Goal: Task Accomplishment & Management: Complete application form

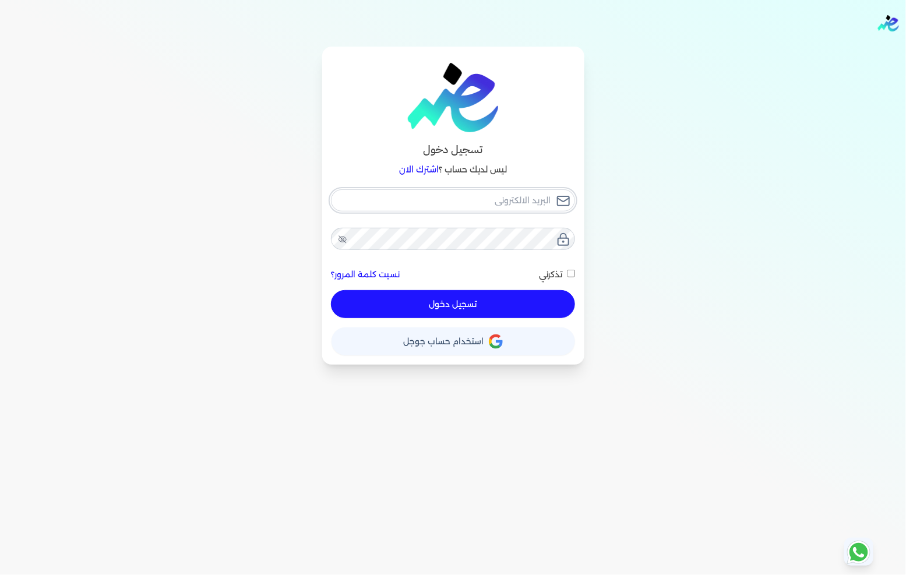
type input "[EMAIL_ADDRESS][DOMAIN_NAME]"
click at [437, 303] on button "تسجيل دخول" at bounding box center [452, 304] width 243 height 28
checkbox input "false"
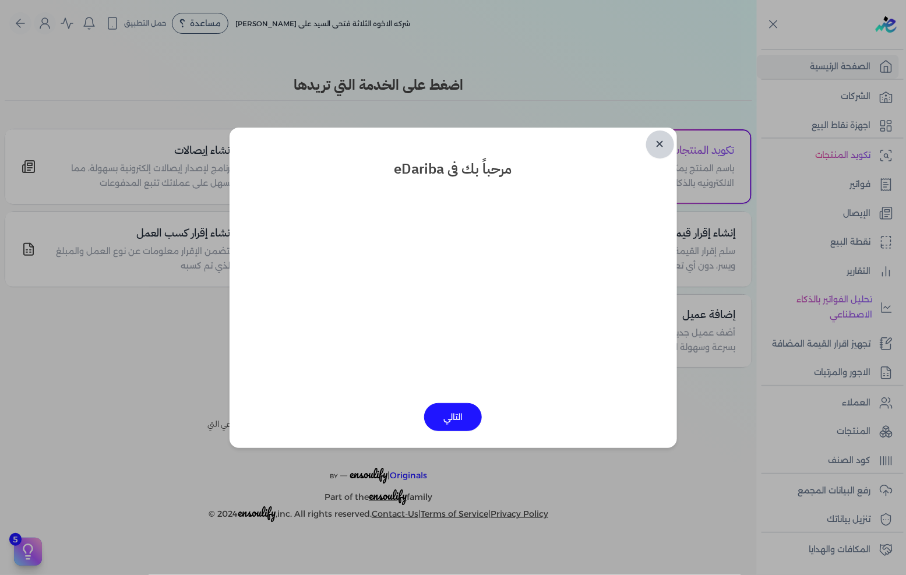
click at [667, 144] on link "✕" at bounding box center [660, 144] width 28 height 28
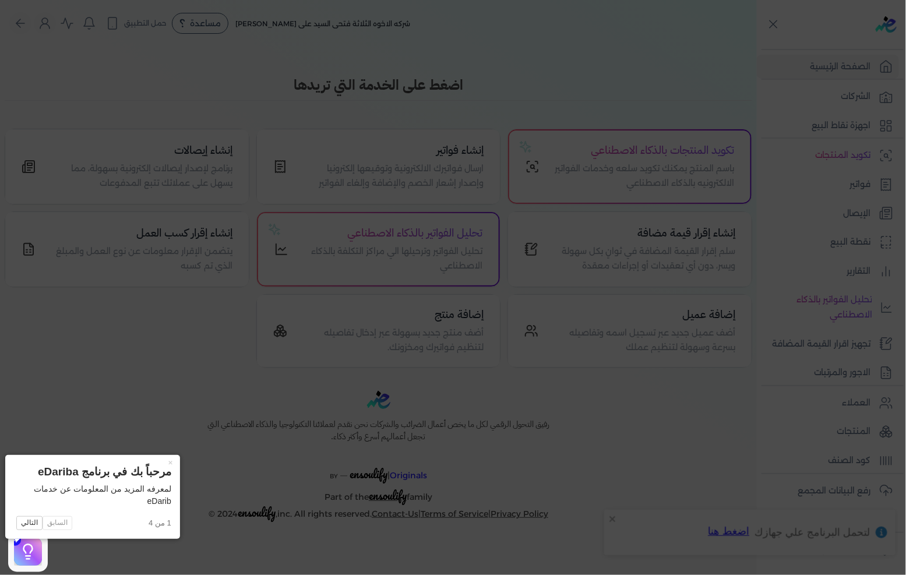
click at [515, 211] on icon at bounding box center [453, 287] width 906 height 575
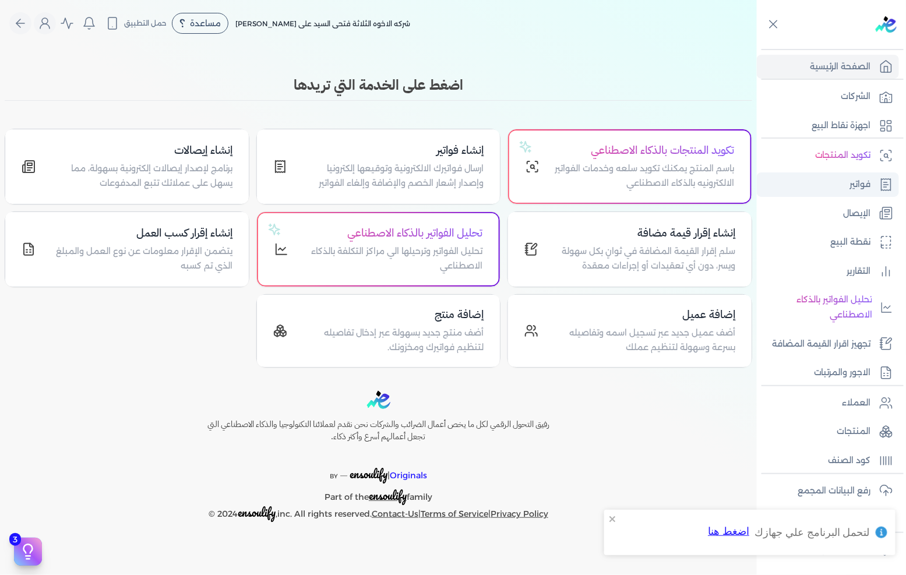
click at [862, 194] on link "فواتير" at bounding box center [828, 184] width 142 height 24
click at [860, 189] on p "فواتير" at bounding box center [860, 184] width 21 height 15
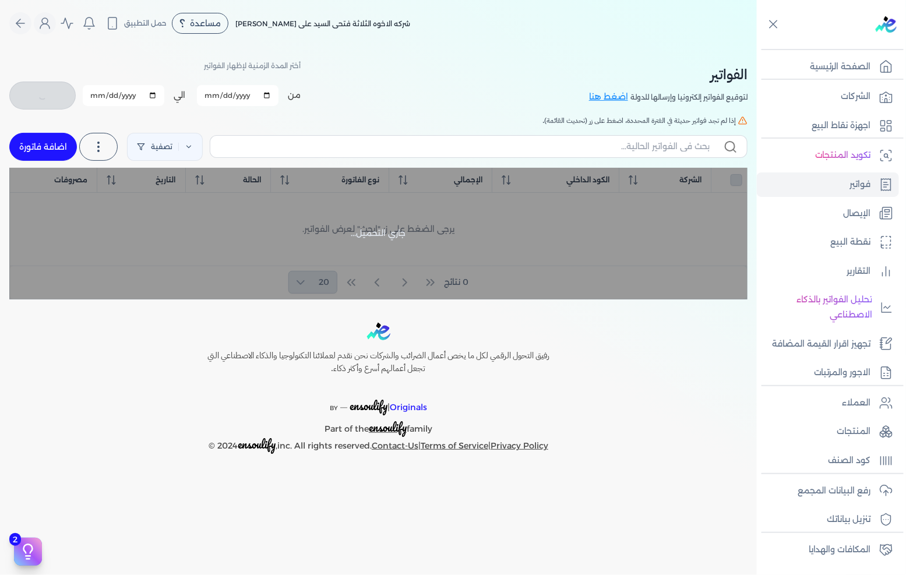
checkbox input "false"
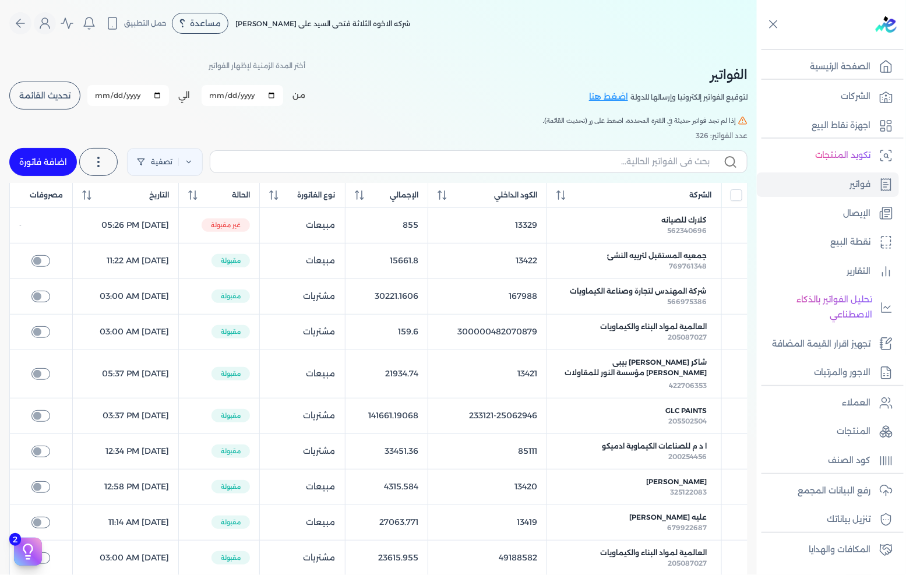
click at [63, 157] on link "اضافة فاتورة" at bounding box center [43, 162] width 68 height 28
select select "EGP"
select select "B"
select select "EGS"
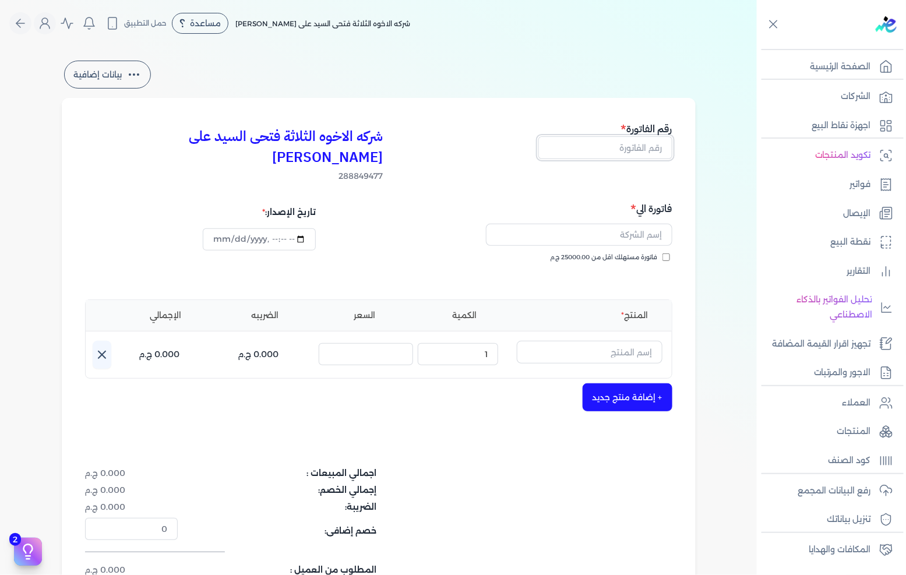
click at [591, 149] on input "text" at bounding box center [605, 147] width 134 height 22
type input "13422"
click at [619, 253] on div "فاتورة مستهلك اقل من 25000.00 ج.م" at bounding box center [526, 269] width 285 height 33
click at [627, 253] on span "فاتورة مستهلك اقل من 25000.00 ج.م" at bounding box center [603, 257] width 107 height 9
click at [662, 253] on input "فاتورة مستهلك اقل من 25000.00 ج.م" at bounding box center [666, 257] width 8 height 8
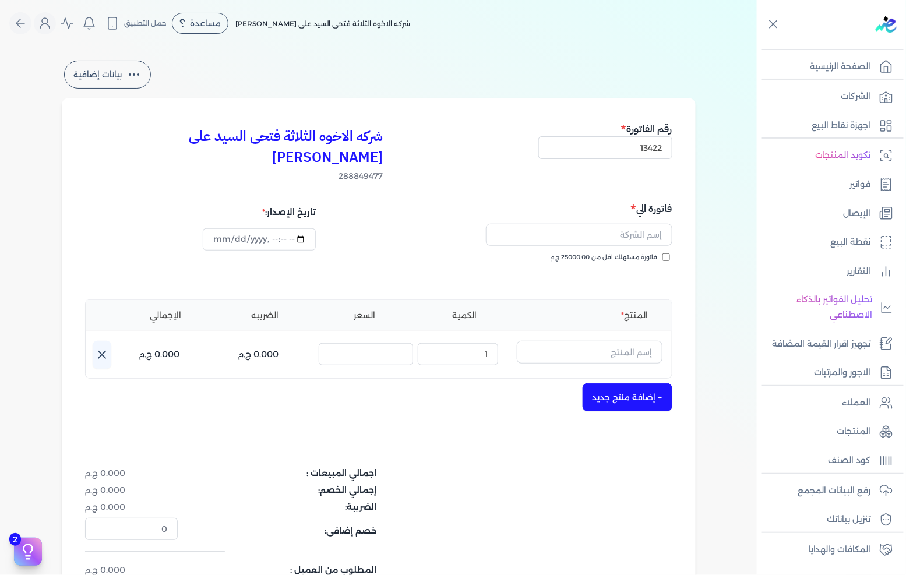
checkbox input "true"
click at [635, 224] on input "text" at bounding box center [579, 235] width 186 height 22
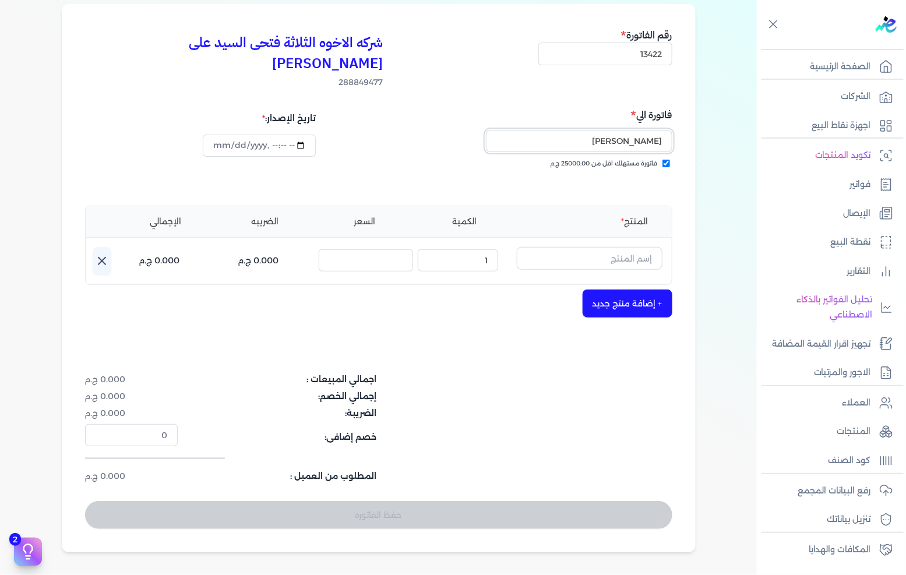
scroll to position [129, 0]
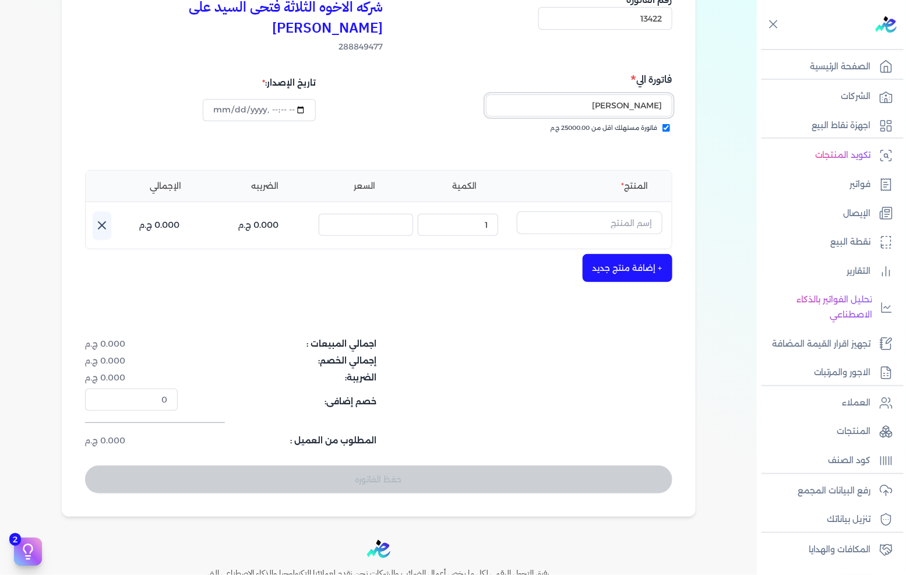
type input "[PERSON_NAME]"
drag, startPoint x: 617, startPoint y: 208, endPoint x: 905, endPoint y: 196, distance: 288.0
click at [617, 211] on input "text" at bounding box center [590, 222] width 146 height 22
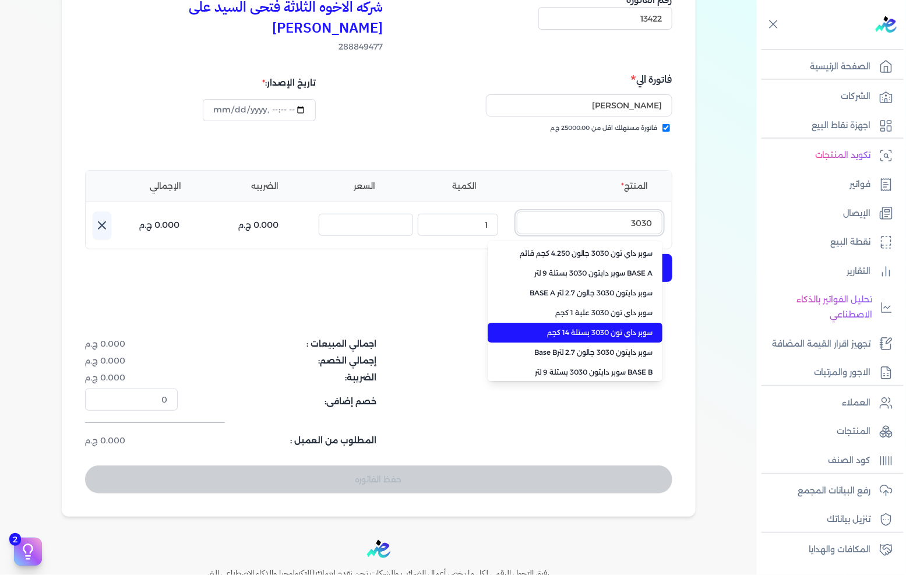
type input "3030"
click at [582, 323] on li "سوبر داي تون 3030 بستلة 14 كجم" at bounding box center [574, 333] width 175 height 20
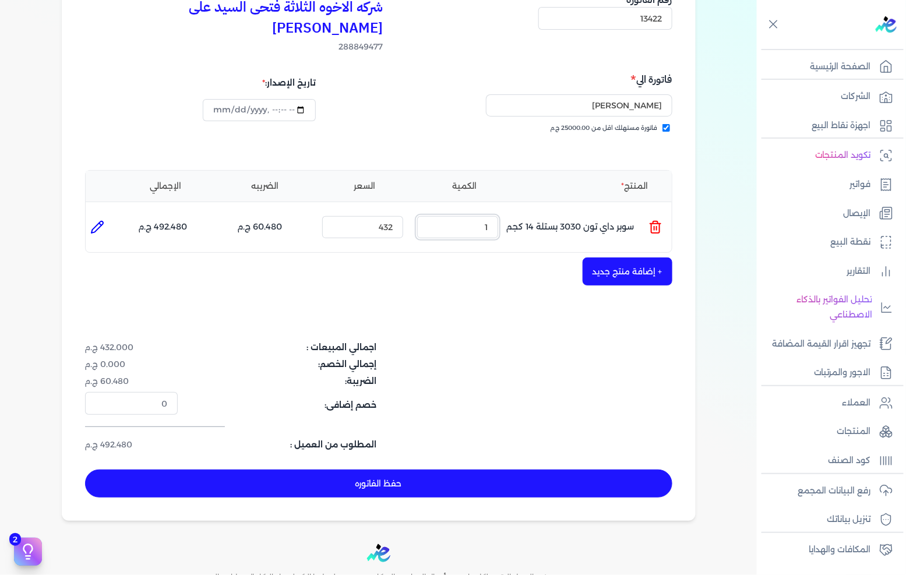
click at [466, 216] on input "1" at bounding box center [457, 227] width 81 height 22
type input "25"
click at [613, 257] on button "+ إضافة منتج جديد" at bounding box center [627, 271] width 90 height 28
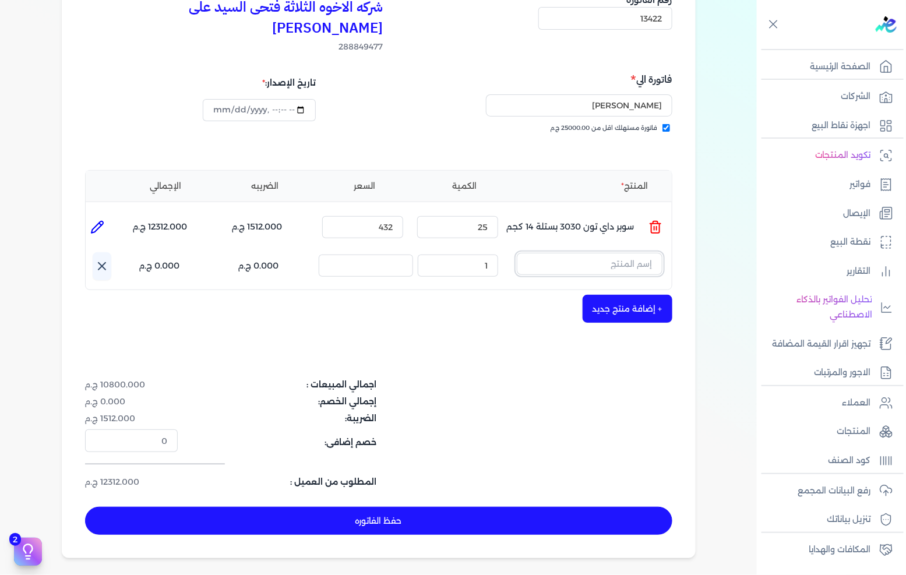
click at [610, 253] on input "text" at bounding box center [590, 264] width 146 height 22
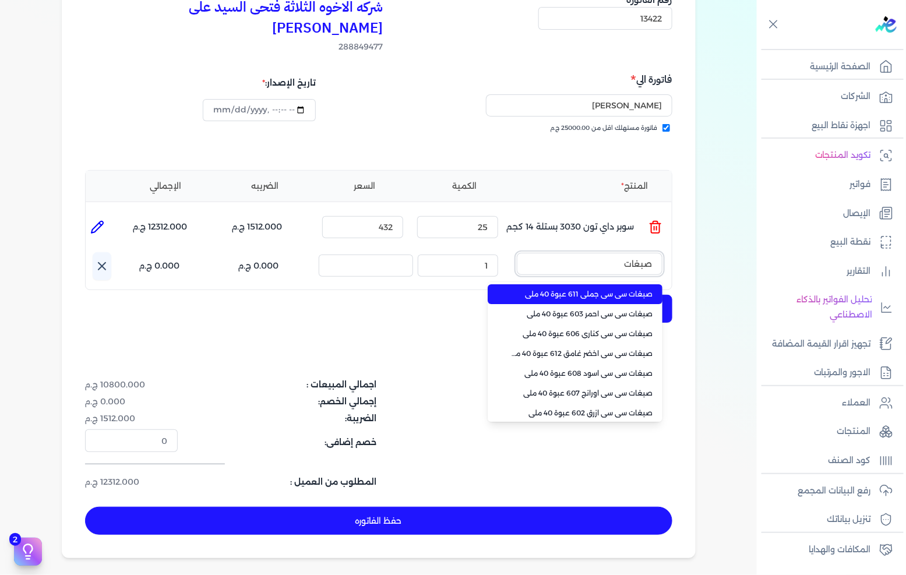
type input "صبغات"
click at [619, 289] on span "صبغات سي سي جملي 611 عبوة 40 ملي" at bounding box center [582, 294] width 142 height 10
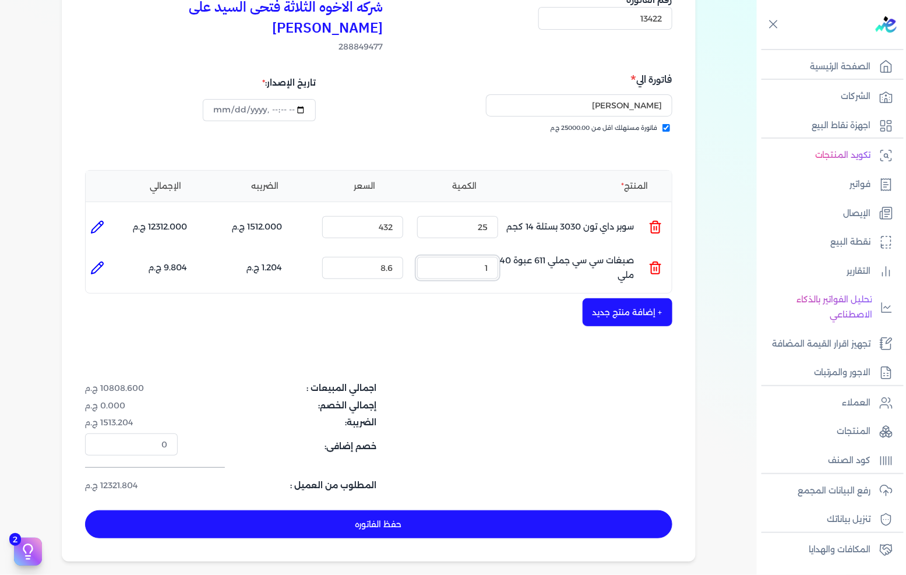
click at [490, 257] on input "1" at bounding box center [457, 268] width 81 height 22
type input "80"
click at [614, 301] on button "+ إضافة منتج جديد" at bounding box center [627, 312] width 90 height 28
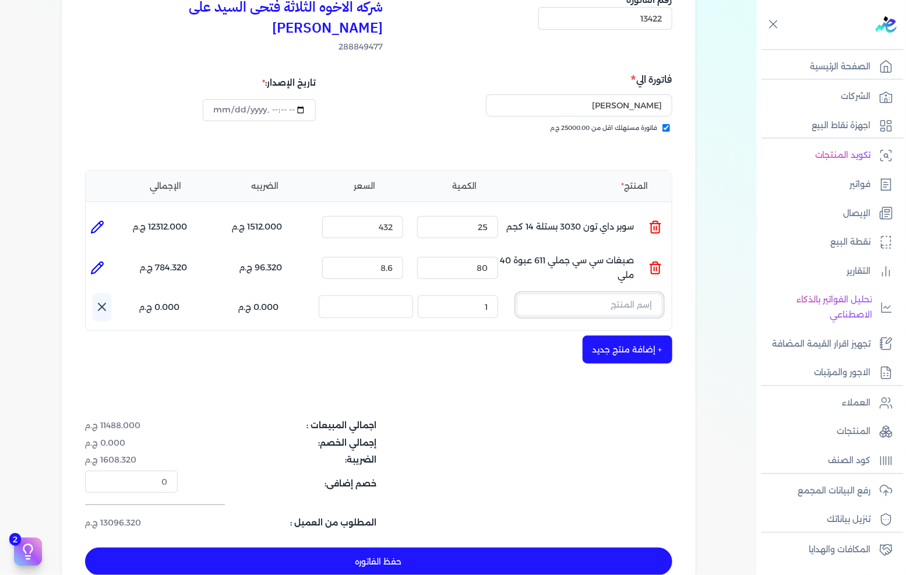
click at [624, 294] on input "text" at bounding box center [590, 305] width 146 height 22
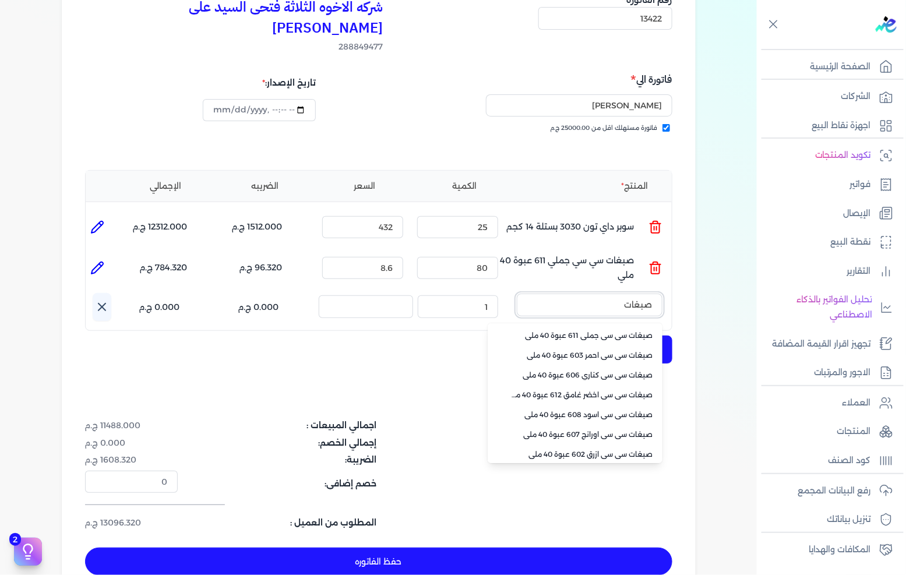
type input "صبغات"
click at [605, 409] on span "صبغات سي سي اسود 608 عبوة 40 ملي" at bounding box center [582, 414] width 142 height 10
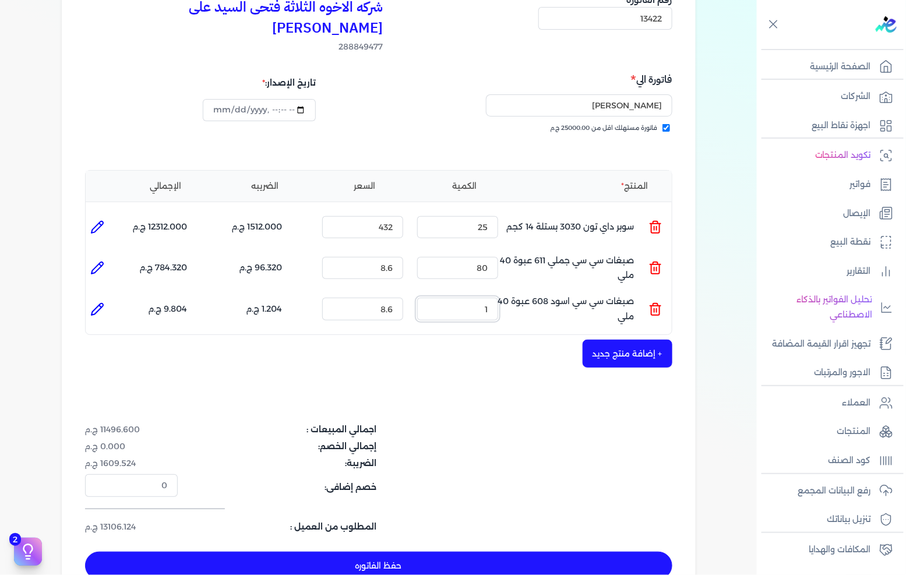
click at [446, 298] on input "1" at bounding box center [457, 309] width 81 height 22
drag, startPoint x: 446, startPoint y: 284, endPoint x: 905, endPoint y: 310, distance: 459.6
click at [450, 298] on input "1" at bounding box center [457, 309] width 81 height 22
type input "80"
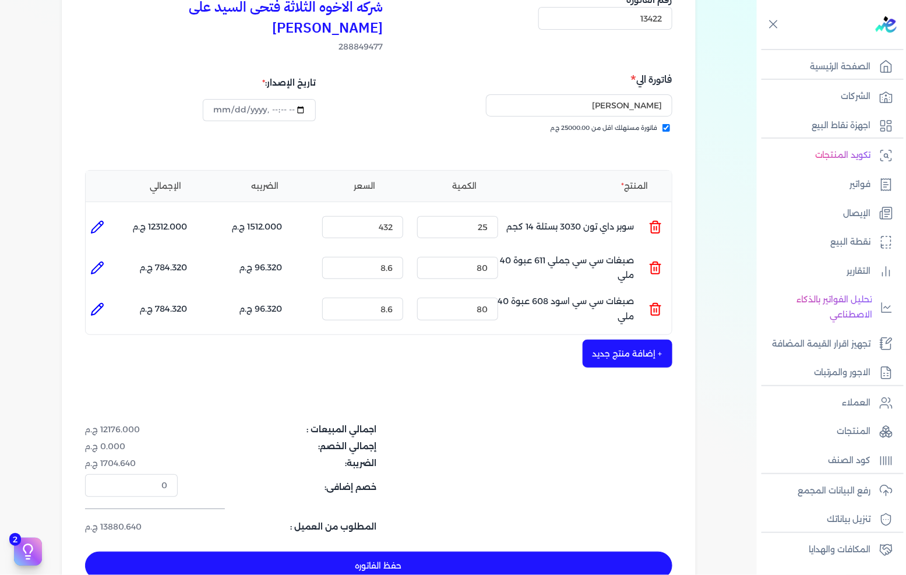
click at [624, 340] on button "+ إضافة منتج جديد" at bounding box center [627, 354] width 90 height 28
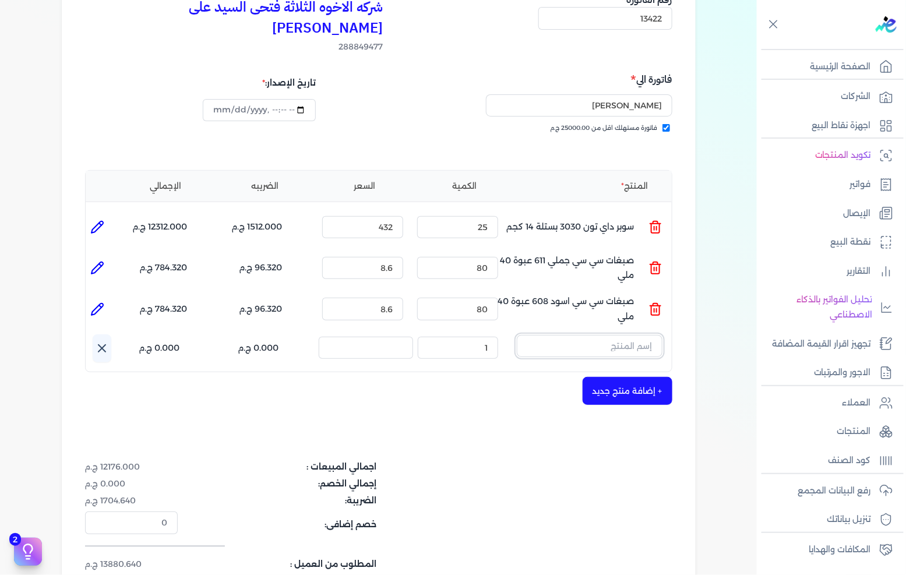
click at [624, 335] on input "text" at bounding box center [590, 346] width 146 height 22
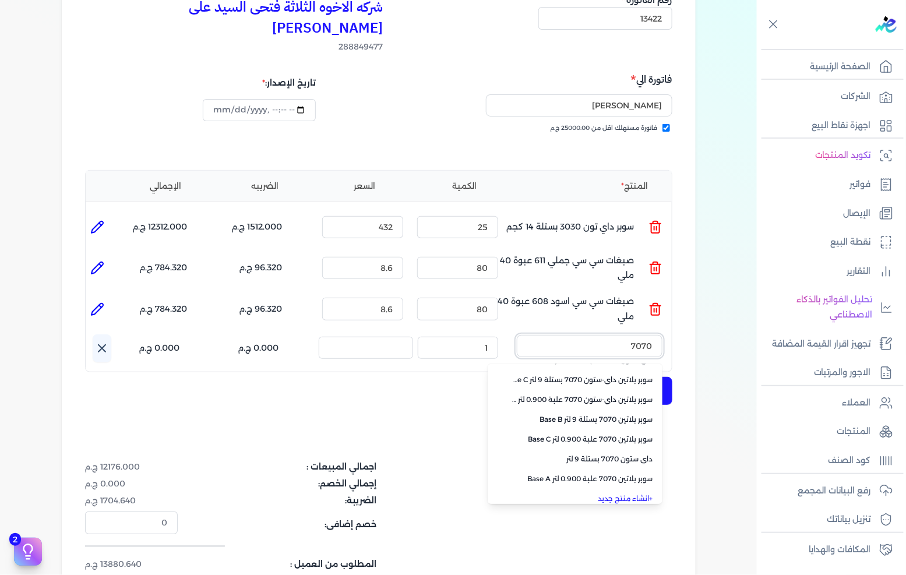
scroll to position [260, 0]
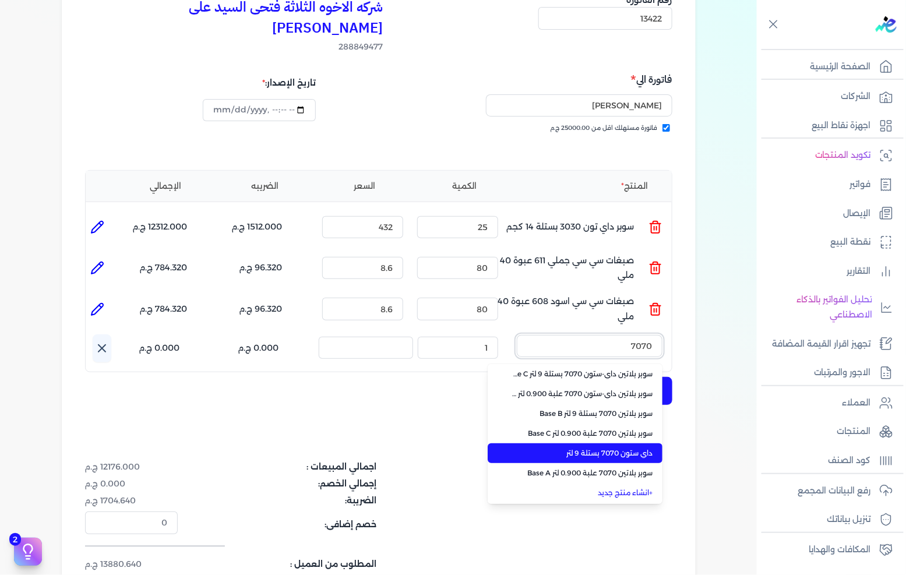
type input "7070"
click at [592, 448] on span "داي ستون 7070 بستلة 9 لتر" at bounding box center [582, 453] width 142 height 10
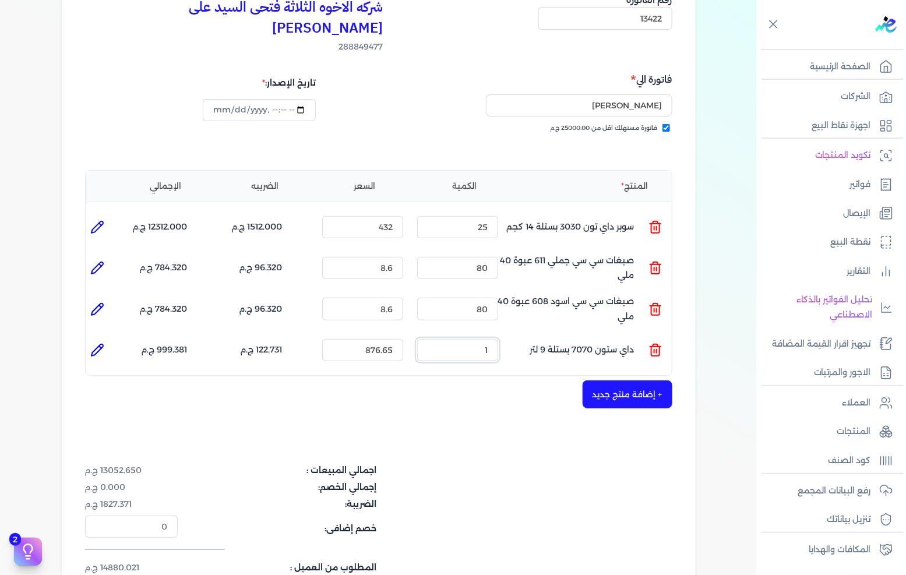
click at [475, 339] on input "1" at bounding box center [457, 350] width 81 height 22
type input "1"
type input "0"
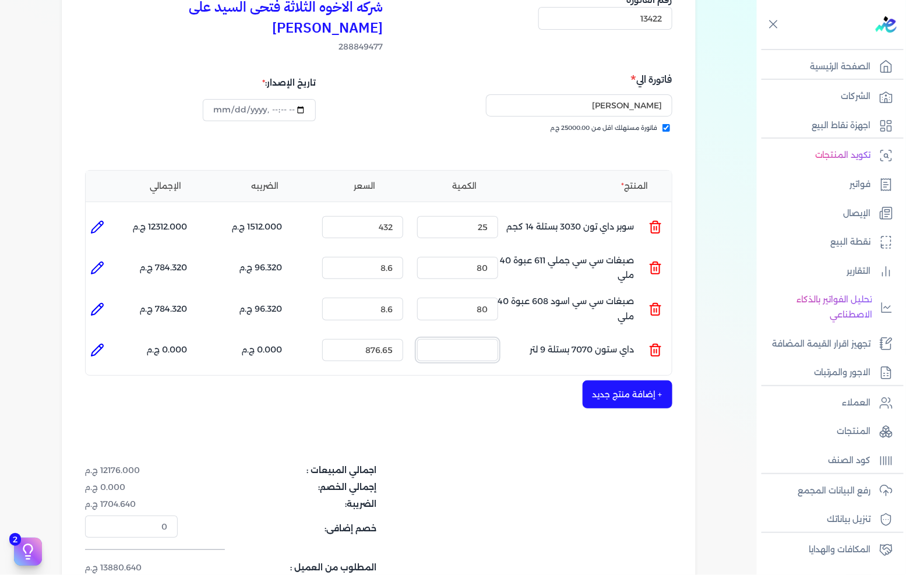
type input "5"
type input "0"
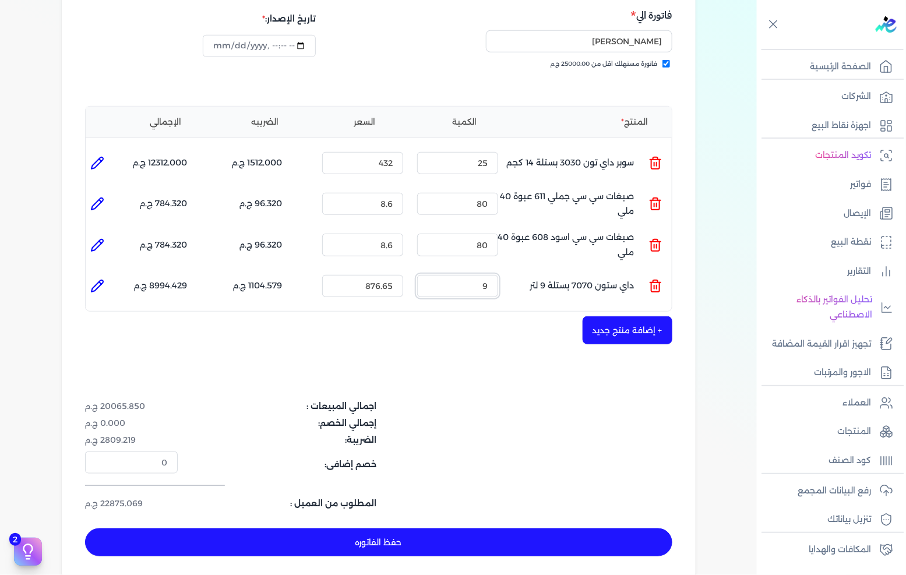
scroll to position [323, 0]
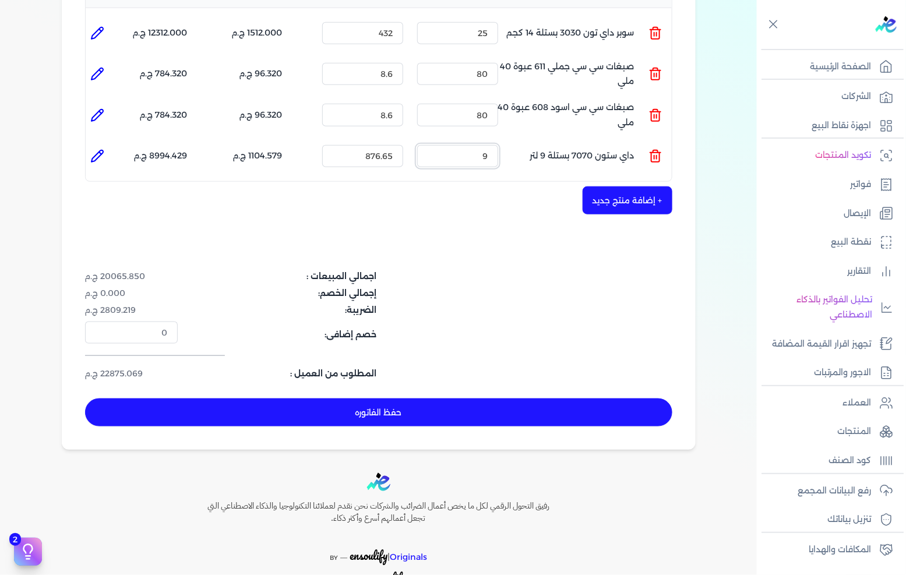
type input "9"
click at [423, 403] on button "حفظ الفاتوره" at bounding box center [378, 412] width 587 height 28
type input "[DATE]"
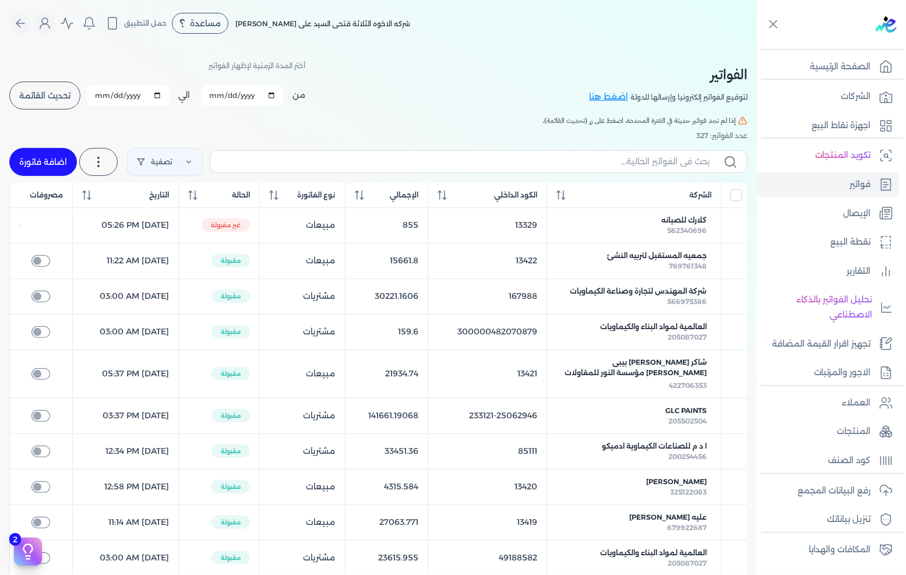
click at [55, 166] on link "اضافة فاتورة" at bounding box center [43, 162] width 68 height 28
select select "EGP"
select select "B"
select select "EGS"
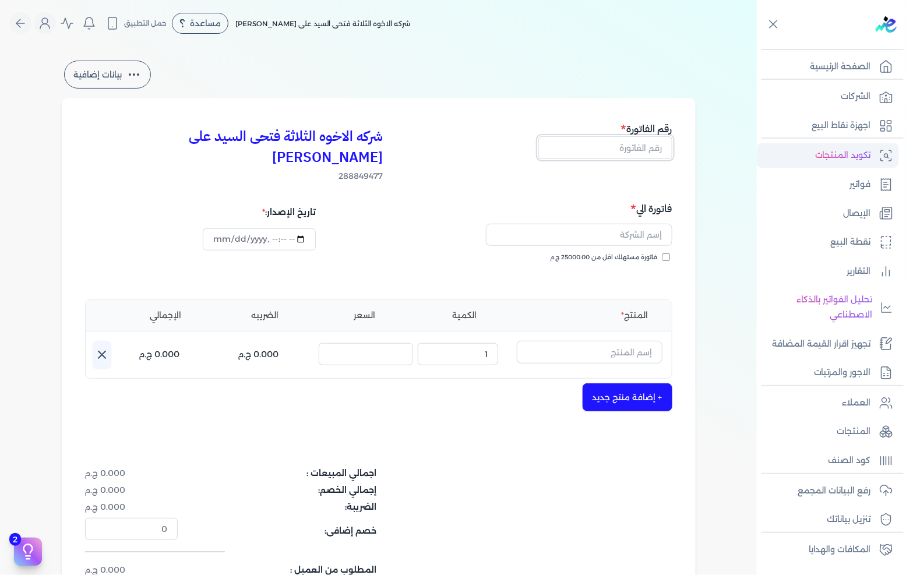
drag, startPoint x: 633, startPoint y: 149, endPoint x: 898, endPoint y: 148, distance: 265.0
click at [633, 149] on input "text" at bounding box center [605, 147] width 134 height 22
type input "13423"
click at [572, 253] on span "فاتورة مستهلك اقل من 25000.00 ج.م" at bounding box center [603, 257] width 107 height 9
click at [662, 253] on input "فاتورة مستهلك اقل من 25000.00 ج.م" at bounding box center [666, 257] width 8 height 8
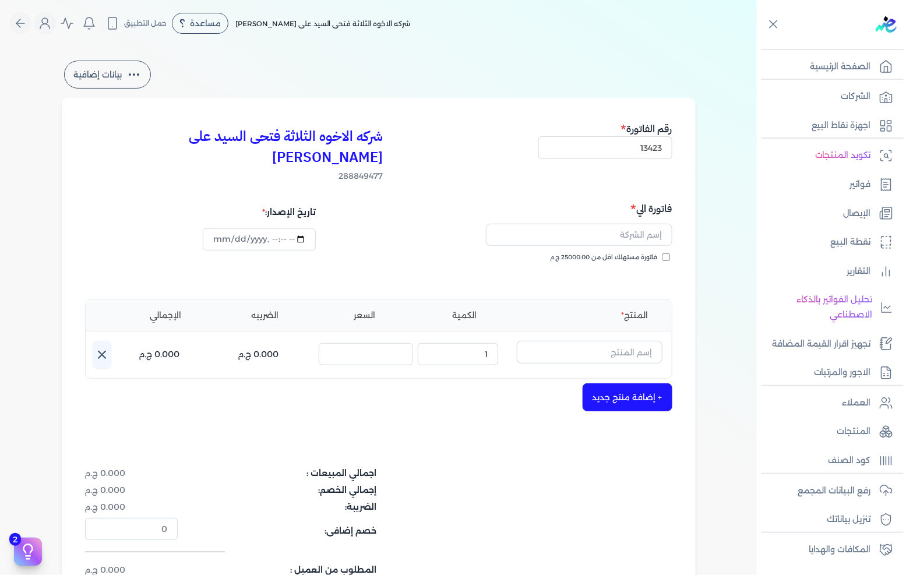
checkbox input "true"
click at [579, 224] on input "text" at bounding box center [579, 235] width 186 height 22
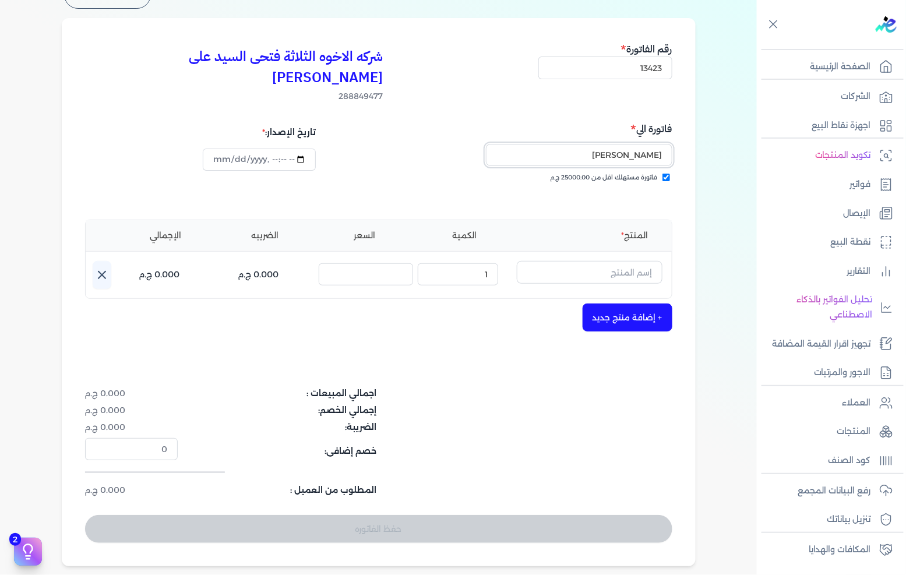
scroll to position [129, 0]
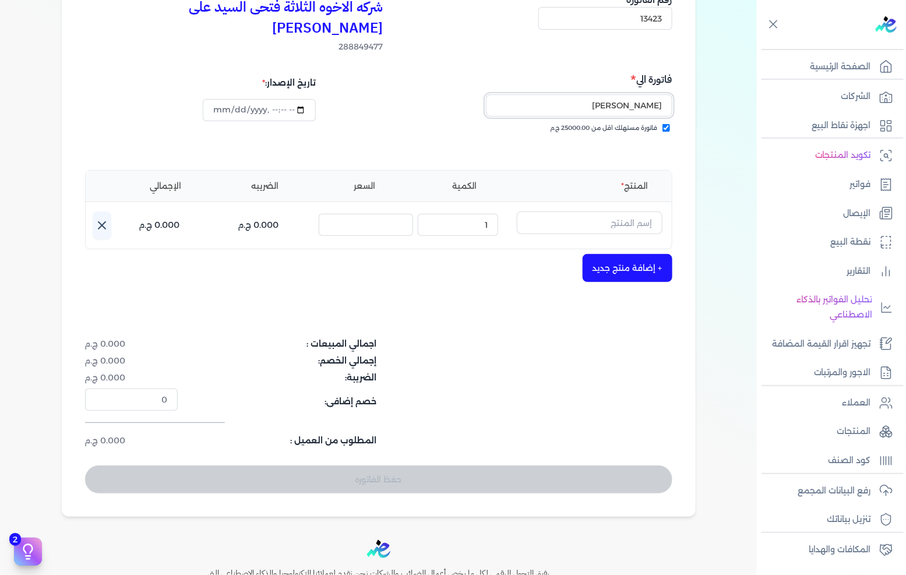
type input "[PERSON_NAME]"
drag, startPoint x: 617, startPoint y: 200, endPoint x: 905, endPoint y: 203, distance: 287.7
click at [617, 211] on input "text" at bounding box center [590, 222] width 146 height 22
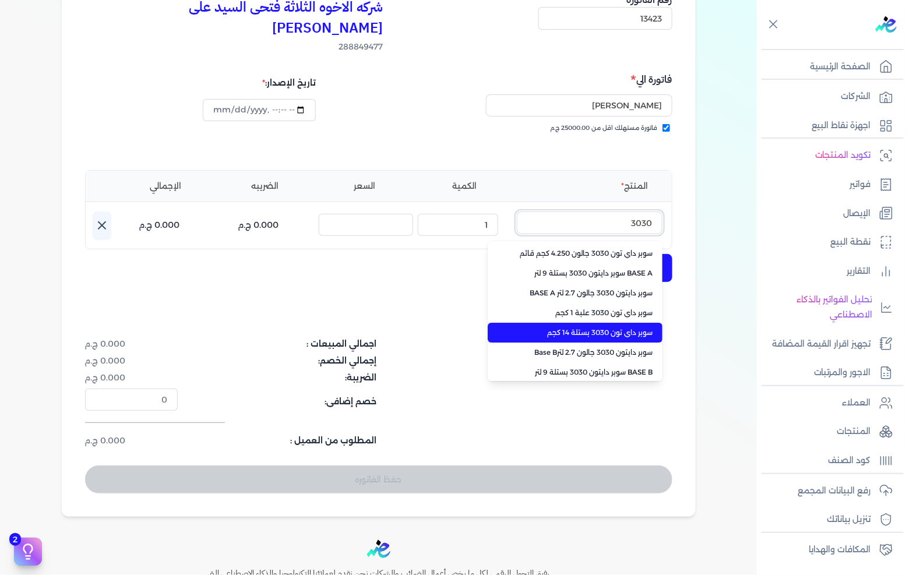
type input "3030"
click at [590, 327] on span "سوبر داي تون 3030 بستلة 14 كجم" at bounding box center [582, 332] width 142 height 10
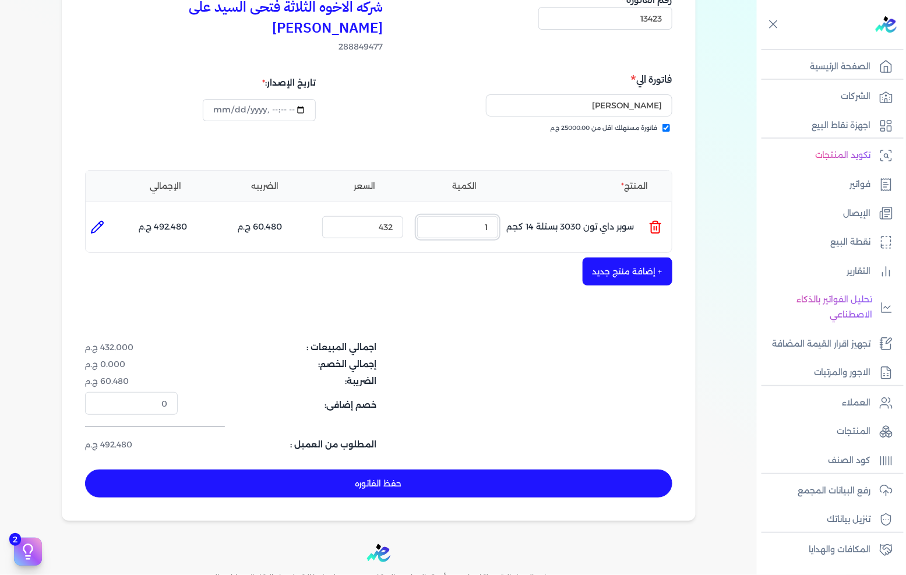
click at [480, 216] on input "1" at bounding box center [457, 227] width 81 height 22
type input "25"
click at [624, 257] on button "+ إضافة منتج جديد" at bounding box center [627, 271] width 90 height 28
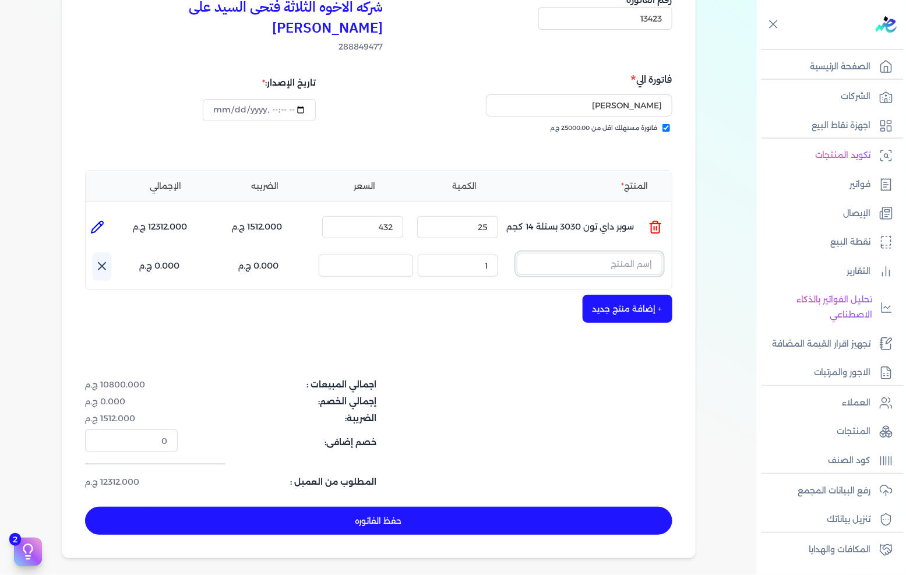
click at [624, 253] on input "text" at bounding box center [590, 264] width 146 height 22
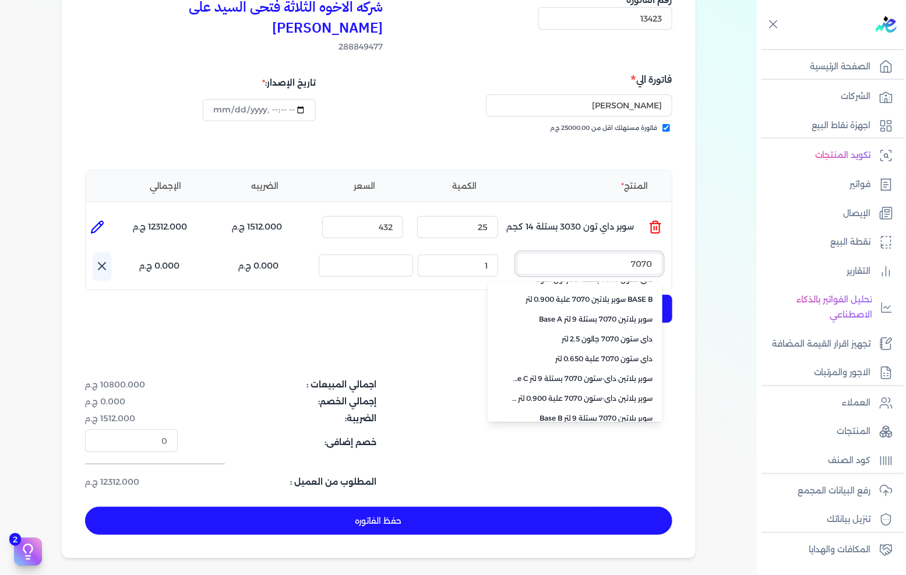
scroll to position [260, 0]
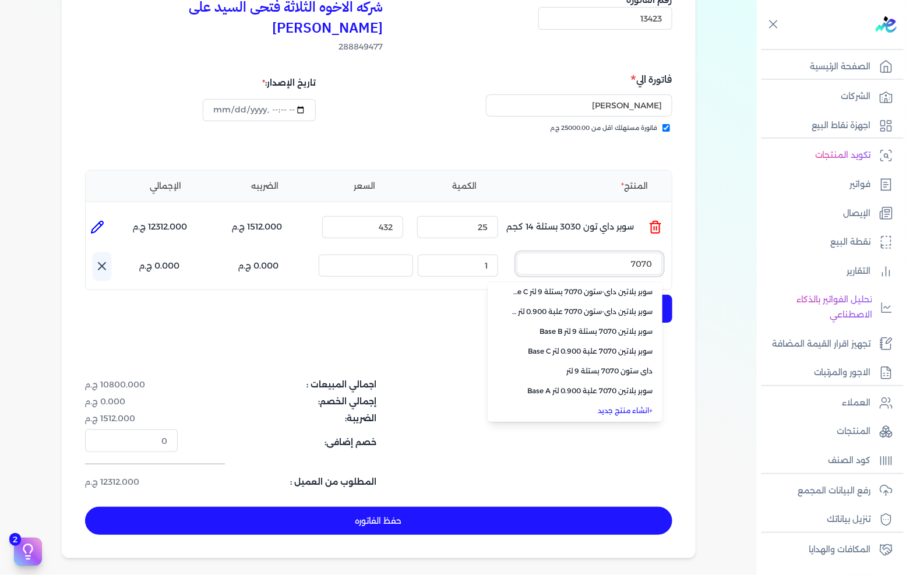
type input "7070"
click at [591, 346] on span "سوبر بلاتين 7070 علبة 0.900 لتر Base C" at bounding box center [582, 351] width 142 height 10
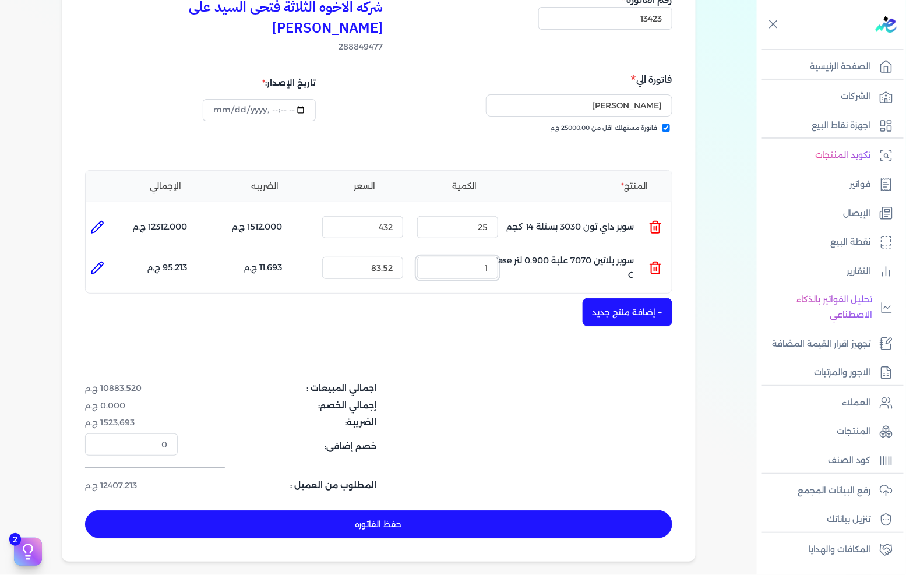
click at [443, 257] on input "1" at bounding box center [457, 268] width 81 height 22
type input "15"
click at [603, 298] on button "+ إضافة منتج جديد" at bounding box center [627, 312] width 90 height 28
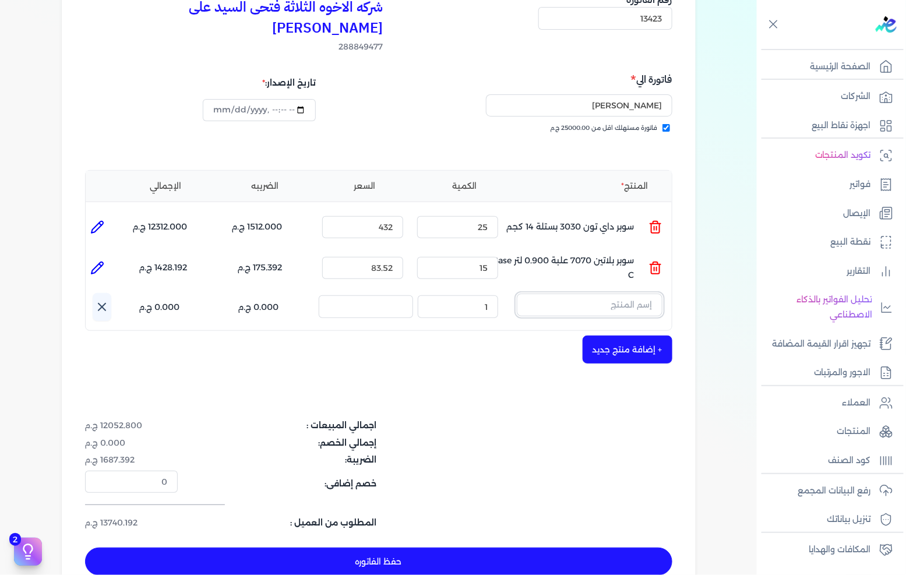
drag, startPoint x: 603, startPoint y: 292, endPoint x: 628, endPoint y: 276, distance: 29.6
click at [616, 294] on input "text" at bounding box center [590, 305] width 146 height 22
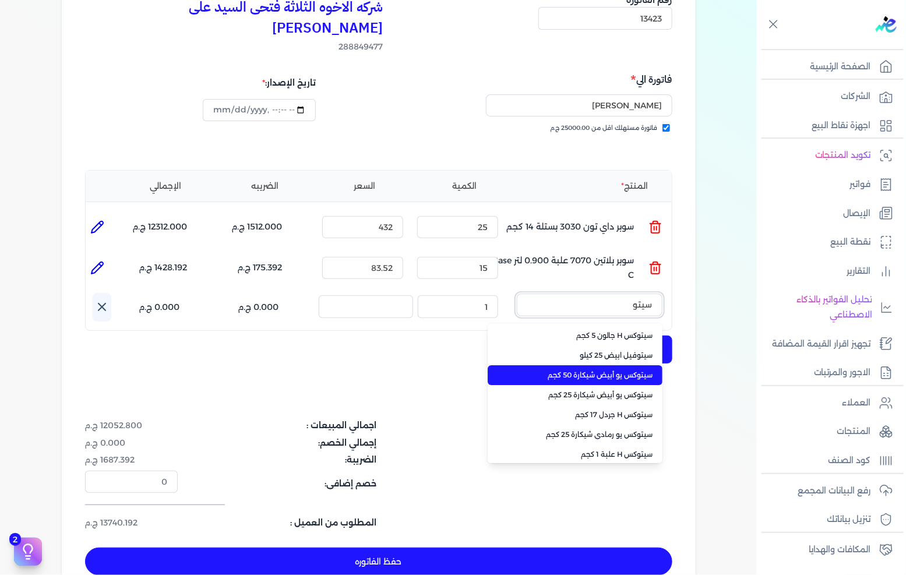
type input "سيتو"
click at [616, 370] on span "سيتوكس يو أبيض شيكارة 50 كجم" at bounding box center [582, 375] width 142 height 10
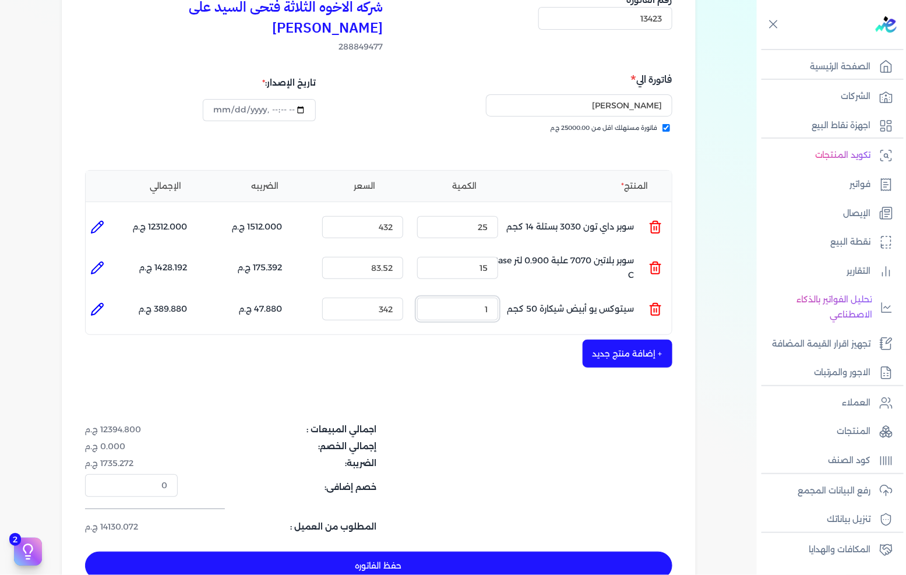
click at [493, 298] on input "1" at bounding box center [457, 309] width 81 height 22
type input "18"
click at [220, 552] on button "حفظ الفاتوره" at bounding box center [378, 566] width 587 height 28
type input "[DATE]"
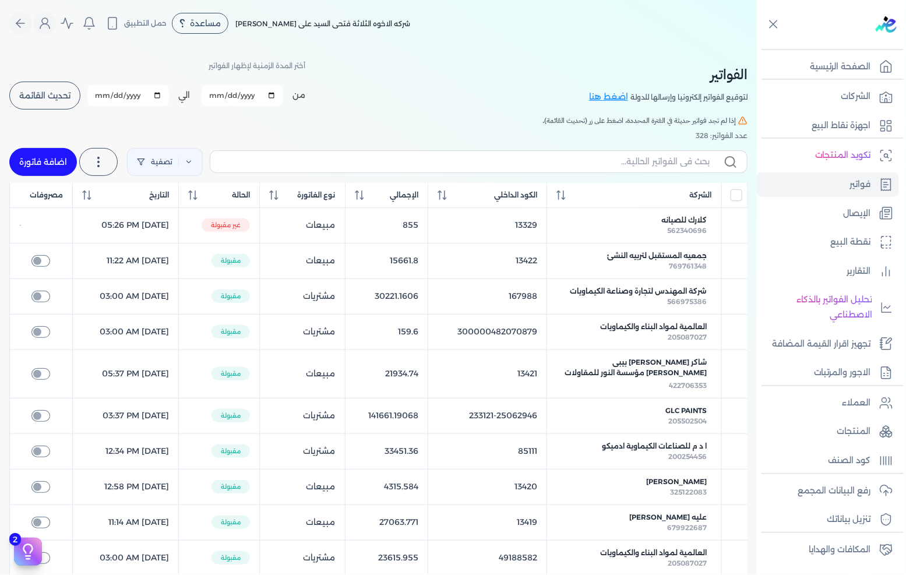
click at [56, 160] on link "اضافة فاتورة" at bounding box center [43, 162] width 68 height 28
select select "EGP"
select select "B"
select select "EGS"
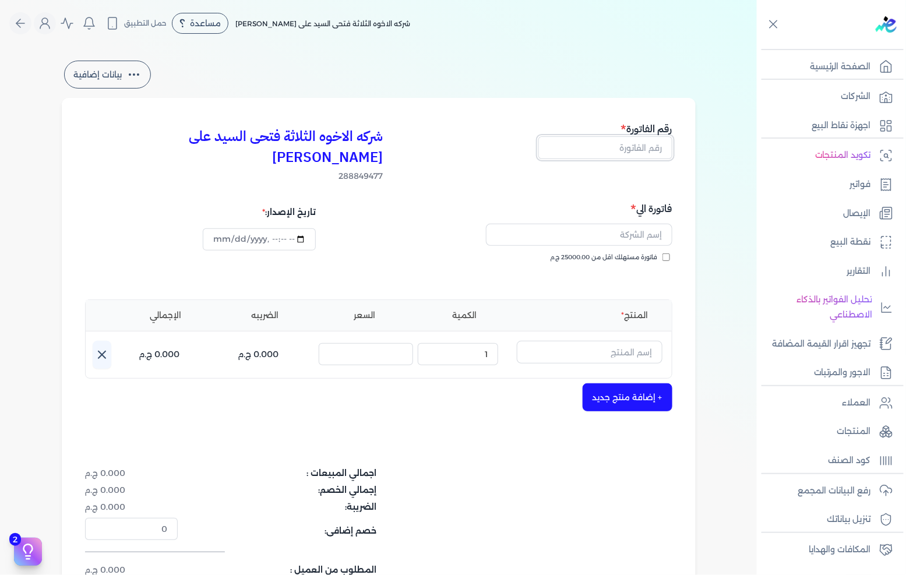
drag, startPoint x: 634, startPoint y: 150, endPoint x: 905, endPoint y: 55, distance: 287.3
click at [634, 150] on input "text" at bounding box center [605, 147] width 134 height 22
type input "13424"
click at [641, 231] on div "فاتورة الي فاتورة مستهلك اقل من 25000.00 ج.م" at bounding box center [527, 243] width 290 height 84
click at [639, 253] on span "فاتورة مستهلك اقل من 25000.00 ج.م" at bounding box center [603, 257] width 107 height 9
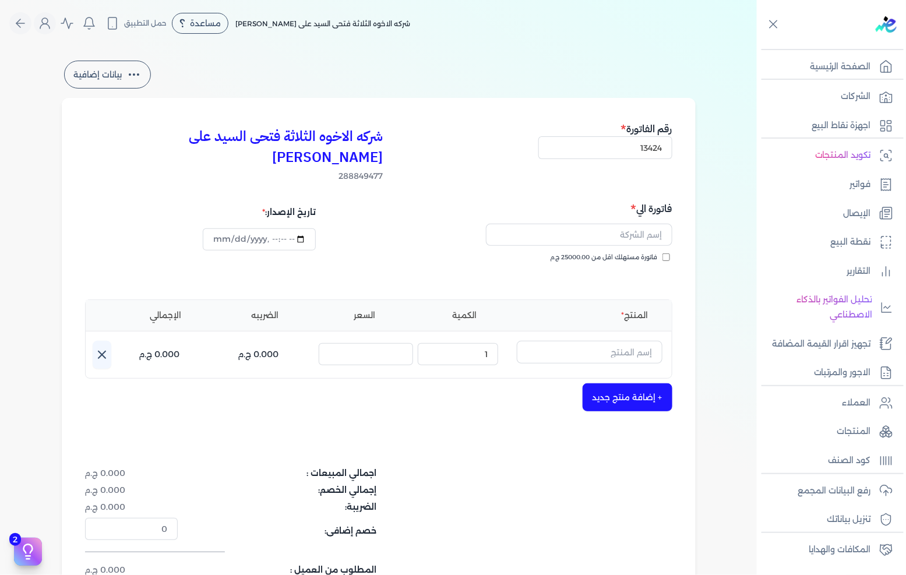
click at [662, 253] on input "فاتورة مستهلك اقل من 25000.00 ج.م" at bounding box center [666, 257] width 8 height 8
checkbox input "true"
click at [644, 224] on input "text" at bounding box center [579, 235] width 186 height 22
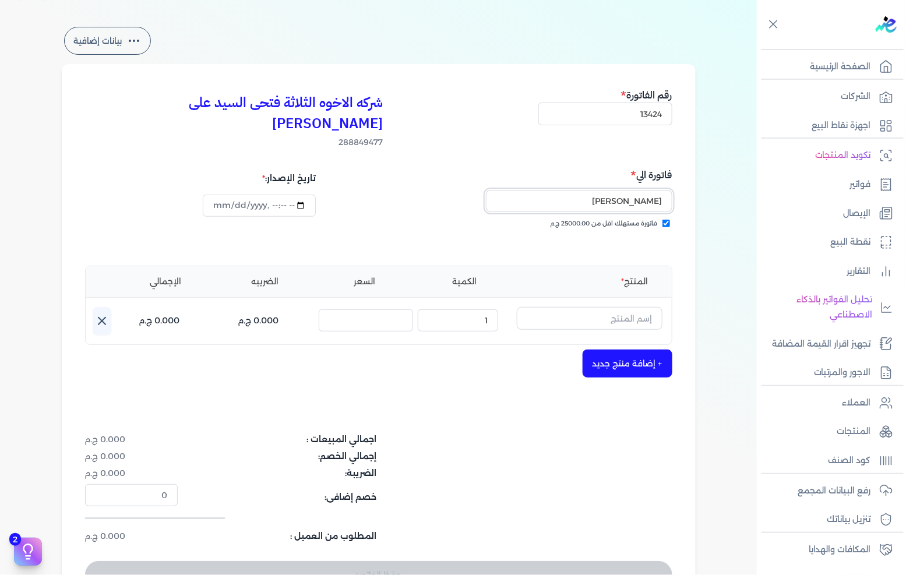
scroll to position [65, 0]
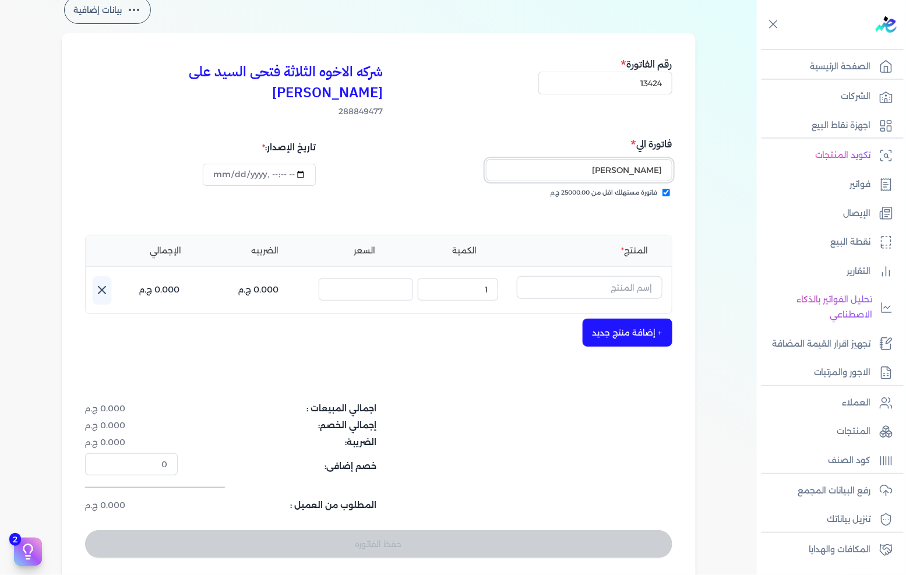
type input "[PERSON_NAME]"
click at [595, 276] on input "text" at bounding box center [590, 287] width 146 height 22
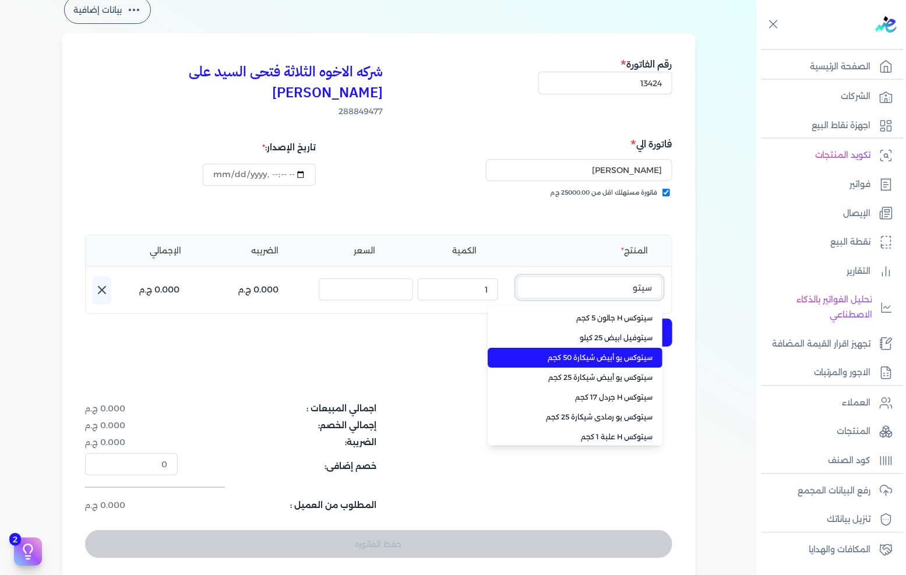
type input "سيتو"
click at [602, 352] on span "سيتوكس يو أبيض شيكارة 50 كجم" at bounding box center [582, 357] width 142 height 10
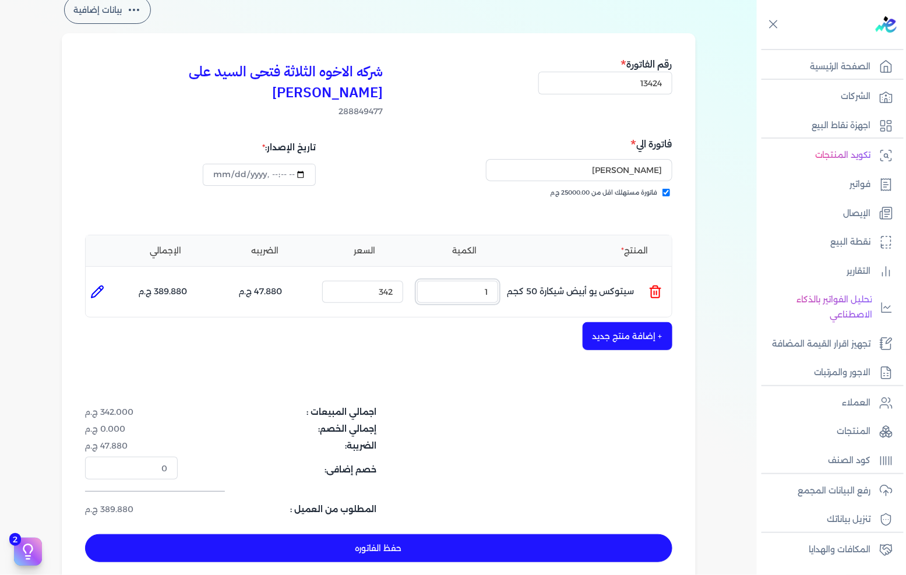
click at [470, 281] on input "1" at bounding box center [457, 292] width 81 height 22
type input "35"
click at [635, 300] on div "شركه الاخوه الثلاثة فتحى السيد على [PERSON_NAME] 288849477 رقم الفاتورة 13424 ف…" at bounding box center [379, 309] width 634 height 552
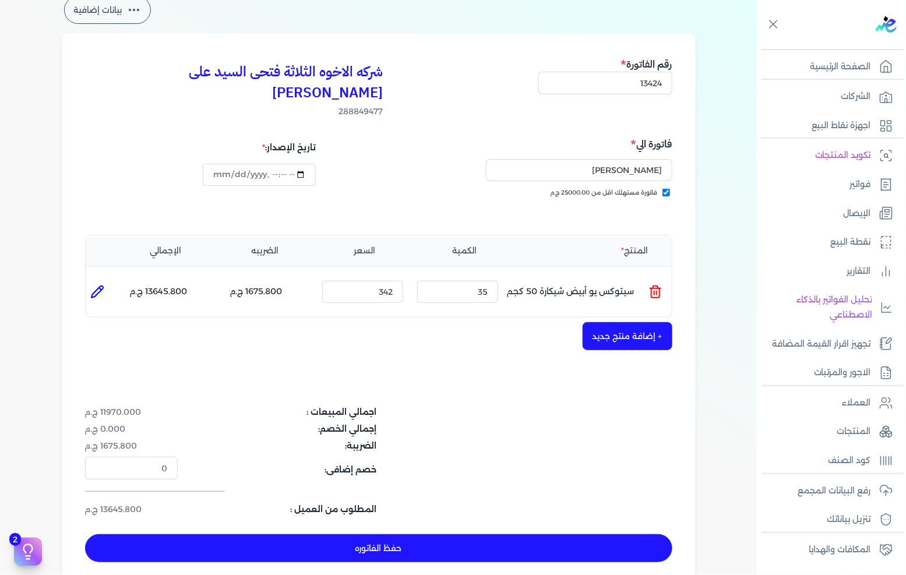
click at [630, 322] on button "+ إضافة منتج جديد" at bounding box center [627, 336] width 90 height 28
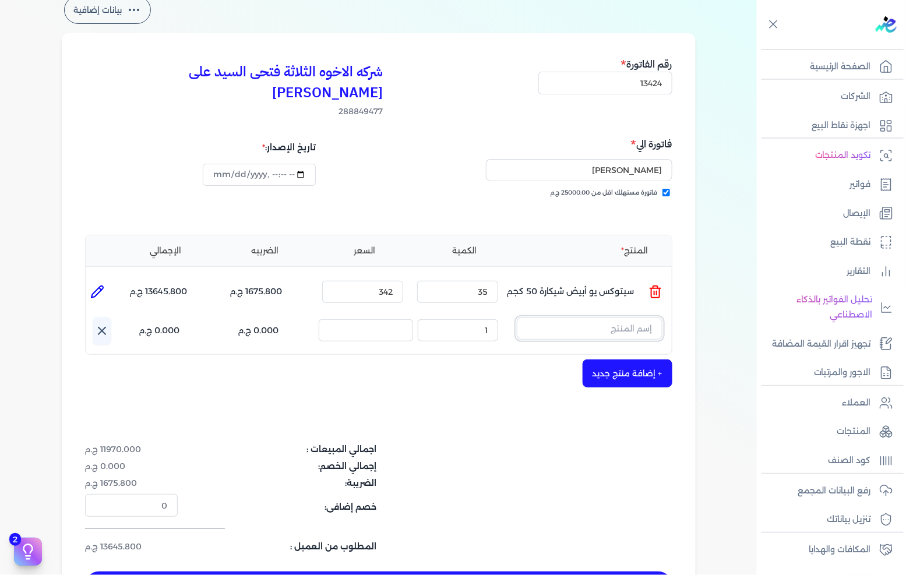
click at [630, 317] on input "text" at bounding box center [590, 328] width 146 height 22
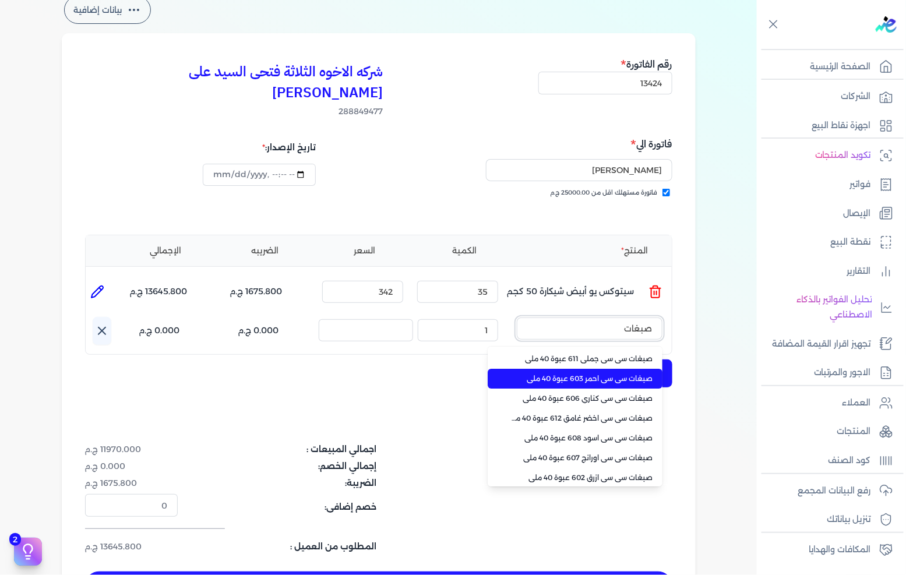
type input "صبغات"
click at [579, 373] on span "صبغات سي سي احمر 603 عبوة 40 ملي" at bounding box center [582, 378] width 142 height 10
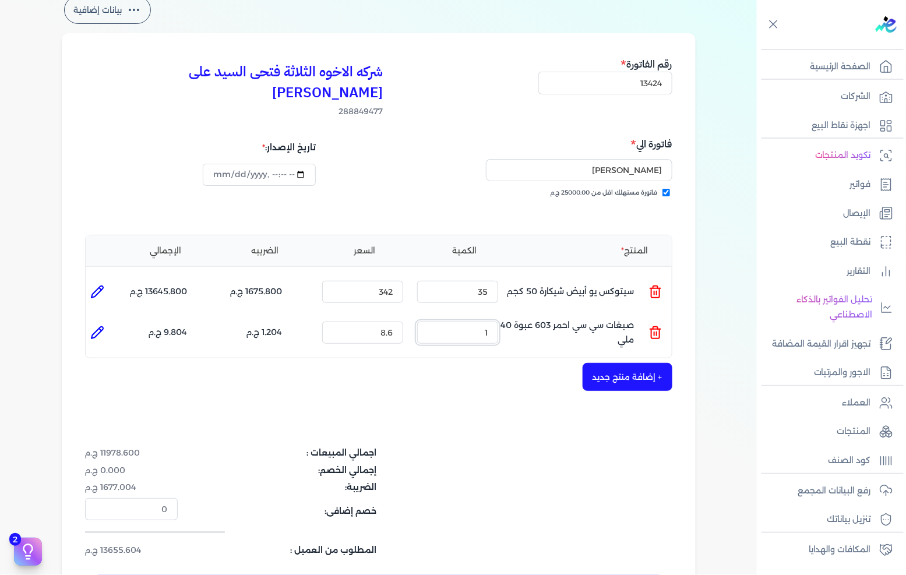
click at [487, 321] on input "1" at bounding box center [457, 332] width 81 height 22
type input "88"
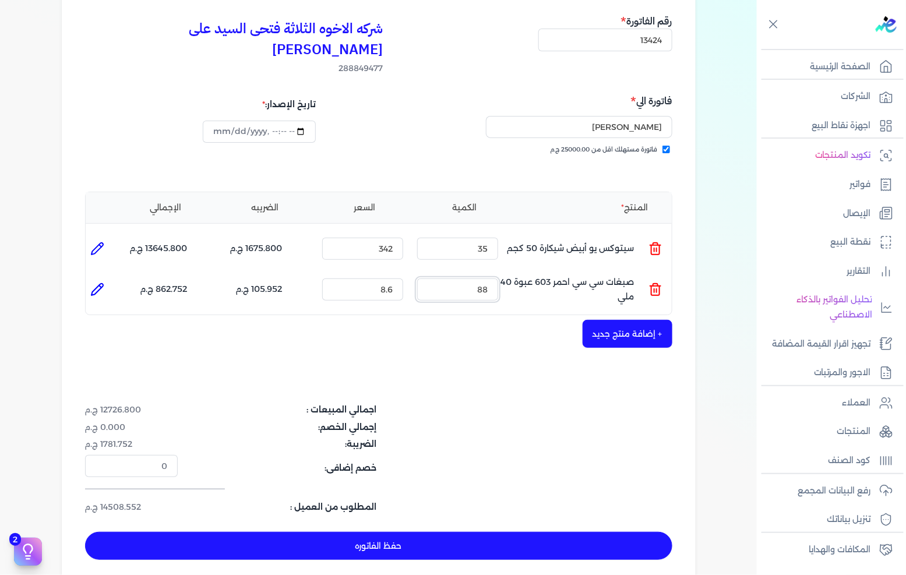
scroll to position [129, 0]
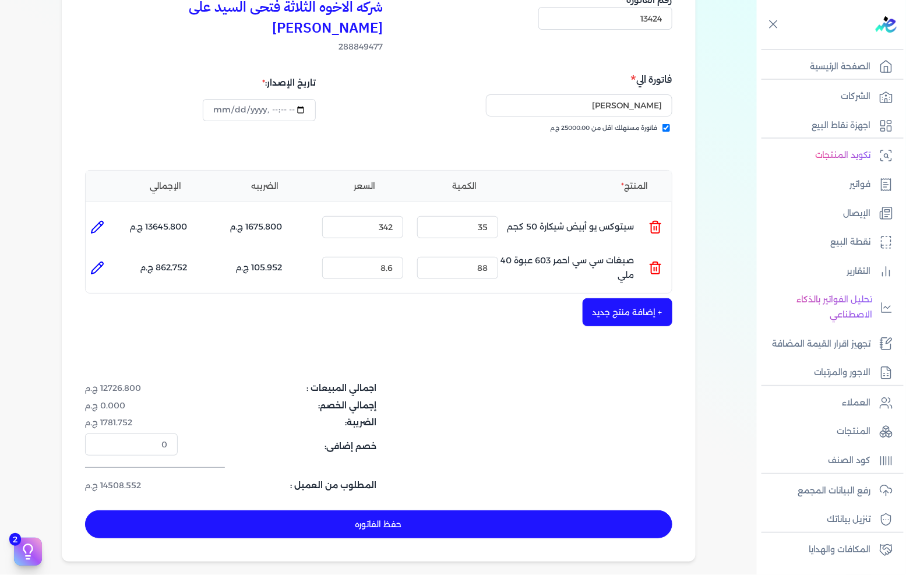
click at [616, 298] on button "+ إضافة منتج جديد" at bounding box center [627, 312] width 90 height 28
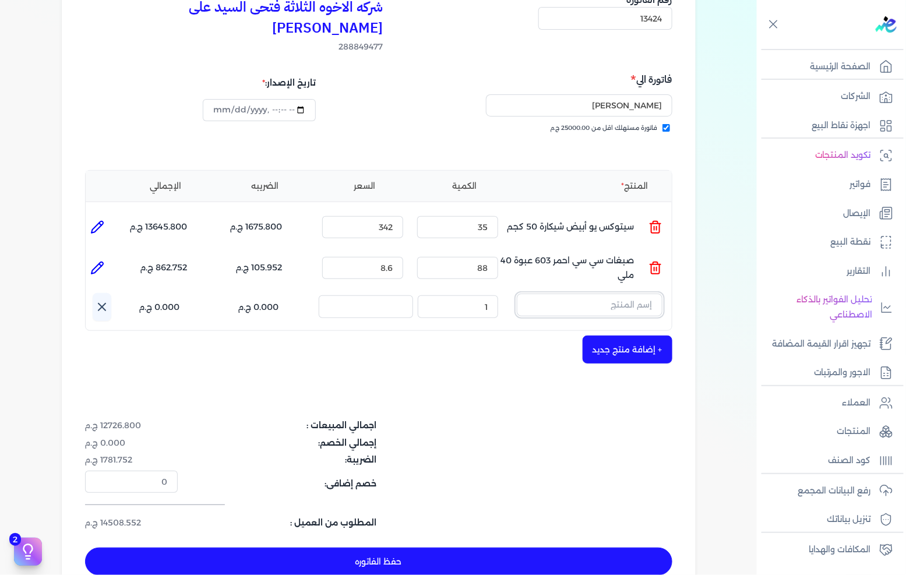
click at [645, 294] on input "text" at bounding box center [590, 305] width 146 height 22
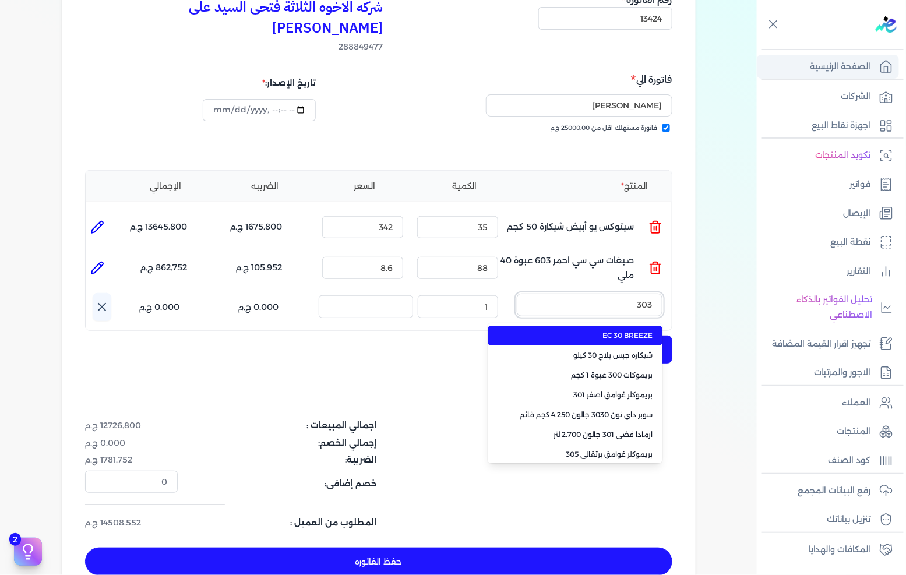
type input "3030"
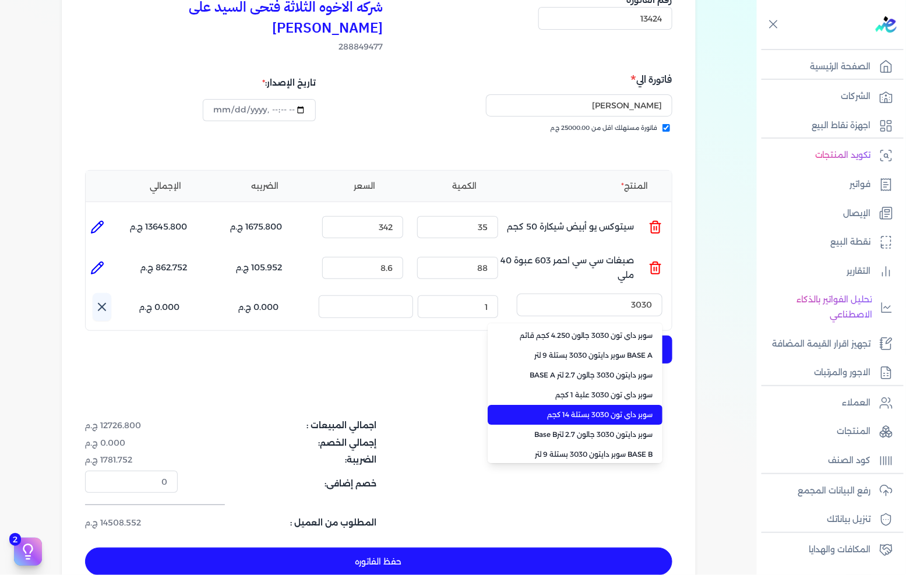
click at [598, 405] on li "سوبر داي تون 3030 بستلة 14 كجم" at bounding box center [574, 415] width 175 height 20
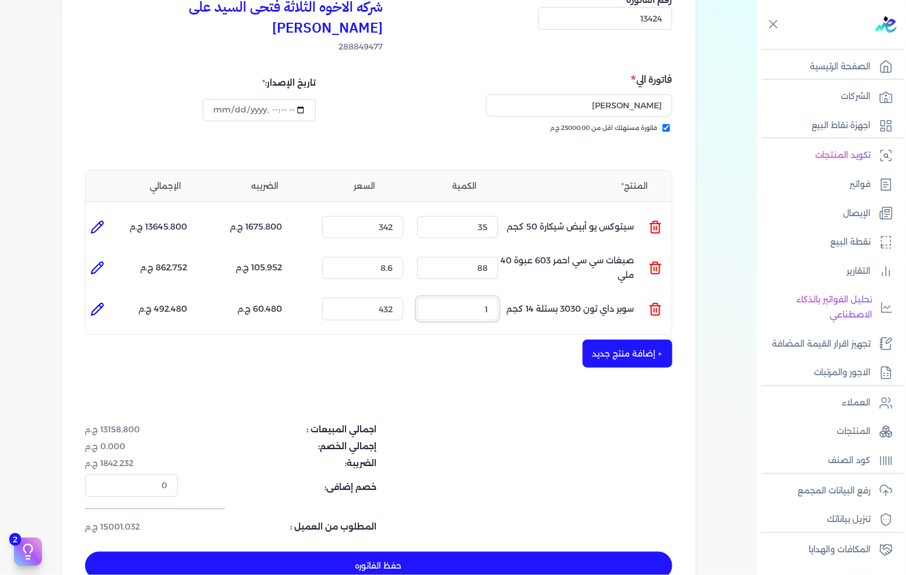
click at [493, 298] on input "1" at bounding box center [457, 309] width 81 height 22
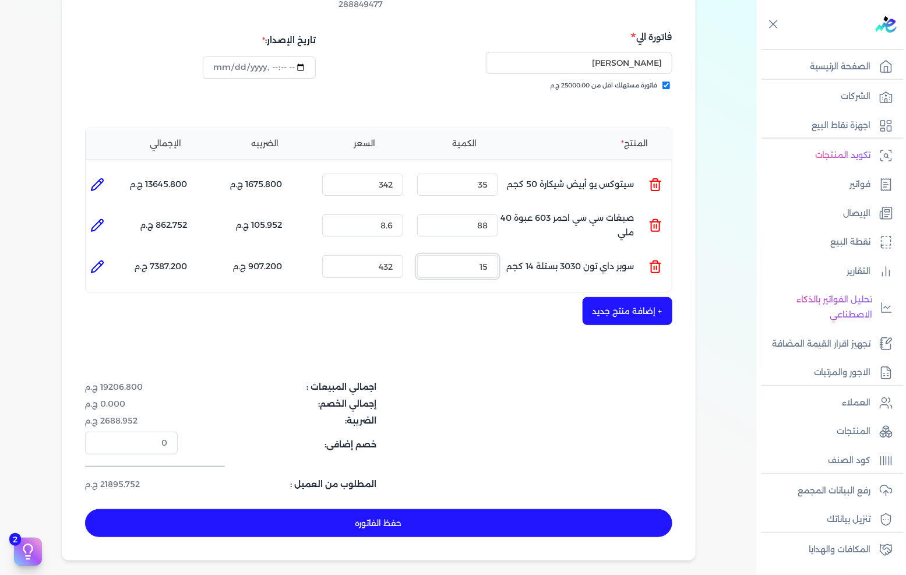
scroll to position [194, 0]
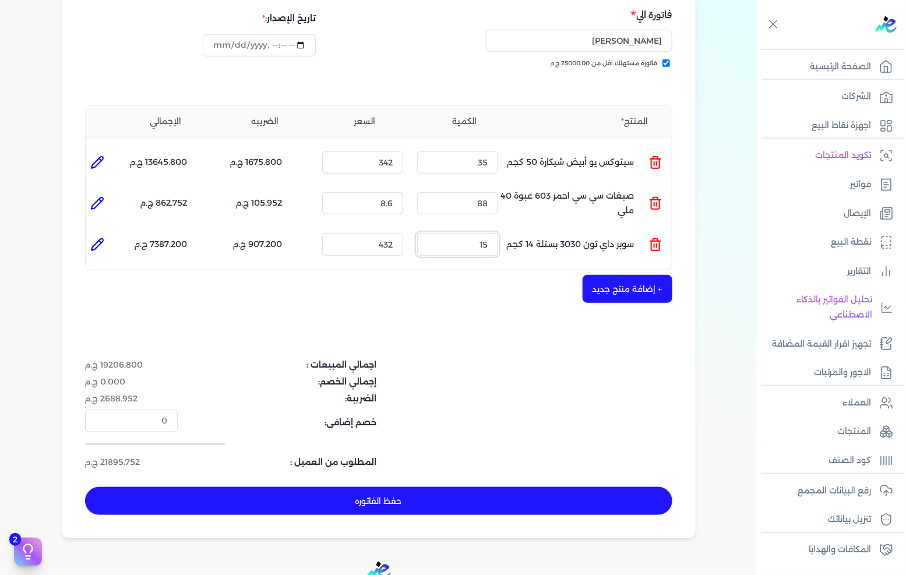
type input "15"
click at [392, 487] on button "حفظ الفاتوره" at bounding box center [378, 501] width 587 height 28
type input "[DATE]"
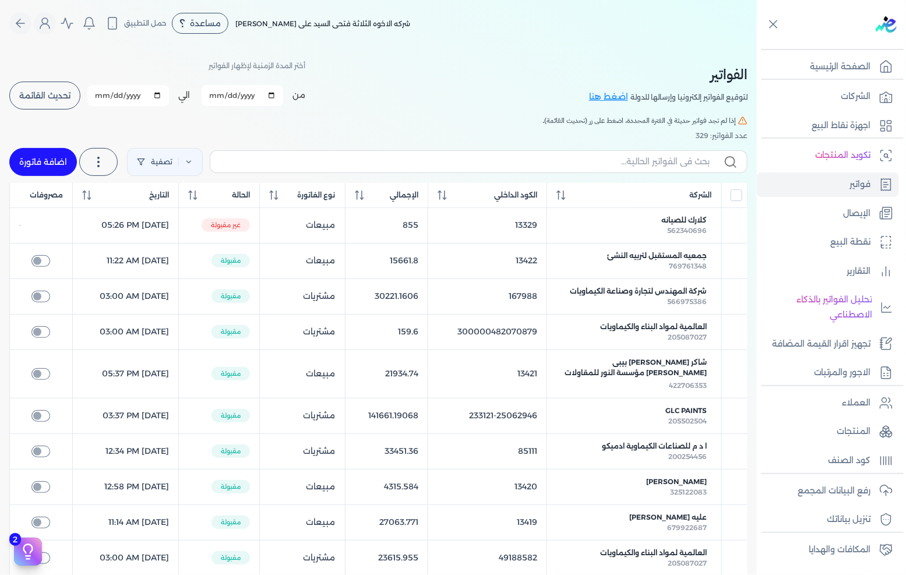
click at [44, 164] on link "اضافة فاتورة" at bounding box center [43, 162] width 68 height 28
select select "EGP"
select select "B"
select select "EGS"
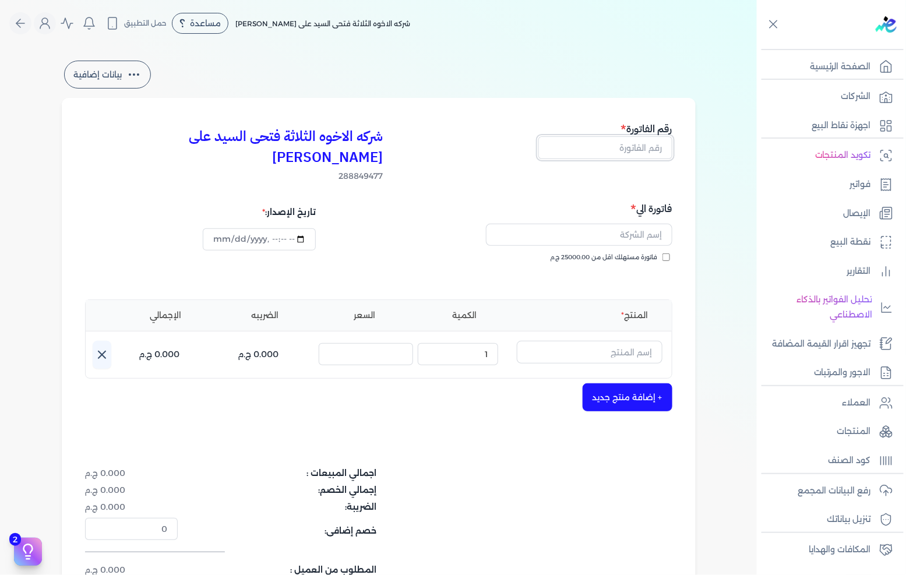
drag, startPoint x: 604, startPoint y: 151, endPoint x: 864, endPoint y: 139, distance: 260.6
click at [604, 151] on input "text" at bounding box center [605, 147] width 134 height 22
type input "13425"
click at [604, 253] on div "فاتورة مستهلك اقل من 25000.00 ج.م" at bounding box center [526, 269] width 285 height 33
click at [608, 253] on span "فاتورة مستهلك اقل من 25000.00 ج.م" at bounding box center [603, 257] width 107 height 9
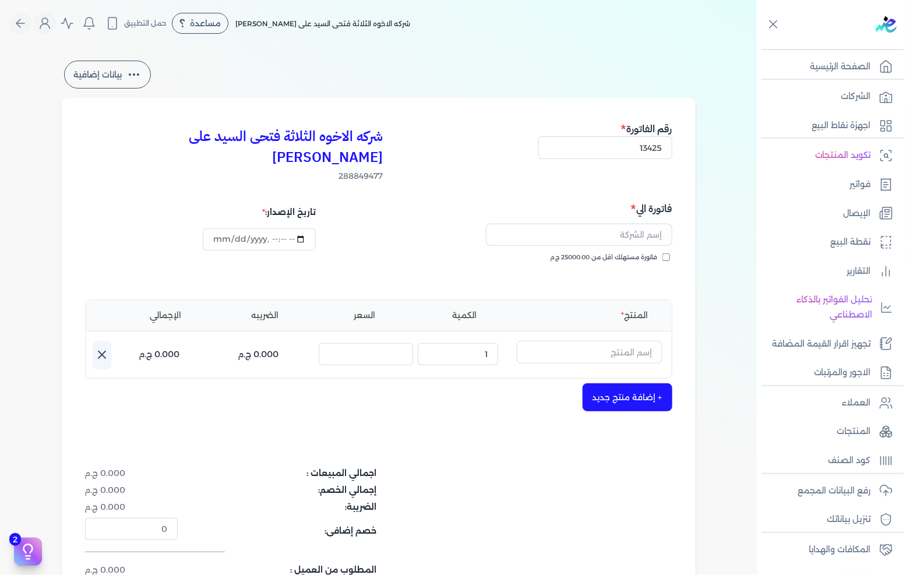
click at [662, 253] on input "فاتورة مستهلك اقل من 25000.00 ج.م" at bounding box center [666, 257] width 8 height 8
checkbox input "true"
click at [628, 224] on input "text" at bounding box center [579, 235] width 186 height 22
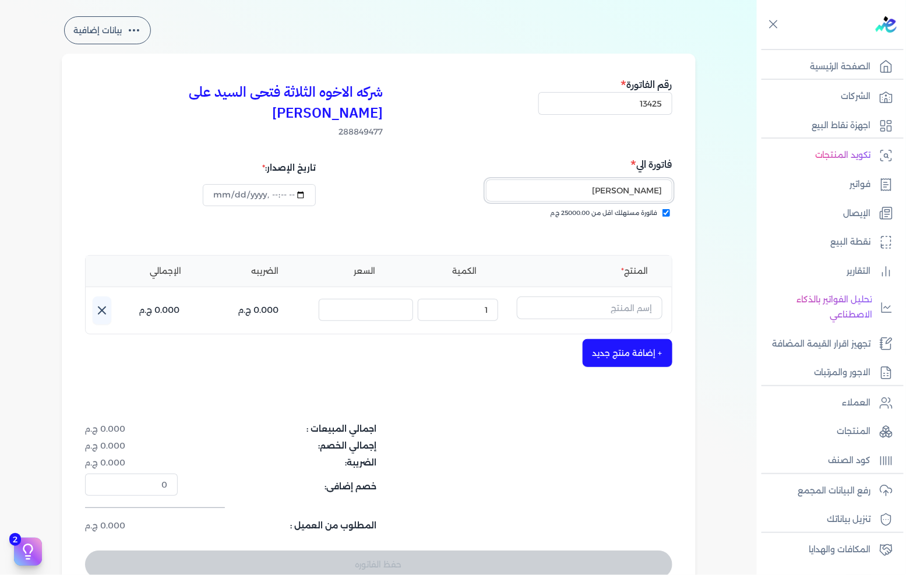
scroll to position [65, 0]
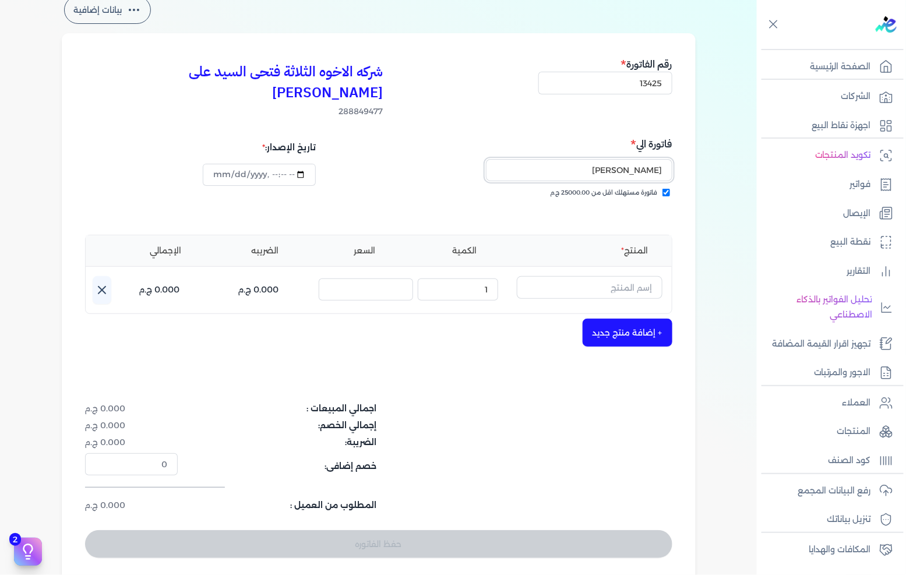
type input "[PERSON_NAME]"
drag, startPoint x: 602, startPoint y: 267, endPoint x: 899, endPoint y: 260, distance: 296.5
click at [602, 276] on input "text" at bounding box center [590, 287] width 146 height 22
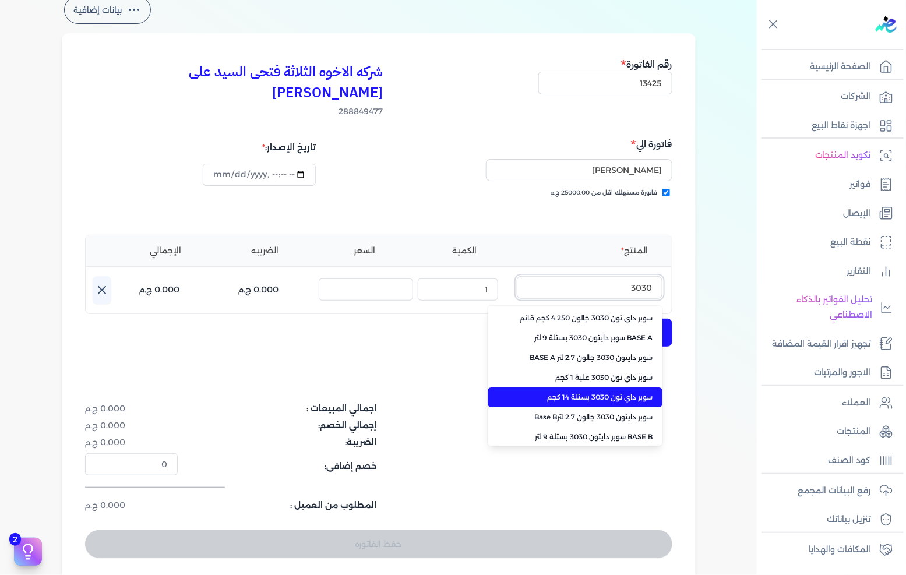
type input "3030"
click at [563, 392] on span "سوبر داي تون 3030 بستلة 14 كجم" at bounding box center [582, 397] width 142 height 10
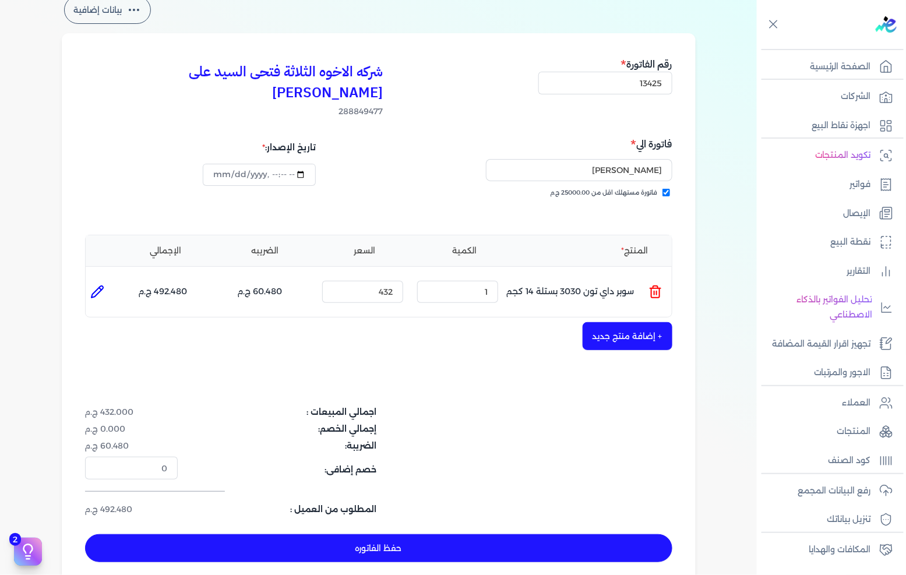
drag, startPoint x: 500, startPoint y: 270, endPoint x: 493, endPoint y: 270, distance: 7.0
click at [499, 276] on div "الكمية : 1" at bounding box center [457, 291] width 90 height 31
click at [493, 281] on input "1" at bounding box center [457, 292] width 81 height 22
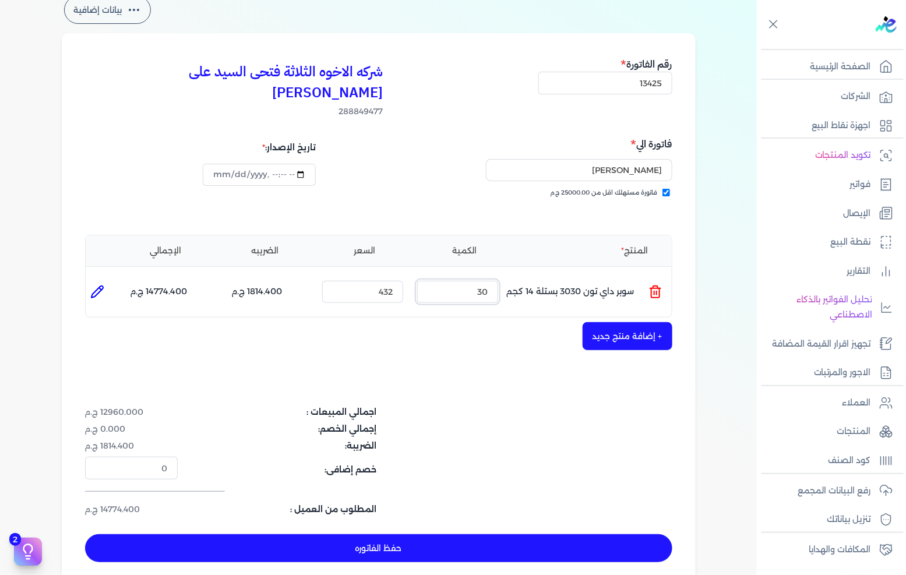
type input "30"
click at [653, 322] on button "+ إضافة منتج جديد" at bounding box center [627, 336] width 90 height 28
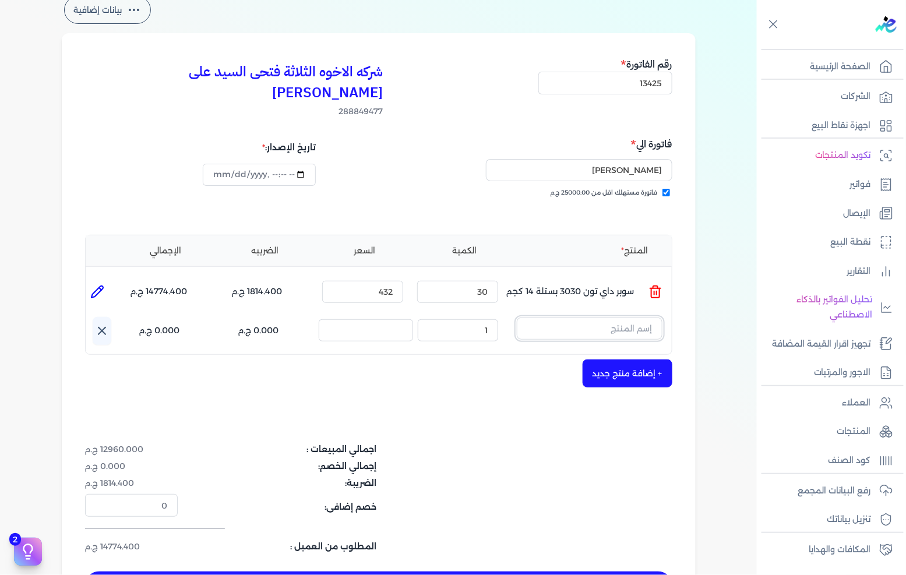
click at [653, 317] on input "text" at bounding box center [590, 328] width 146 height 22
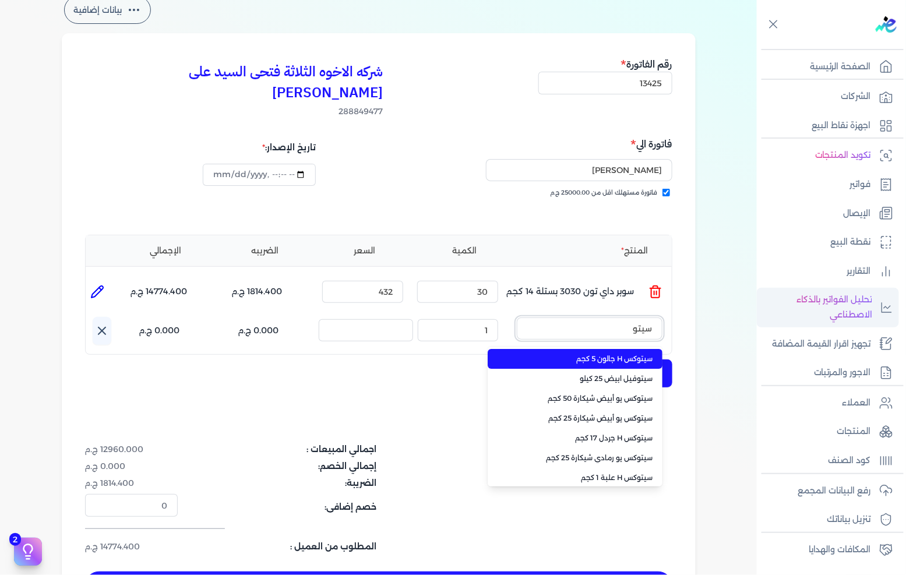
type input "سيتوك"
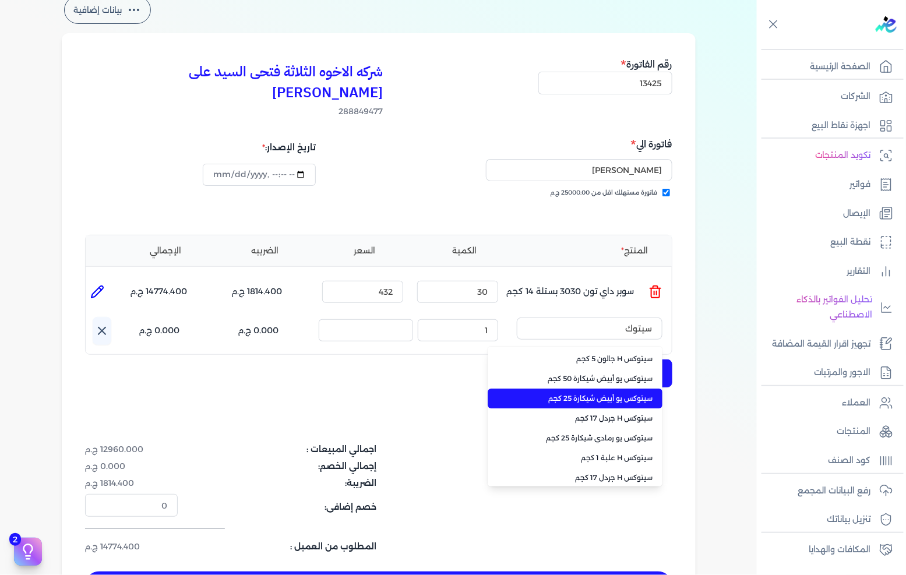
click at [607, 373] on span "سيتوكس يو أبيض شيكارة 50 كجم" at bounding box center [582, 378] width 142 height 10
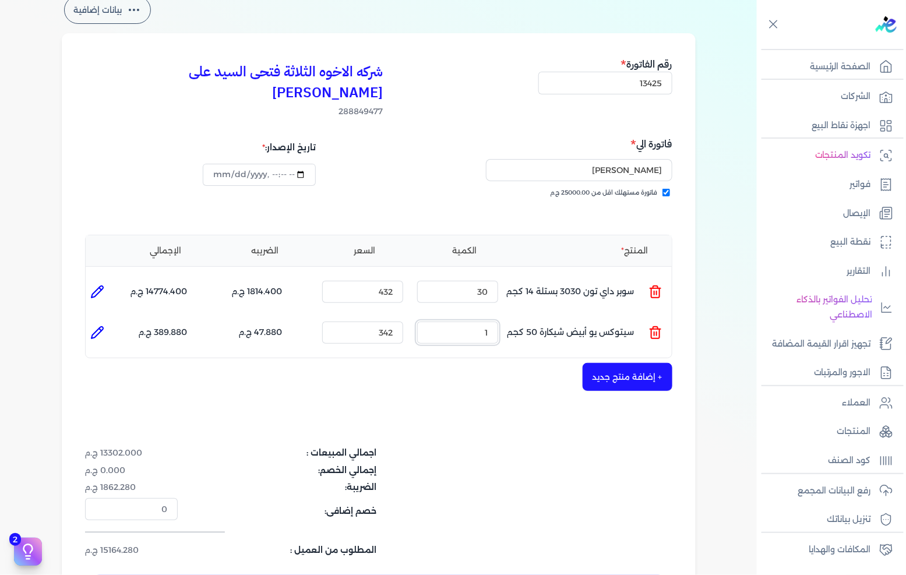
click at [460, 321] on input "1" at bounding box center [457, 332] width 81 height 22
type input "3"
type input "0"
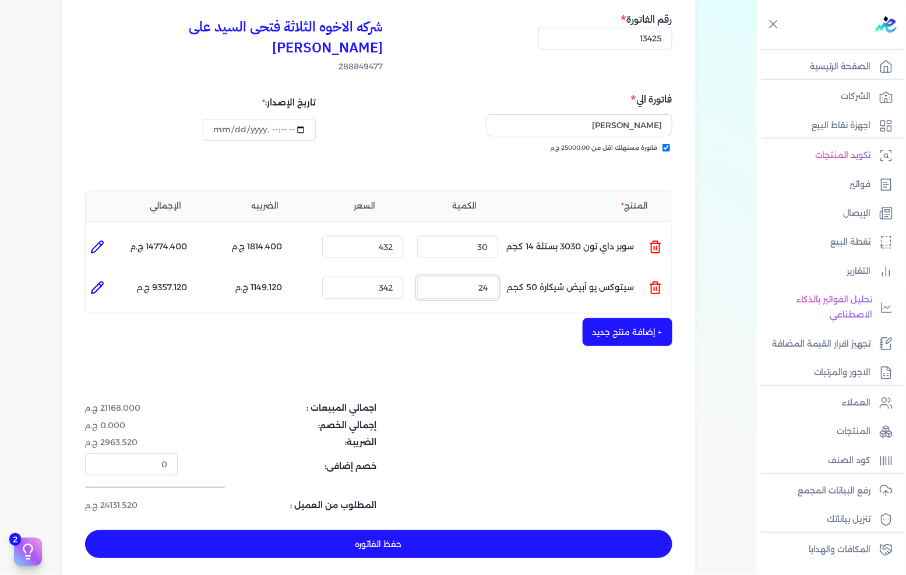
scroll to position [129, 0]
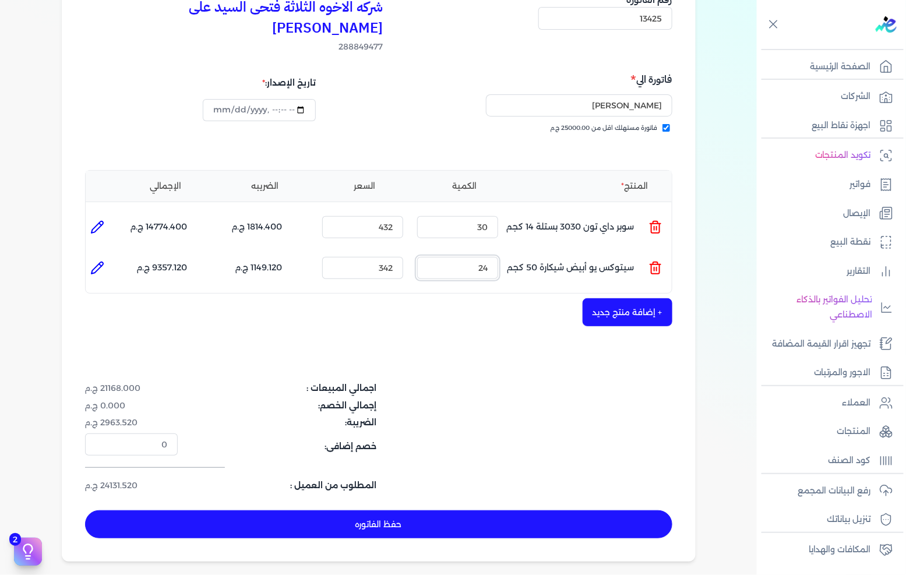
type input "24"
click at [429, 510] on button "حفظ الفاتوره" at bounding box center [378, 524] width 587 height 28
type input "[DATE]"
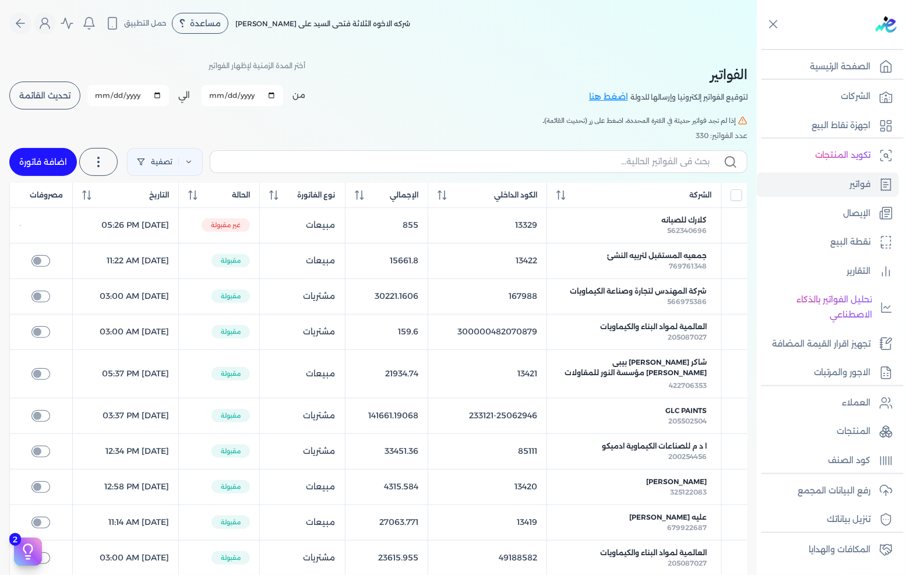
click at [58, 154] on link "اضافة فاتورة" at bounding box center [43, 162] width 68 height 28
select select "EGP"
select select "B"
select select "EGS"
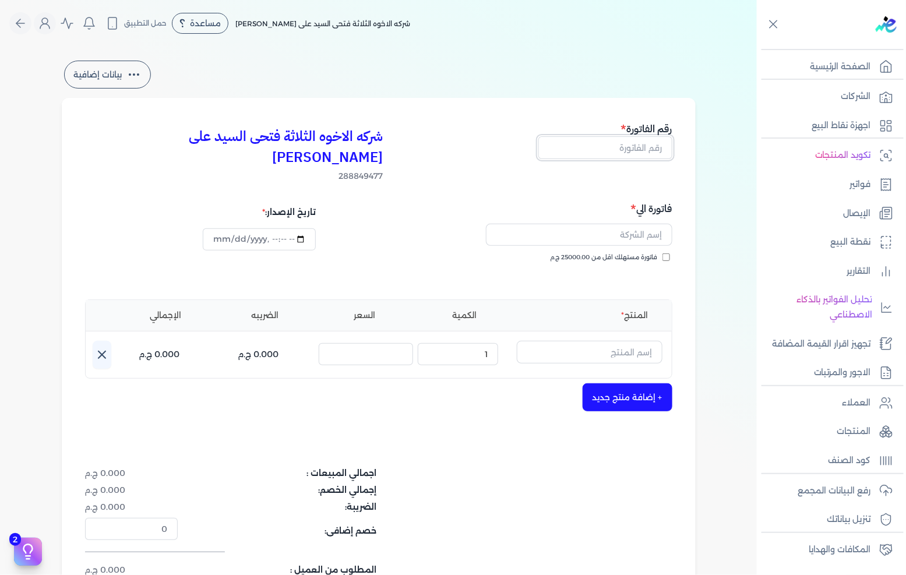
drag, startPoint x: 591, startPoint y: 144, endPoint x: 905, endPoint y: 40, distance: 331.3
click at [590, 144] on input "text" at bounding box center [605, 147] width 134 height 22
type input "13426"
click at [660, 253] on label "فاتورة مستهلك اقل من 25000.00 ج.م" at bounding box center [609, 257] width 119 height 9
click at [662, 253] on input "فاتورة مستهلك اقل من 25000.00 ج.م" at bounding box center [666, 257] width 8 height 8
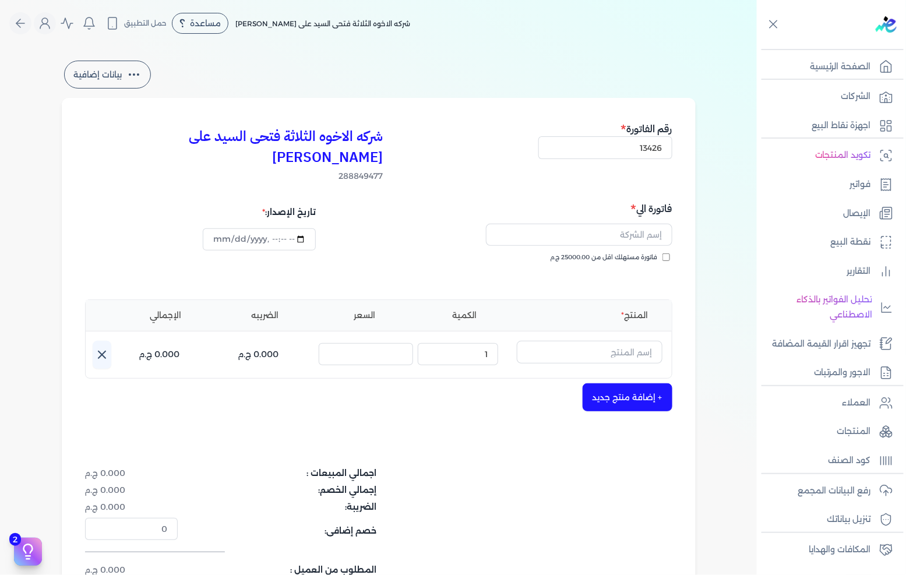
checkbox input "true"
click at [655, 224] on input "text" at bounding box center [579, 235] width 186 height 22
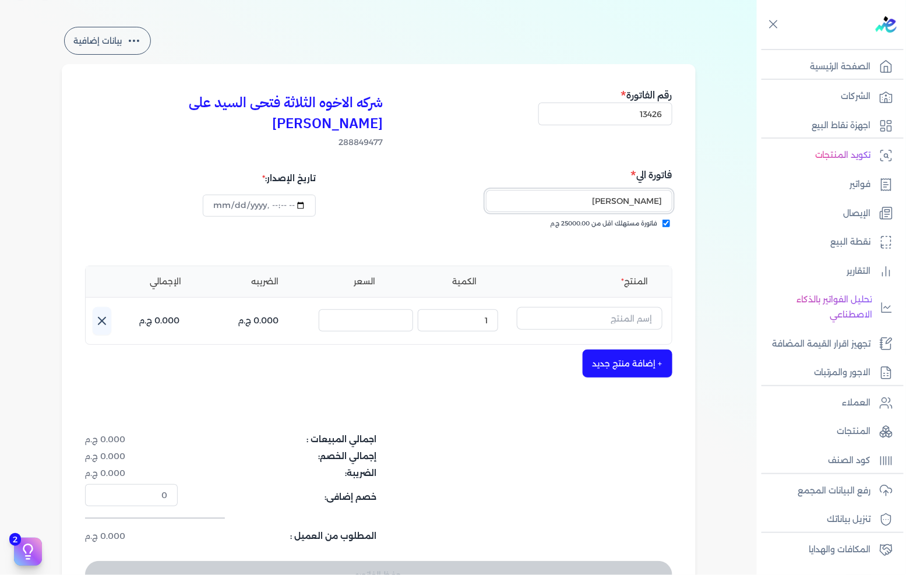
scroll to position [65, 0]
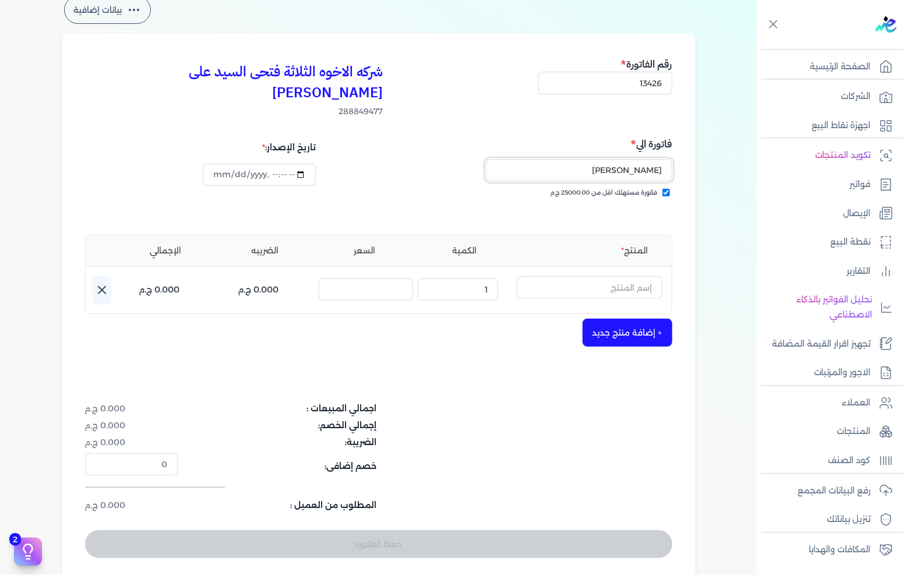
type input "[PERSON_NAME]"
click at [607, 252] on div "المنتج الكمية السعر الضريبه الإجمالي اسم المنتج : الكمية : 1 السعر : الضريبه : …" at bounding box center [378, 274] width 587 height 79
drag, startPoint x: 627, startPoint y: 271, endPoint x: 855, endPoint y: 246, distance: 229.0
click at [627, 276] on input "text" at bounding box center [590, 287] width 146 height 22
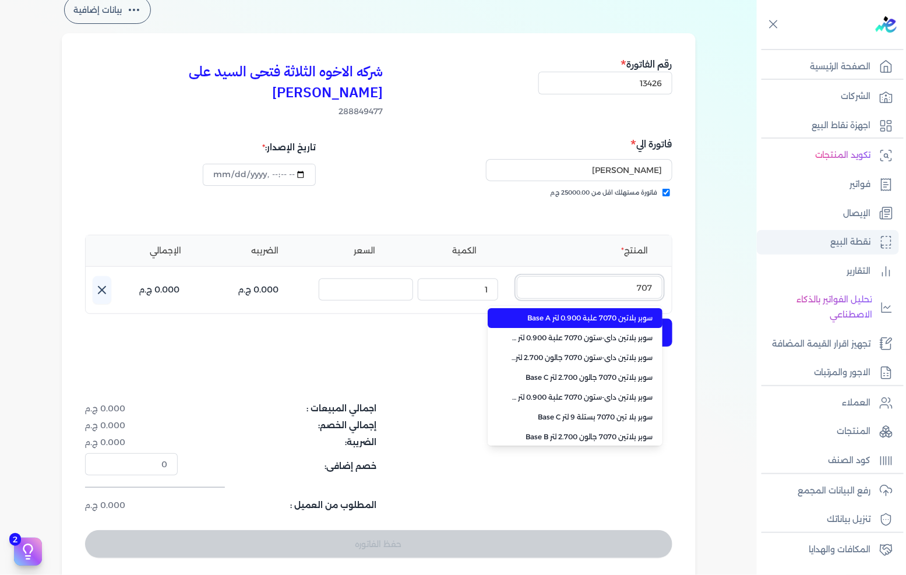
type input "7070"
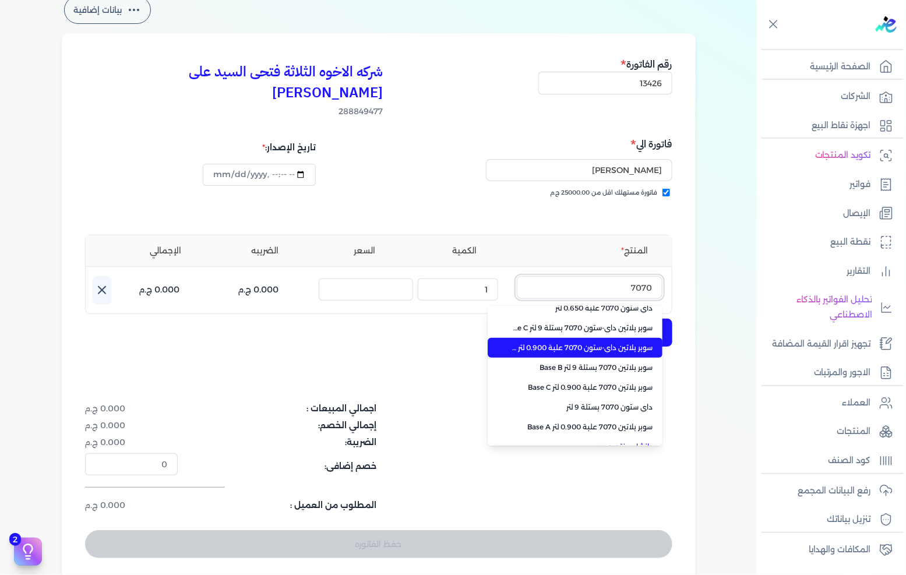
scroll to position [260, 0]
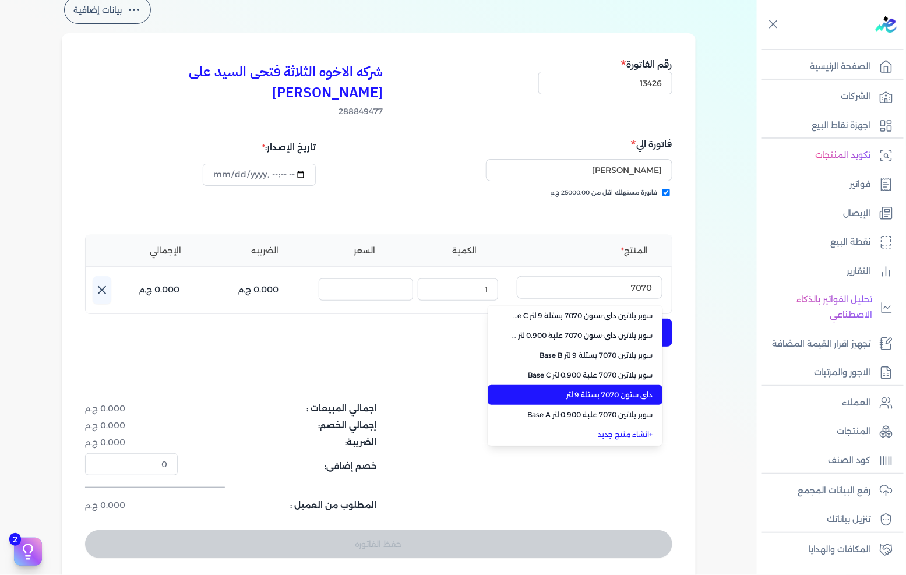
drag, startPoint x: 614, startPoint y: 369, endPoint x: 599, endPoint y: 362, distance: 17.2
click at [614, 390] on span "داي ستون 7070 بستلة 9 لتر" at bounding box center [582, 395] width 142 height 10
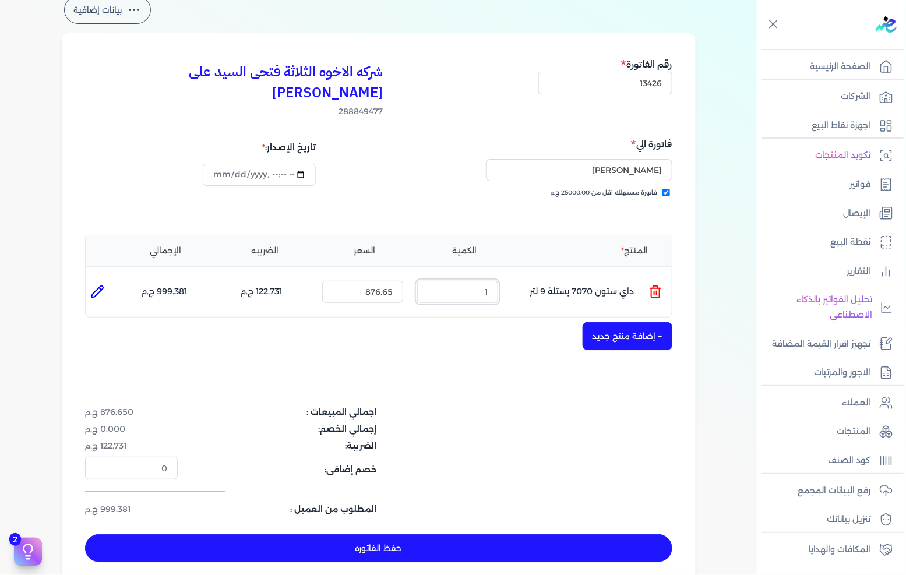
click at [455, 281] on input "1" at bounding box center [457, 292] width 81 height 22
drag, startPoint x: 455, startPoint y: 264, endPoint x: 575, endPoint y: 254, distance: 120.4
click at [458, 281] on input "1" at bounding box center [457, 292] width 81 height 22
type input "24"
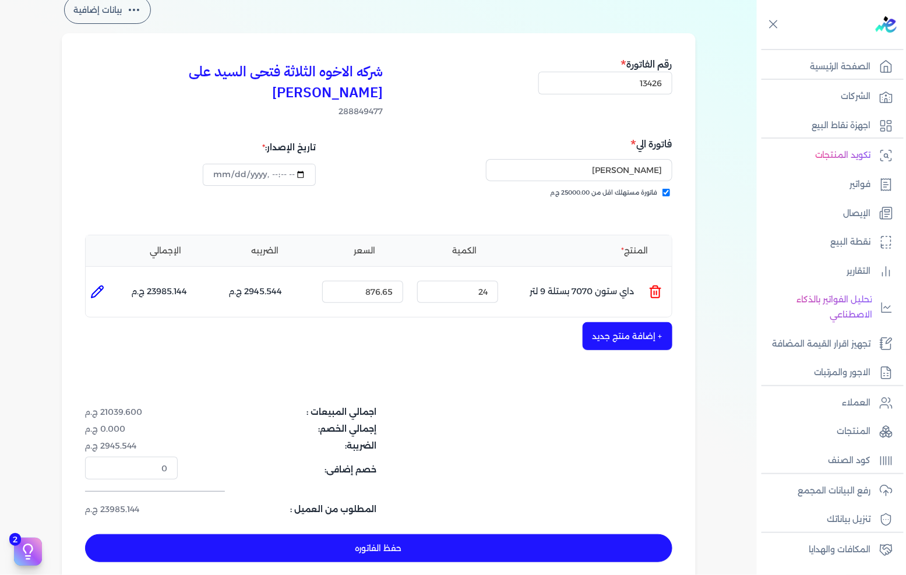
click at [465, 534] on button "حفظ الفاتوره" at bounding box center [378, 548] width 587 height 28
type input "[DATE]"
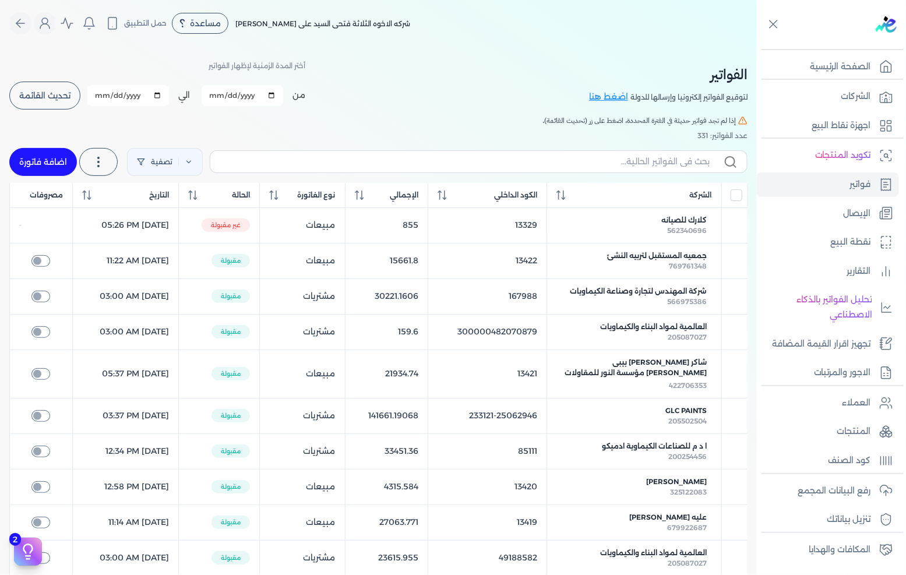
click at [59, 167] on link "اضافة فاتورة" at bounding box center [43, 162] width 68 height 28
select select "EGP"
select select "B"
select select "EGS"
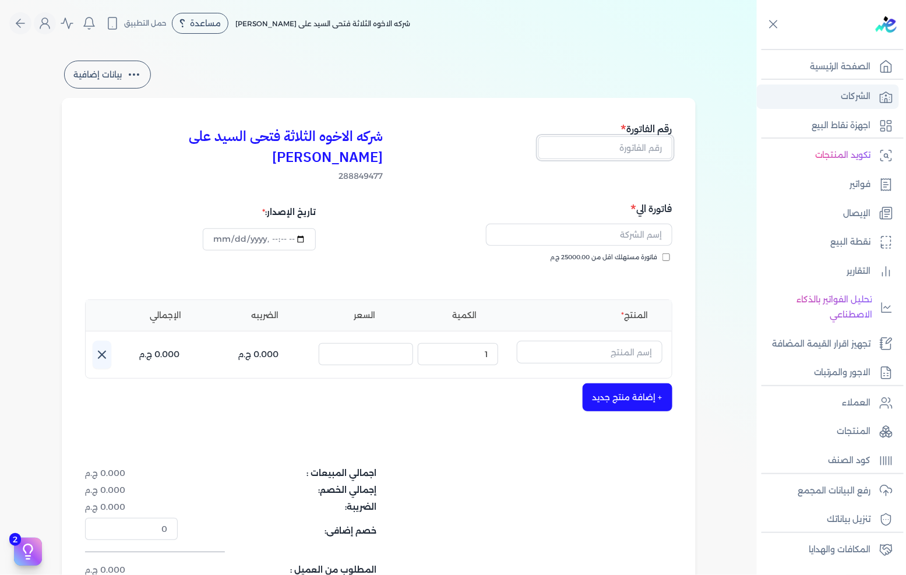
drag, startPoint x: 632, startPoint y: 144, endPoint x: 770, endPoint y: 97, distance: 145.7
click at [632, 144] on input "text" at bounding box center [605, 147] width 134 height 22
type input "13427"
click at [644, 253] on span "فاتورة مستهلك اقل من 25000.00 ج.م" at bounding box center [603, 257] width 107 height 9
click at [662, 253] on input "فاتورة مستهلك اقل من 25000.00 ج.م" at bounding box center [666, 257] width 8 height 8
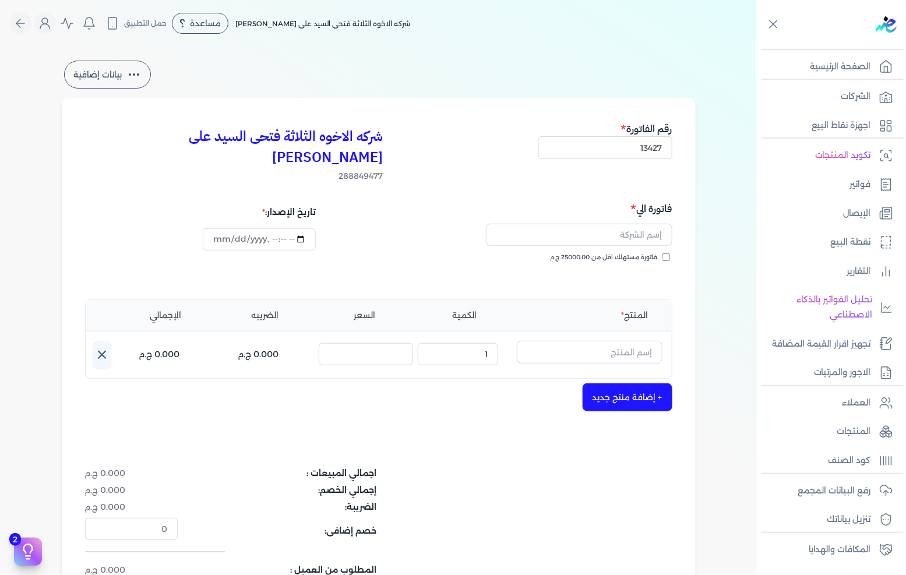
checkbox input "true"
click at [649, 224] on input "text" at bounding box center [579, 235] width 186 height 22
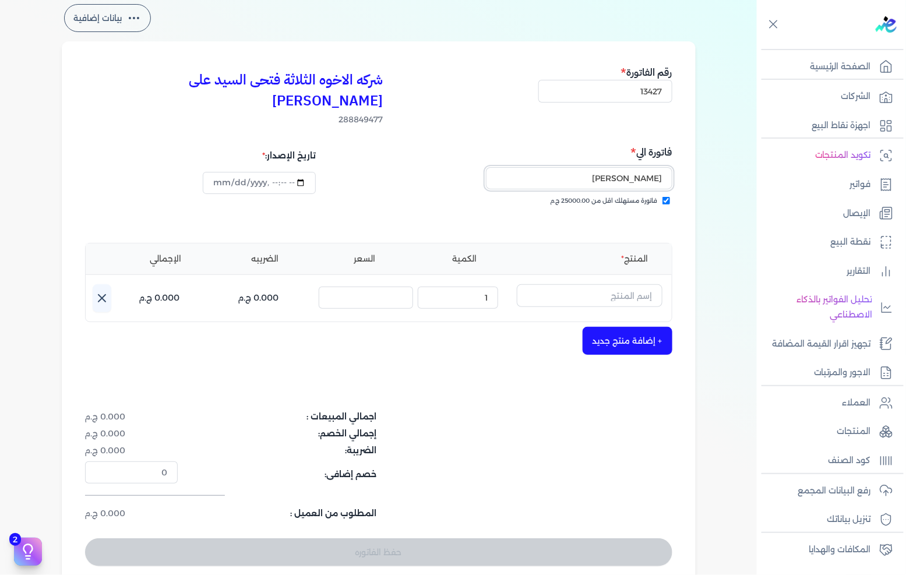
scroll to position [129, 0]
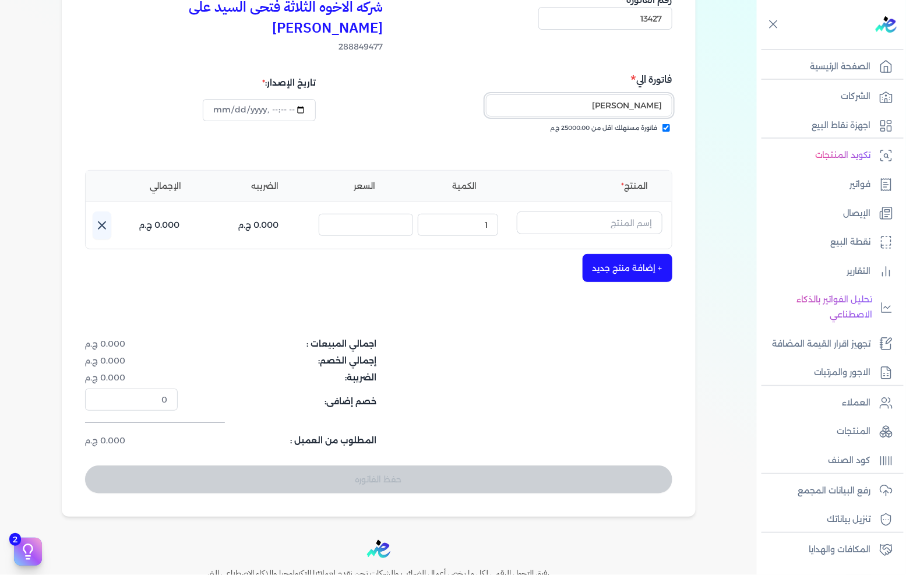
type input "[PERSON_NAME]"
click at [639, 211] on input "text" at bounding box center [590, 222] width 146 height 22
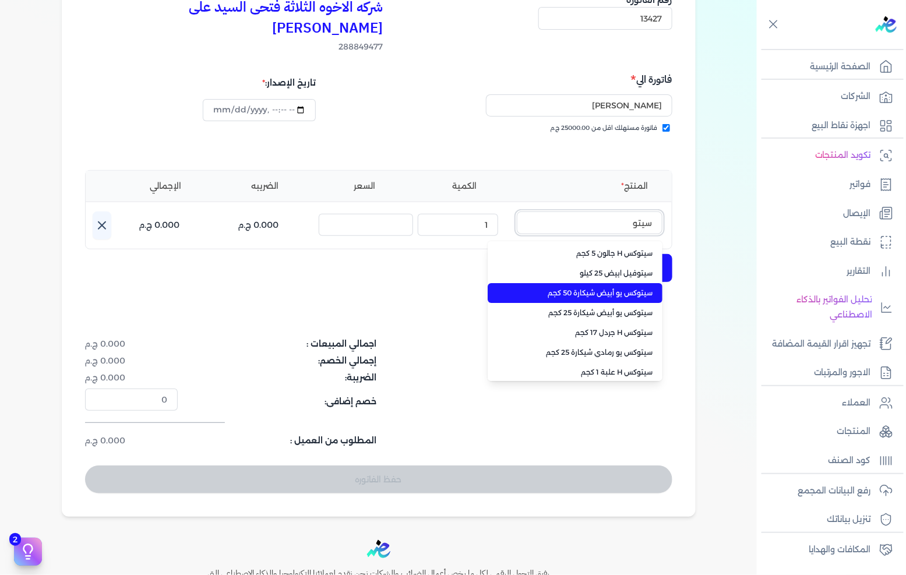
type input "سيتو"
click at [608, 288] on span "سيتوكس يو أبيض شيكارة 50 كجم" at bounding box center [582, 293] width 142 height 10
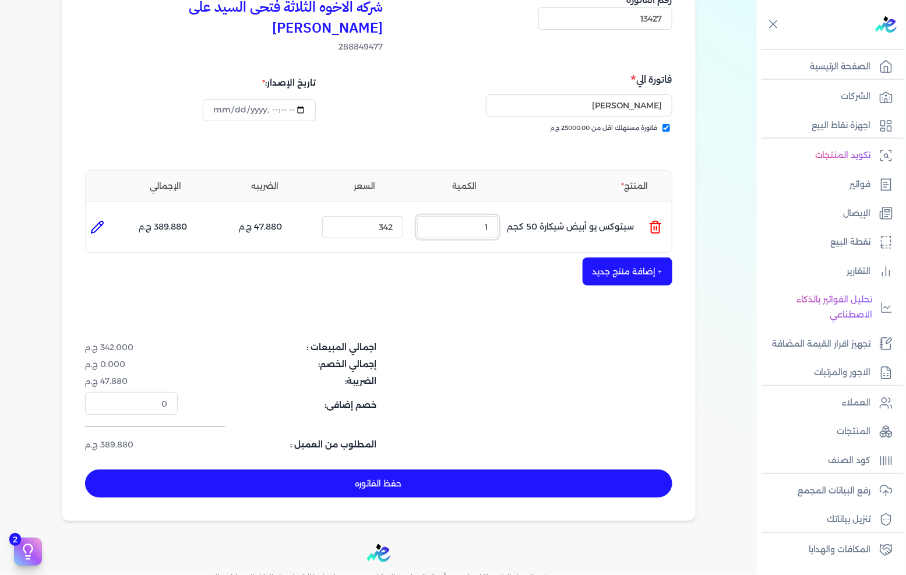
click at [485, 216] on input "1" at bounding box center [457, 227] width 81 height 22
type input "44"
click at [459, 469] on button "حفظ الفاتوره" at bounding box center [378, 483] width 587 height 28
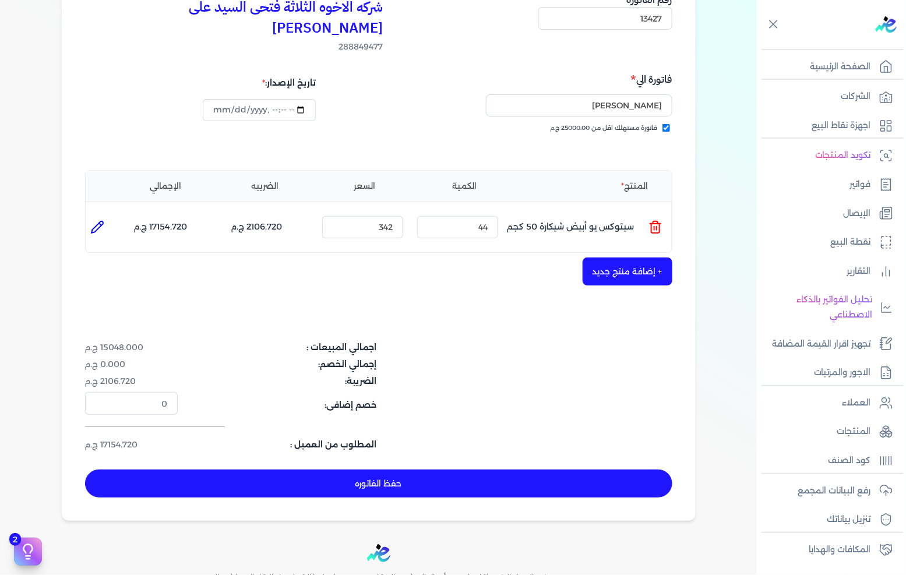
type input "[DATE]"
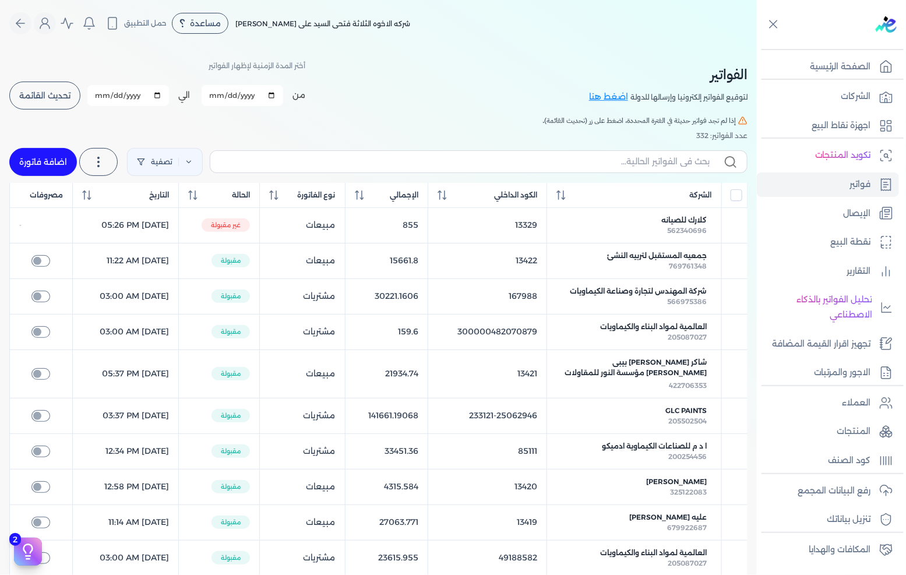
click at [48, 164] on link "اضافة فاتورة" at bounding box center [43, 162] width 68 height 28
select select "EGP"
select select "B"
select select "EGS"
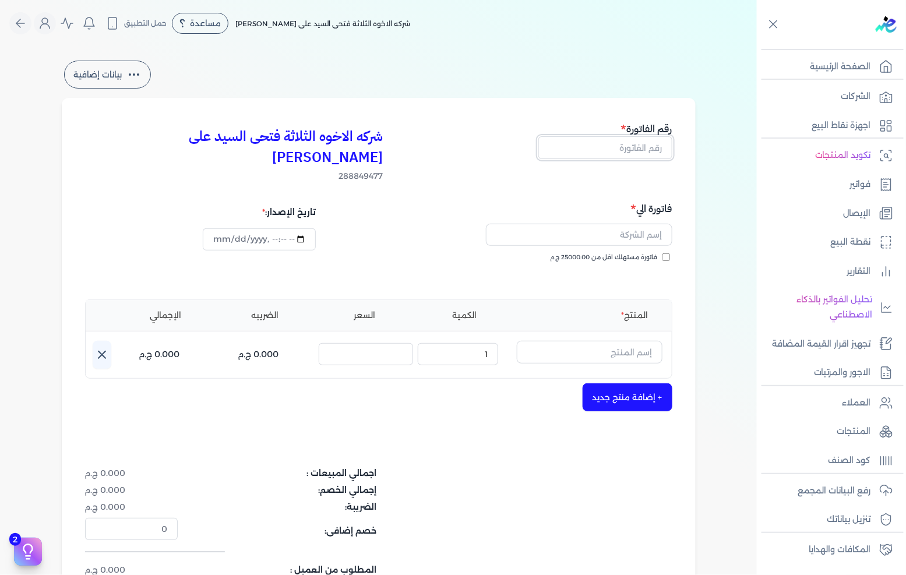
click at [589, 149] on input "text" at bounding box center [605, 147] width 134 height 22
type input "13428"
click at [585, 224] on input "text" at bounding box center [579, 235] width 186 height 22
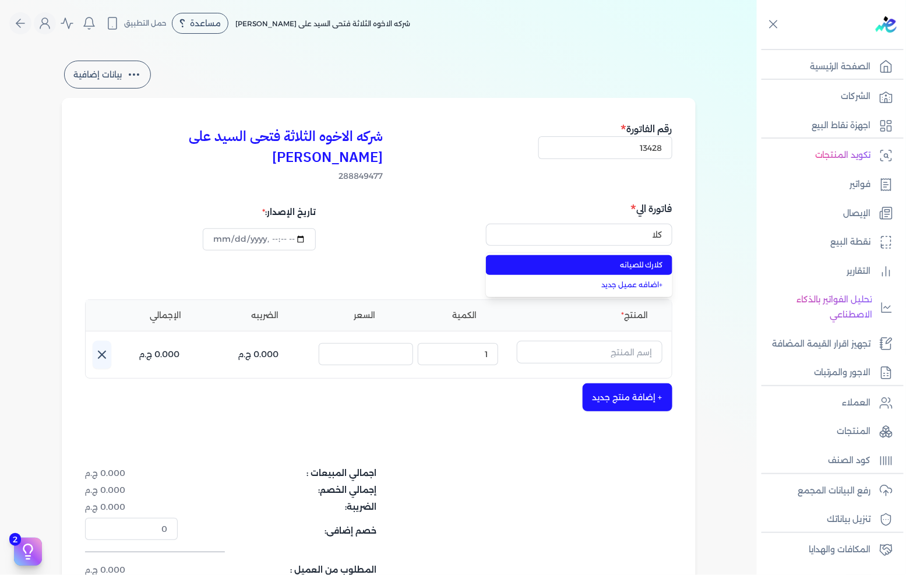
click at [590, 260] on span "كلارك للصيانه" at bounding box center [586, 265] width 154 height 10
type input "كلارك للصيانه"
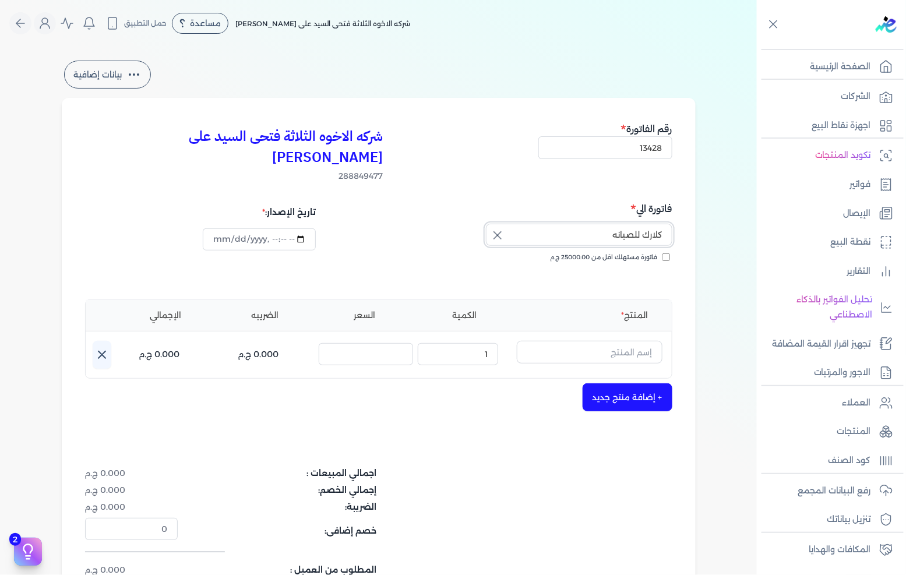
scroll to position [65, 0]
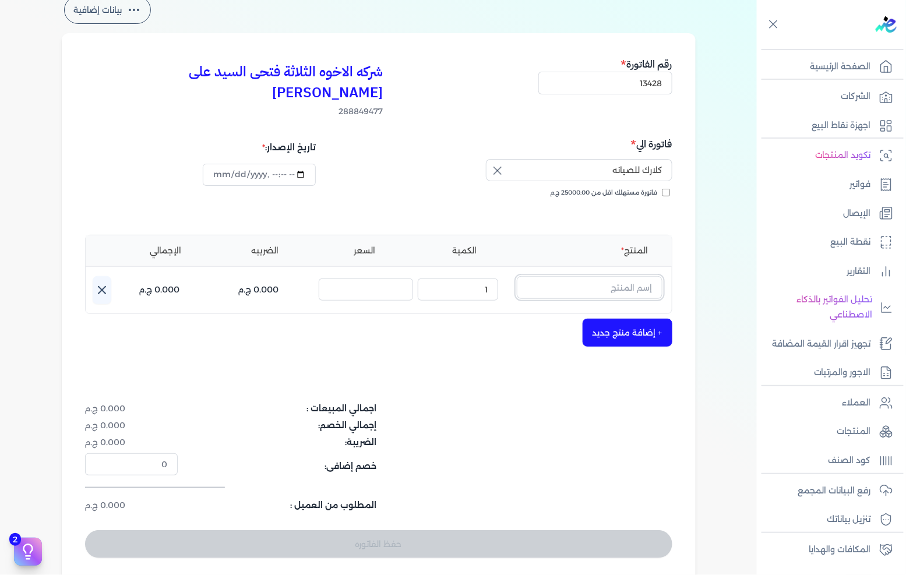
click at [597, 276] on input "text" at bounding box center [590, 287] width 146 height 22
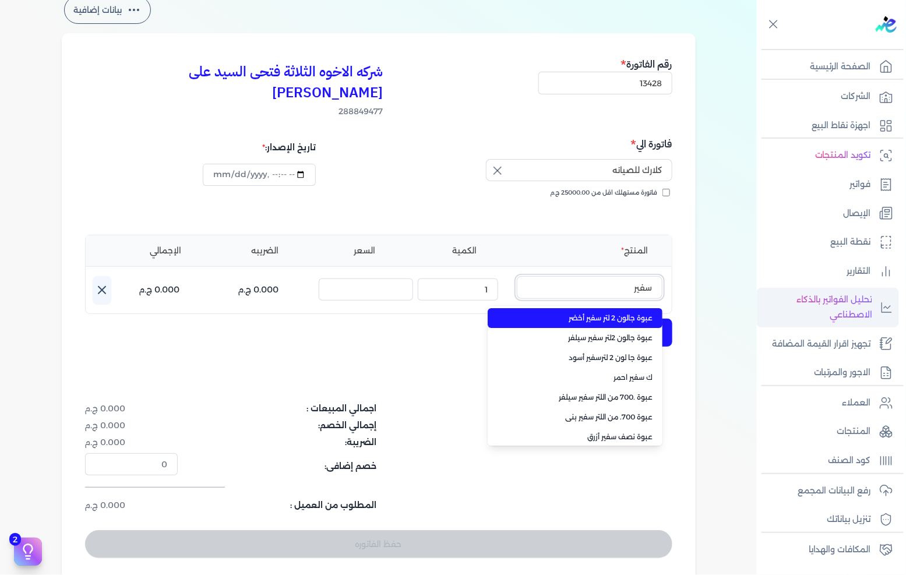
click at [517, 276] on button "سفير" at bounding box center [590, 289] width 146 height 27
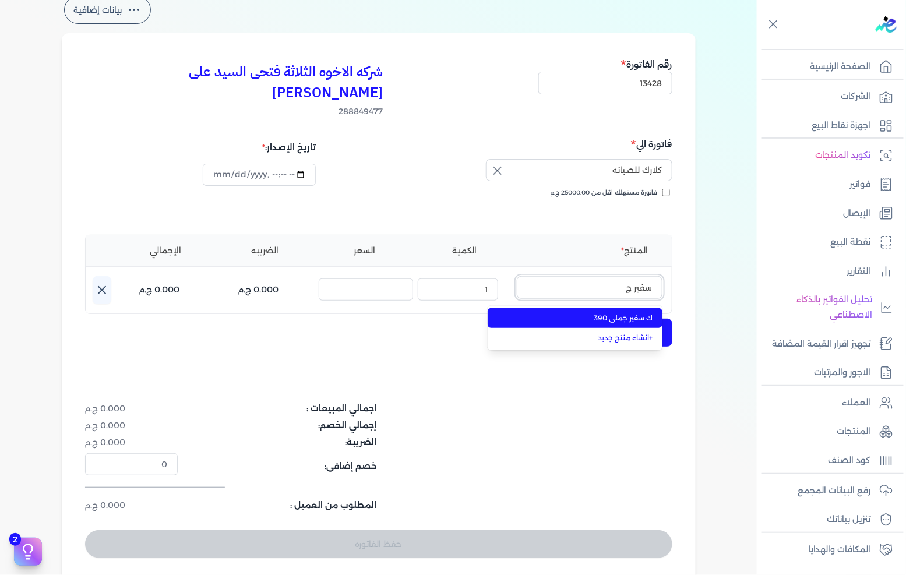
type input "سفير ج"
click at [610, 313] on span "ك سفير جملى 390" at bounding box center [582, 318] width 142 height 10
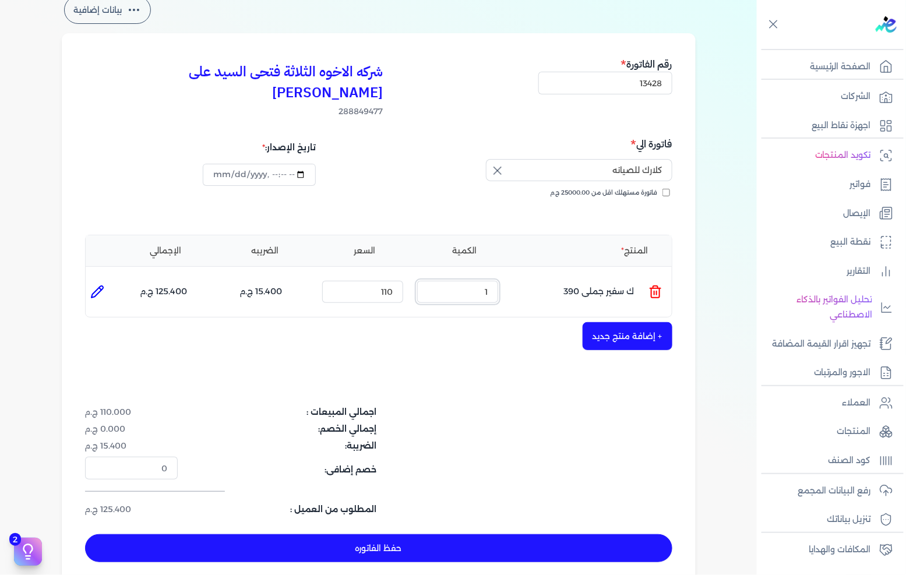
click at [488, 281] on input "1" at bounding box center [457, 292] width 81 height 22
type input "41"
click at [371, 281] on input "110" at bounding box center [362, 292] width 81 height 22
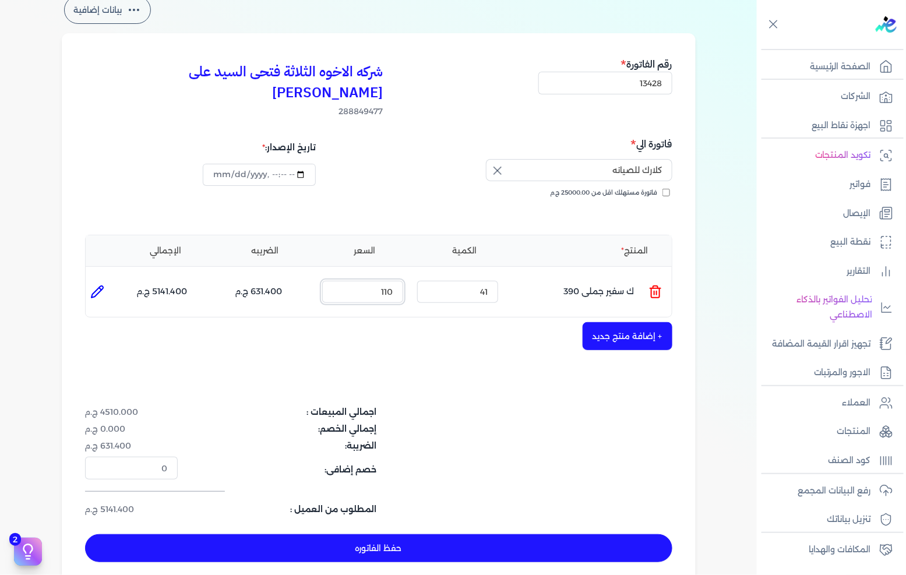
click at [371, 281] on input "110" at bounding box center [362, 292] width 81 height 22
type input "120"
click at [419, 300] on div "شركه الاخوه الثلاثة فتحى السيد على [PERSON_NAME] 288849477 رقم الفاتورة 13428 ف…" at bounding box center [379, 309] width 634 height 552
click at [102, 285] on icon at bounding box center [97, 292] width 14 height 14
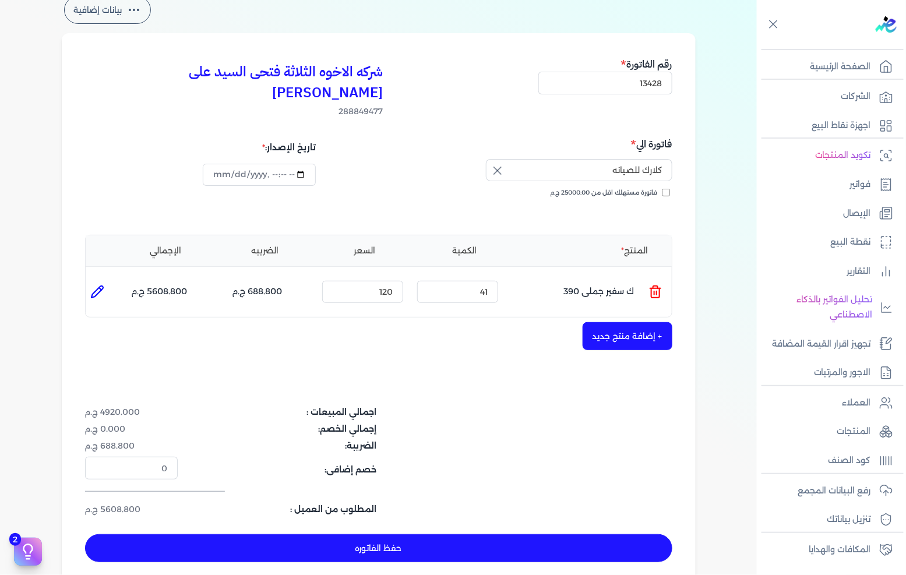
type input "ك سفير جملى 390"
type input "120"
type input "41"
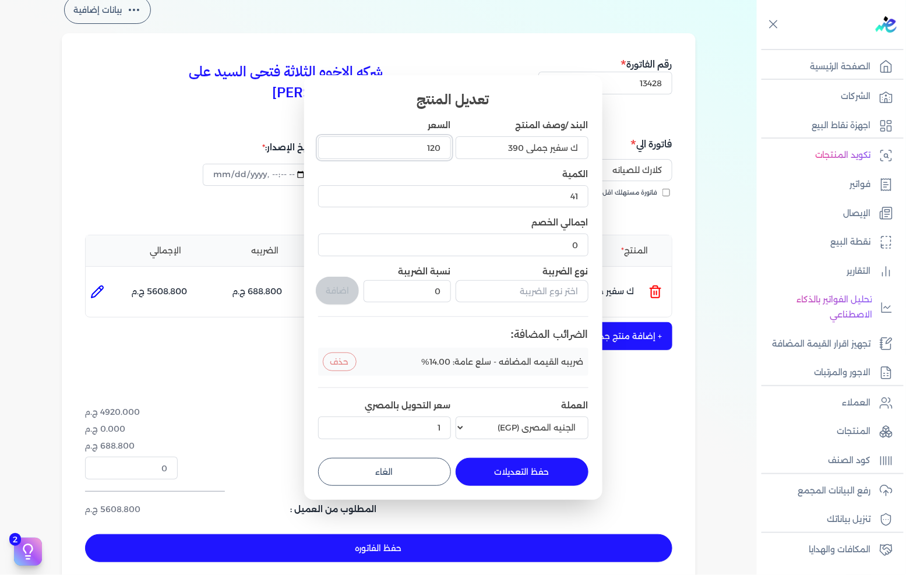
click at [418, 148] on input "120" at bounding box center [384, 147] width 133 height 22
type input "105"
type input "105.26"
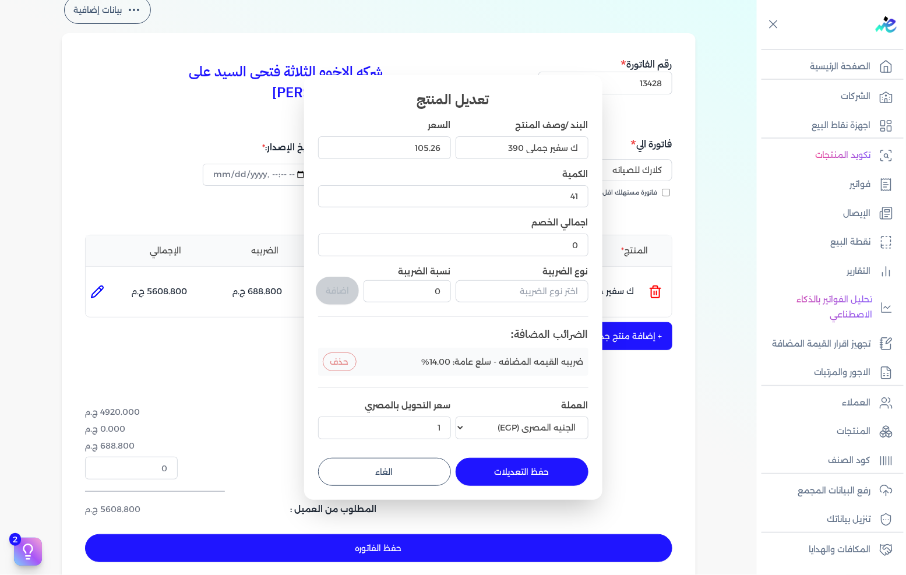
click at [544, 479] on button "حفظ التعديلات" at bounding box center [521, 472] width 133 height 28
type input "0"
type input "1"
type input "105.26"
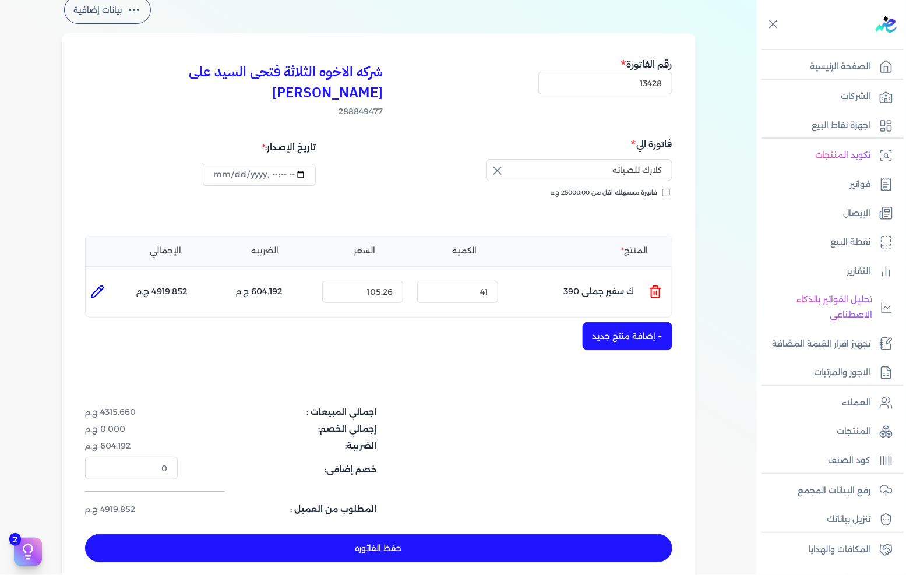
click at [619, 322] on button "+ إضافة منتج جديد" at bounding box center [627, 336] width 90 height 28
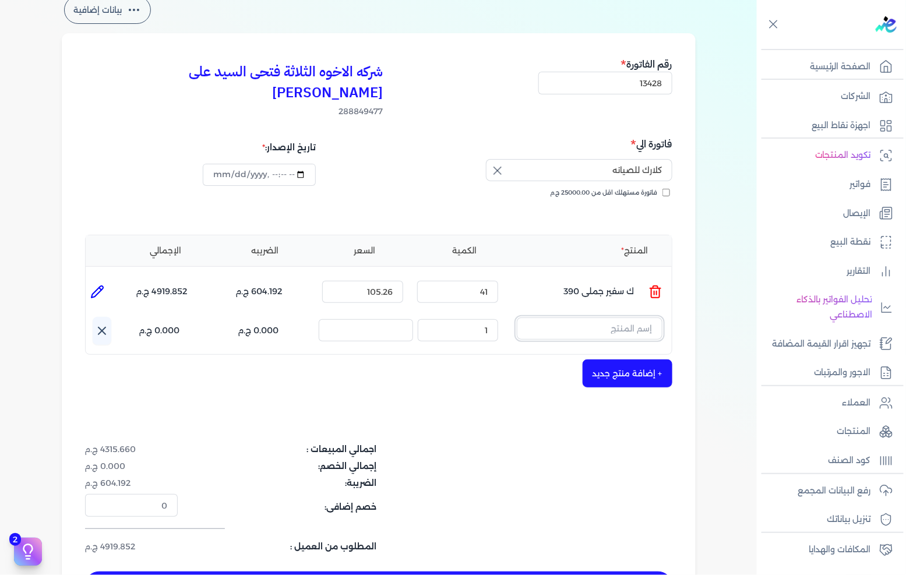
click at [610, 317] on input "text" at bounding box center [590, 328] width 146 height 22
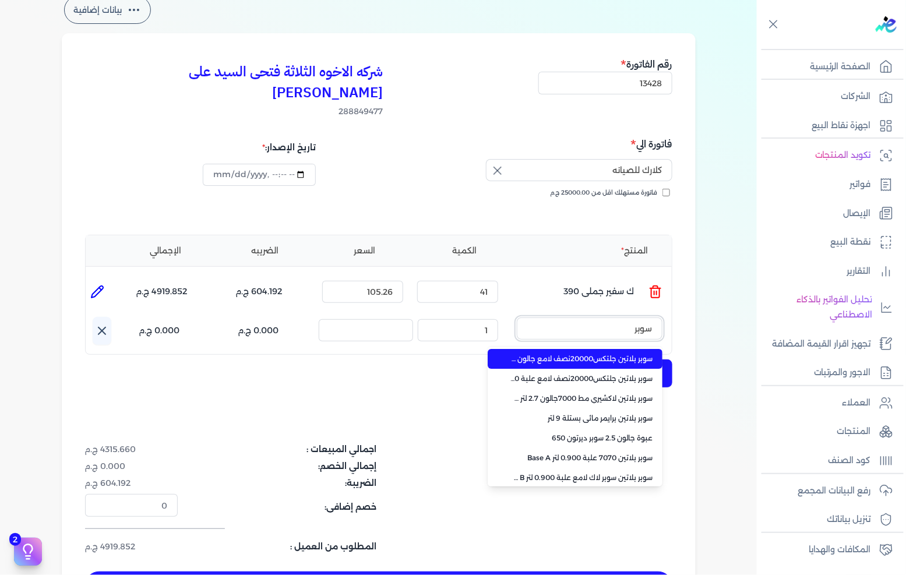
click at [517, 317] on button "سوبر" at bounding box center [590, 330] width 146 height 27
click at [517, 317] on button "سوبر لاك" at bounding box center [590, 330] width 146 height 27
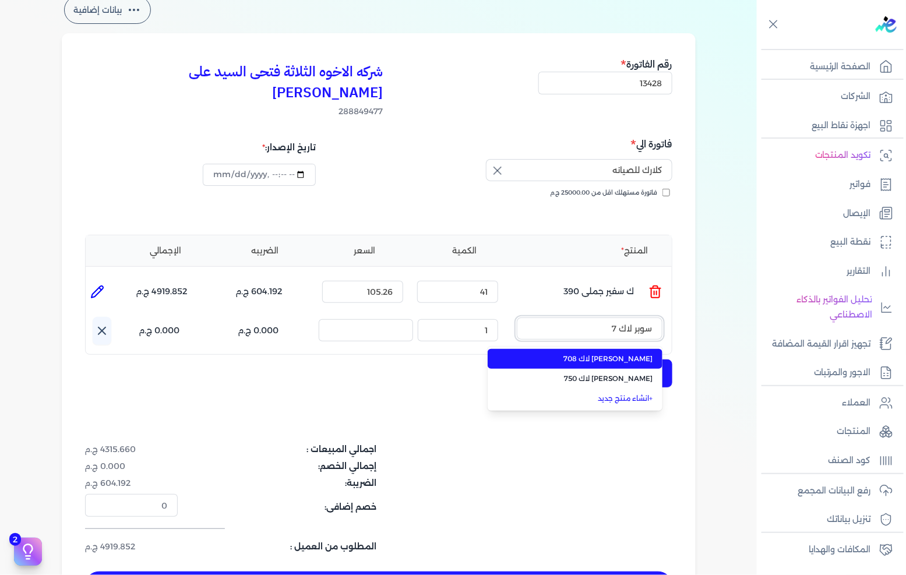
type input "سوبر لاك 7"
click at [565, 354] on span "[PERSON_NAME] لاك 708" at bounding box center [582, 359] width 142 height 10
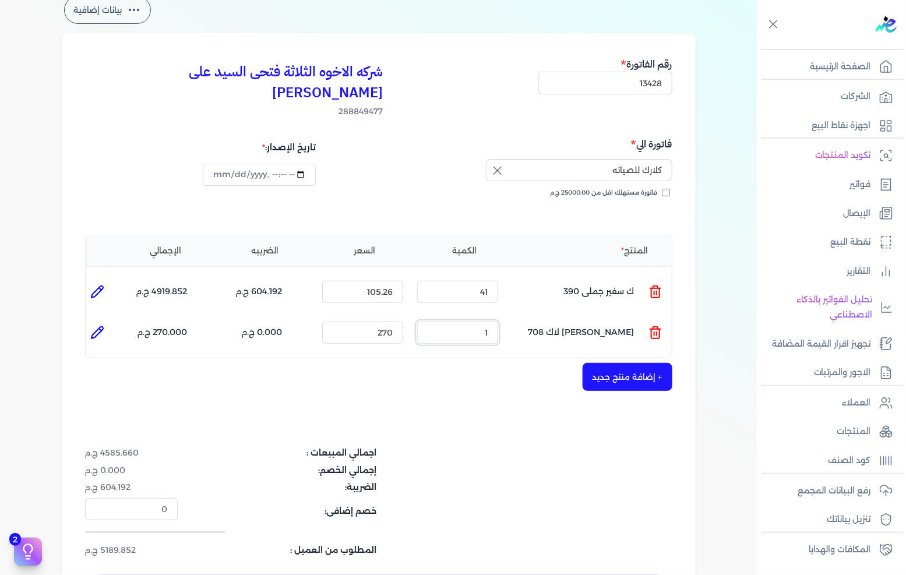
drag, startPoint x: 456, startPoint y: 302, endPoint x: 552, endPoint y: 299, distance: 96.1
click at [552, 317] on ul "المنتج : [PERSON_NAME] لاك 708 الكمية : 1 السعر : 270 الضريبه : 0.000 ج.م الإجم…" at bounding box center [379, 332] width 586 height 31
click at [104, 326] on icon at bounding box center [97, 333] width 14 height 14
type input "[PERSON_NAME] لاك 708"
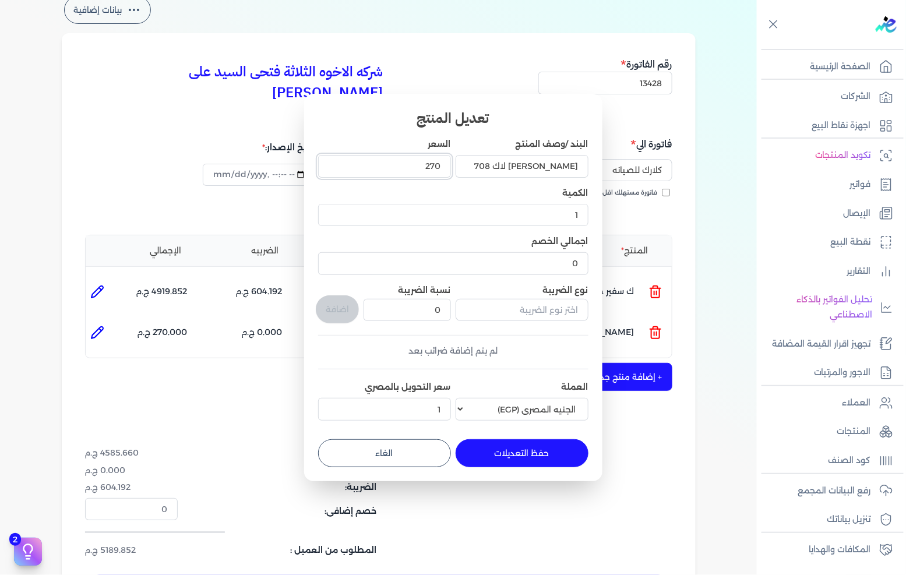
click at [416, 166] on input "270" at bounding box center [384, 166] width 133 height 22
click at [416, 165] on input "270" at bounding box center [384, 166] width 133 height 22
type input "267"
type input "267.54"
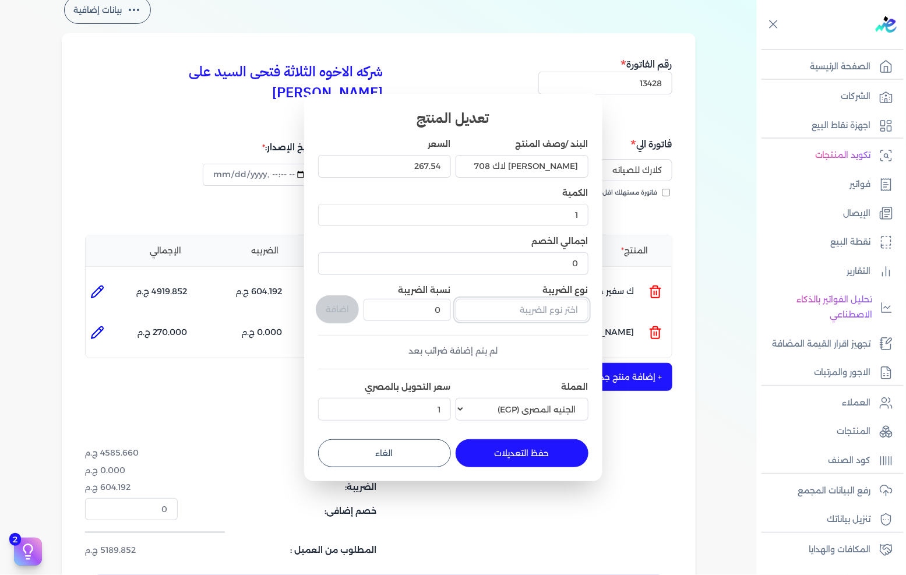
click at [539, 314] on input "text" at bounding box center [521, 310] width 133 height 22
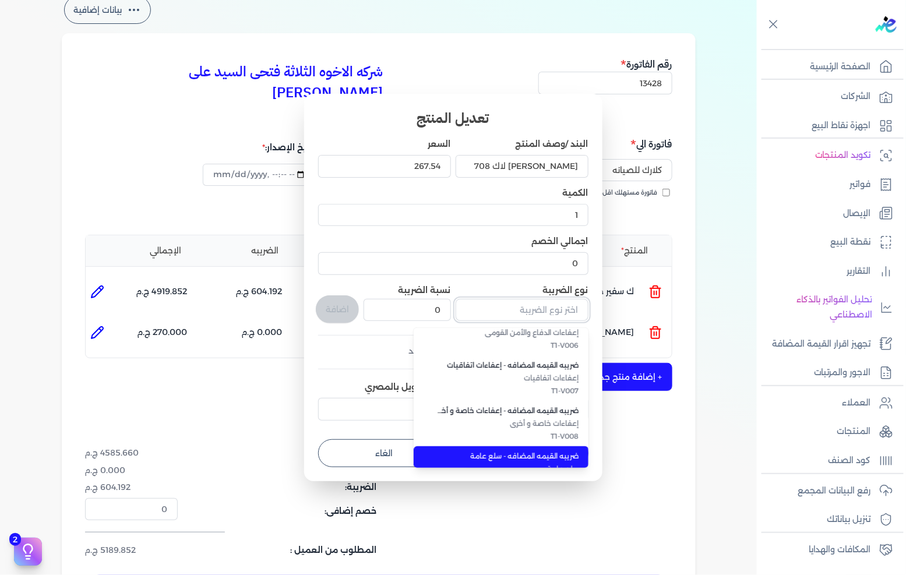
scroll to position [318, 0]
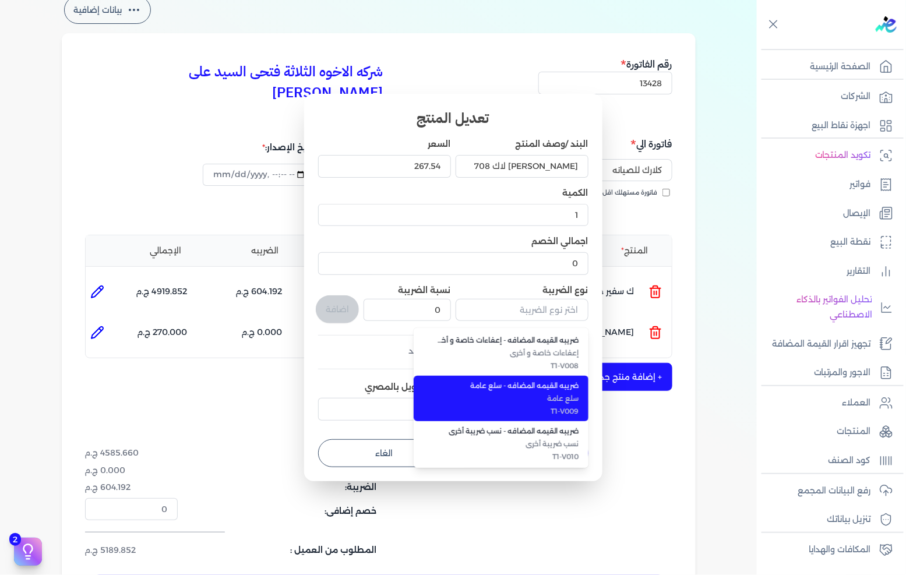
click at [528, 397] on span "سلع عامة" at bounding box center [508, 398] width 142 height 10
type input "ضريبه القيمه المضافه - سلع عامة"
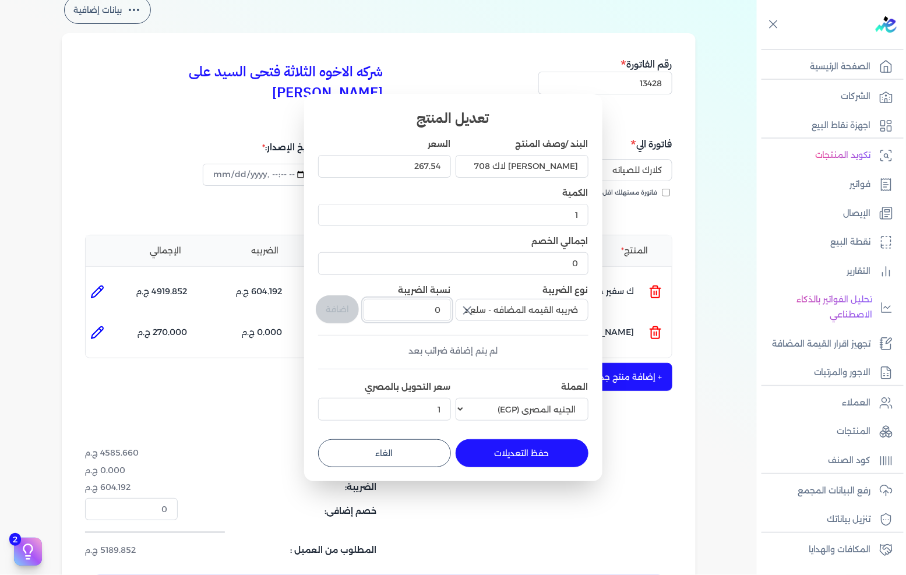
click at [432, 305] on input "0" at bounding box center [406, 310] width 87 height 22
type input "14"
click at [344, 312] on button "اضافة" at bounding box center [337, 309] width 43 height 28
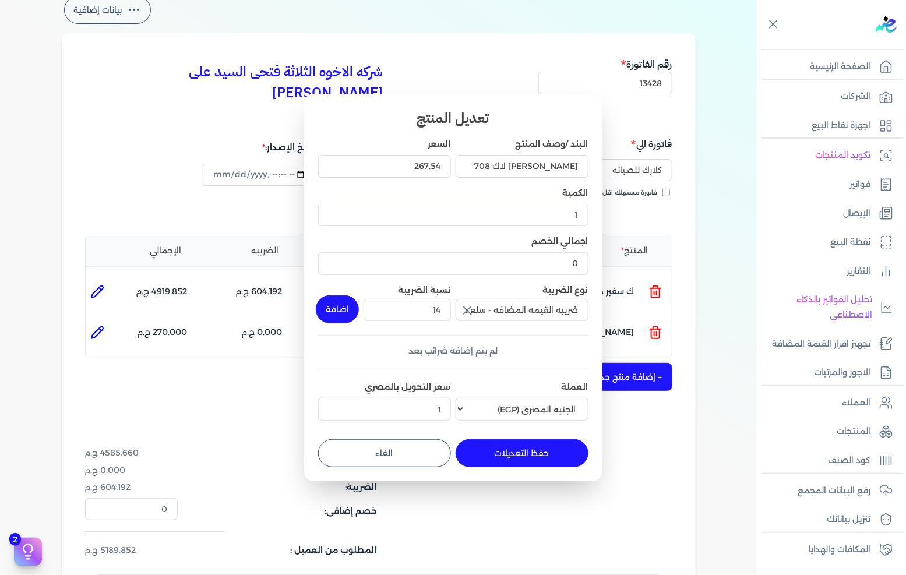
type input "0"
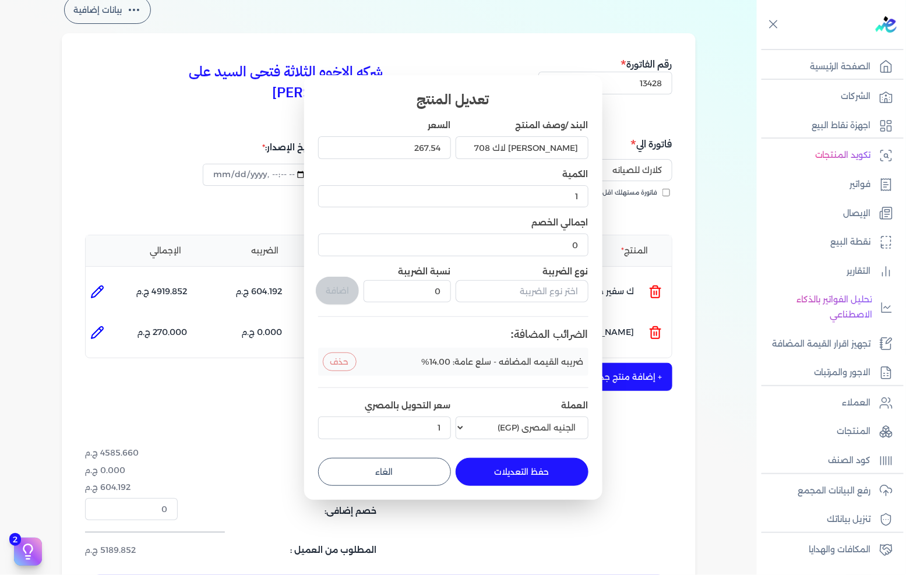
click at [521, 458] on button "حفظ التعديلات" at bounding box center [521, 472] width 133 height 28
type input "0"
type input "267.54"
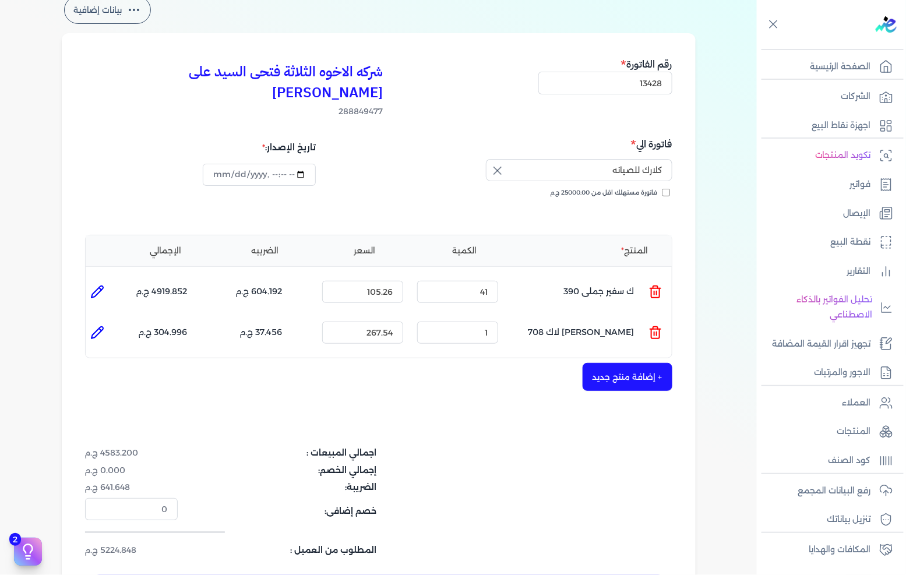
click at [108, 280] on li at bounding box center [97, 291] width 23 height 23
type input "ك سفير جملى 390"
type input "105.26"
type input "41"
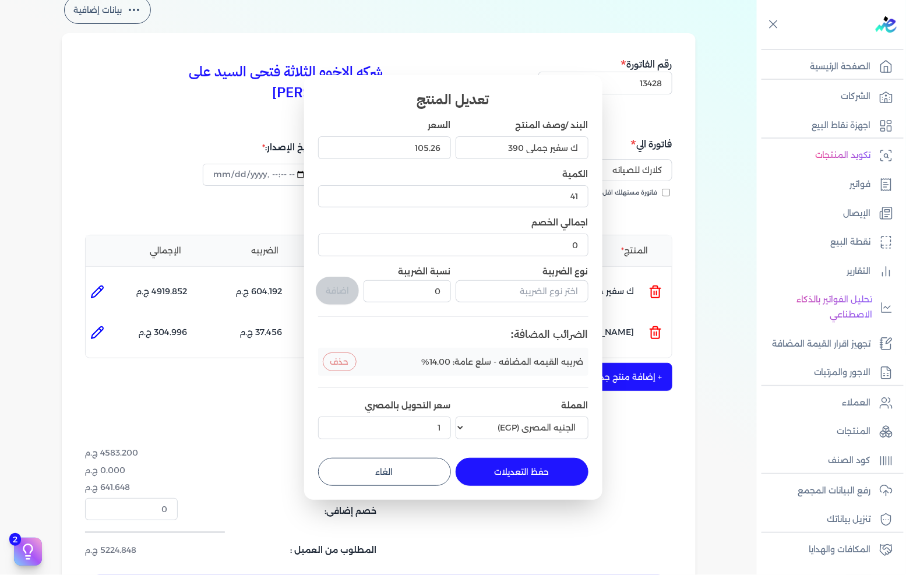
click at [525, 478] on button "حفظ التعديلات" at bounding box center [521, 472] width 133 height 28
type input "0"
type input "1"
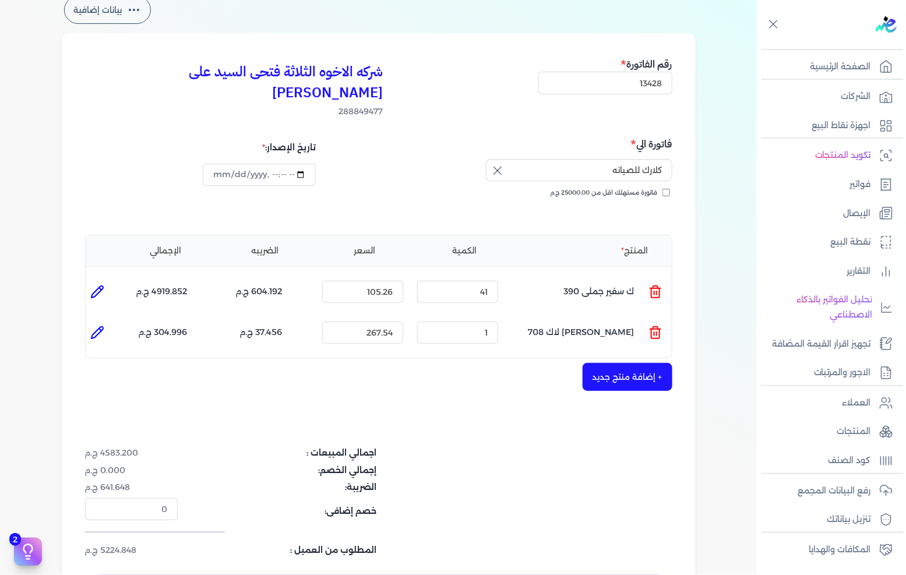
click at [607, 363] on button "+ إضافة منتج جديد" at bounding box center [627, 377] width 90 height 28
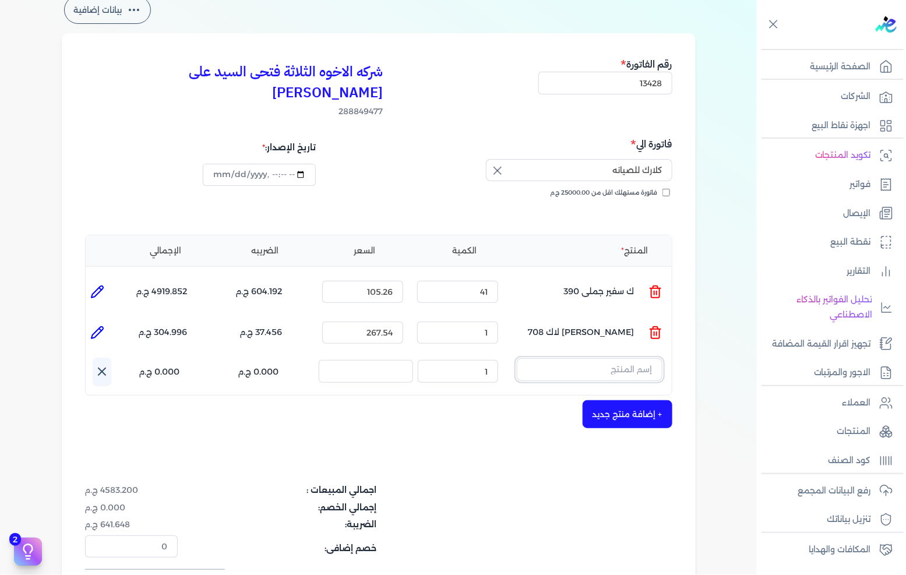
click at [618, 358] on input "text" at bounding box center [590, 369] width 146 height 22
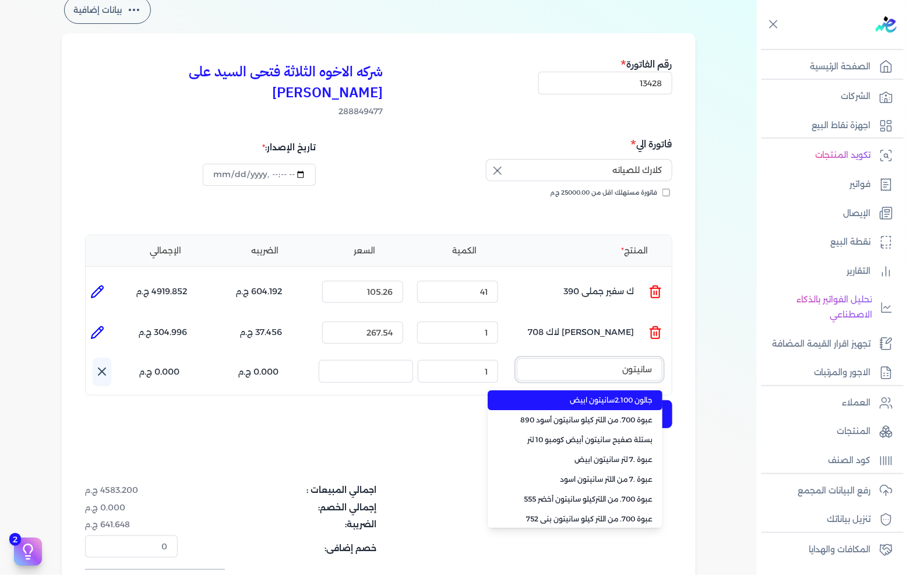
click at [517, 358] on button "سانيتون" at bounding box center [590, 371] width 146 height 27
click at [517, 358] on button "سانيتون 3.75" at bounding box center [590, 371] width 146 height 27
type input "س"
click at [517, 358] on button "سانيتون" at bounding box center [590, 371] width 146 height 27
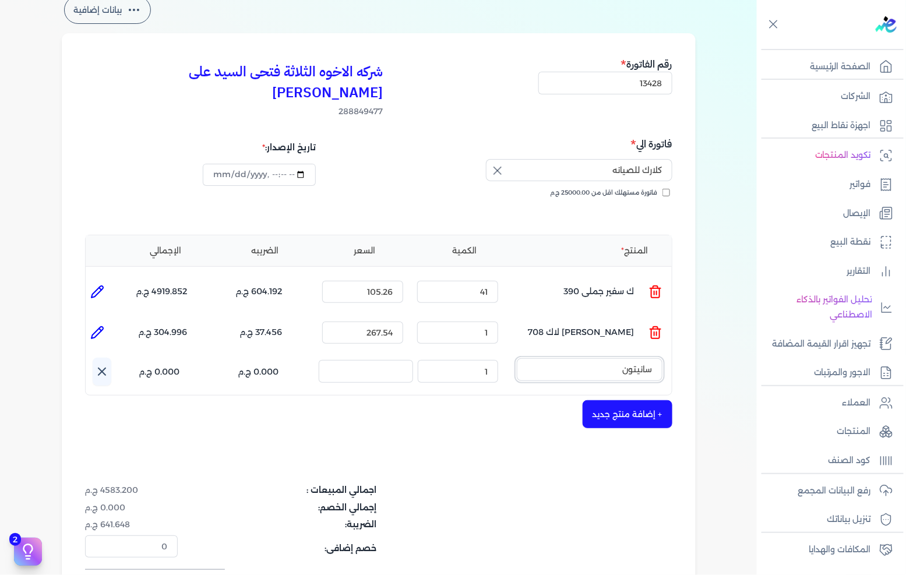
click at [517, 358] on button "سانيتون" at bounding box center [590, 371] width 146 height 27
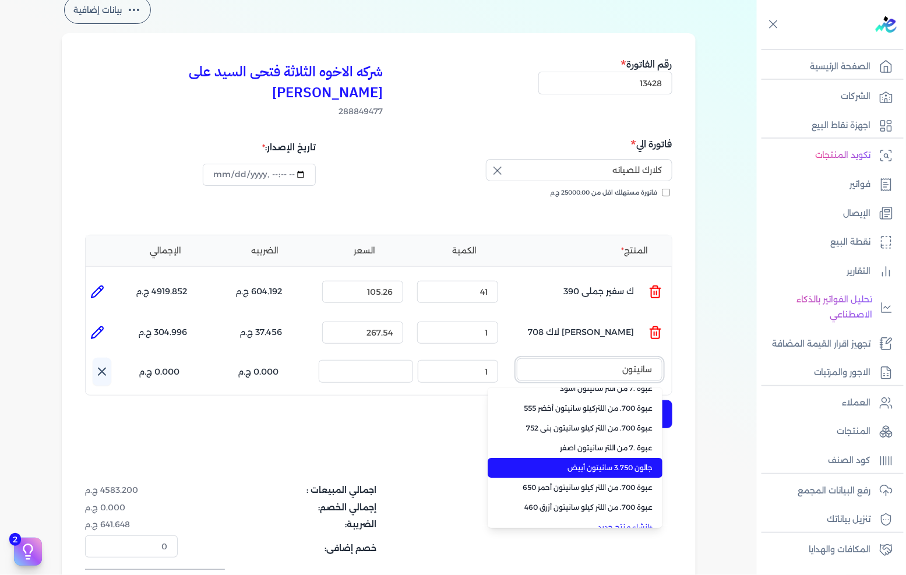
scroll to position [101, 0]
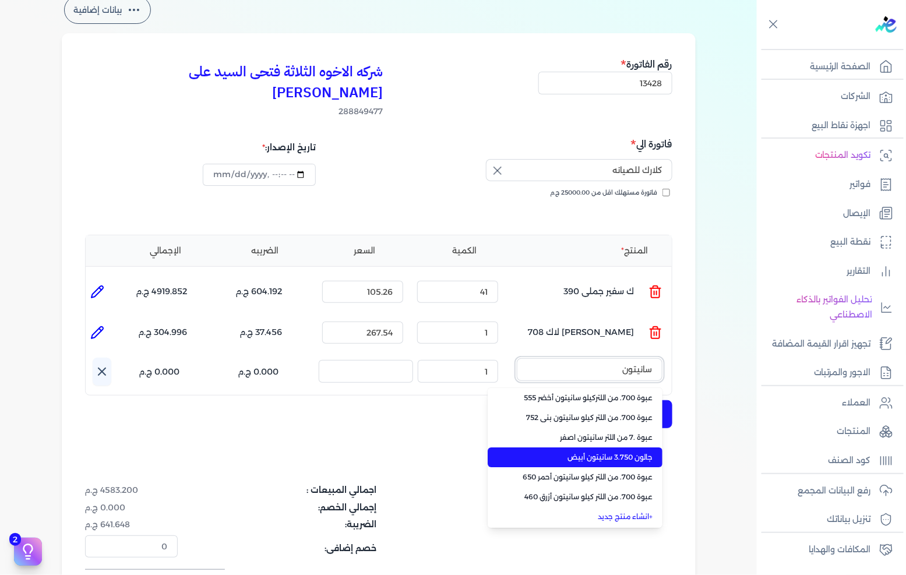
type input "سانيتون"
click at [591, 452] on span "جالون 3.750 سانيتون أبيض" at bounding box center [582, 457] width 142 height 10
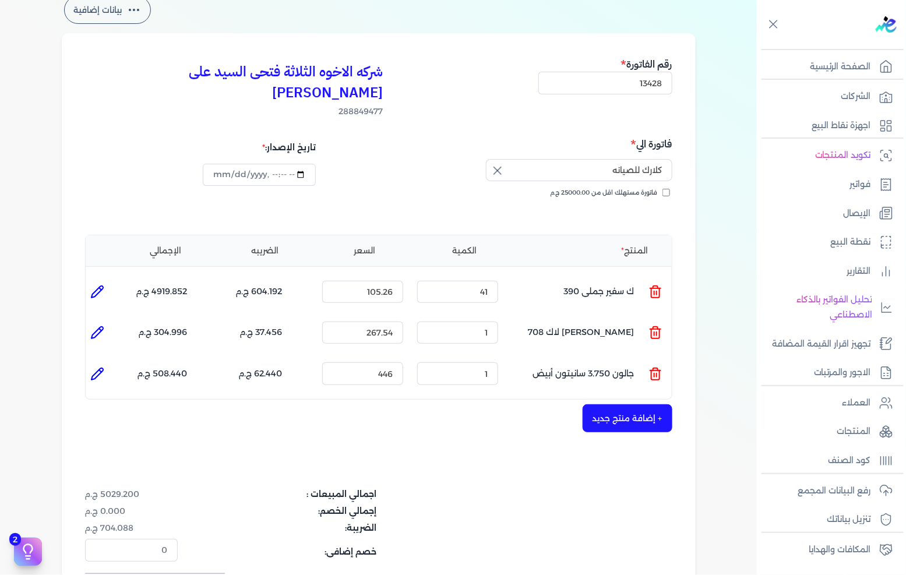
click at [91, 362] on li at bounding box center [97, 373] width 23 height 23
type input "جالون 3.750 سانيتون أبيض"
type input "446"
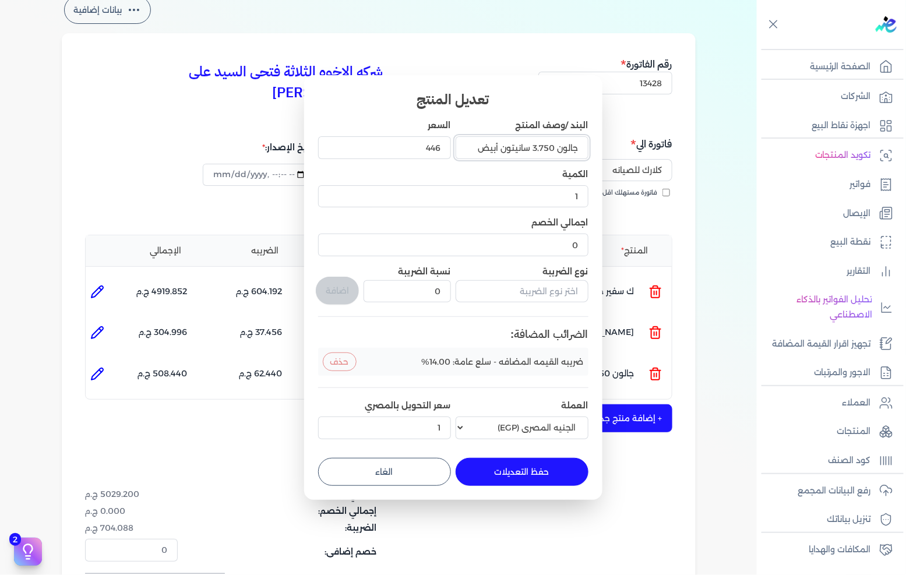
click at [458, 146] on input "جالون 3.750 سانيتون أبيض" at bounding box center [521, 147] width 133 height 22
type input "جالون 3.750 سانيتون أبيض دبل"
click at [538, 466] on button "حفظ التعديلات" at bounding box center [521, 472] width 133 height 28
type input "0"
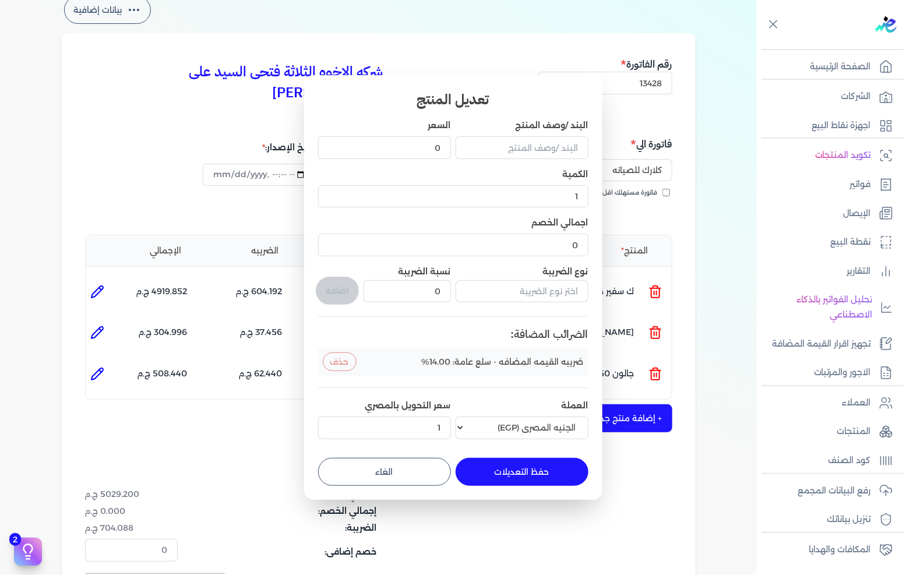
scroll to position [0, 0]
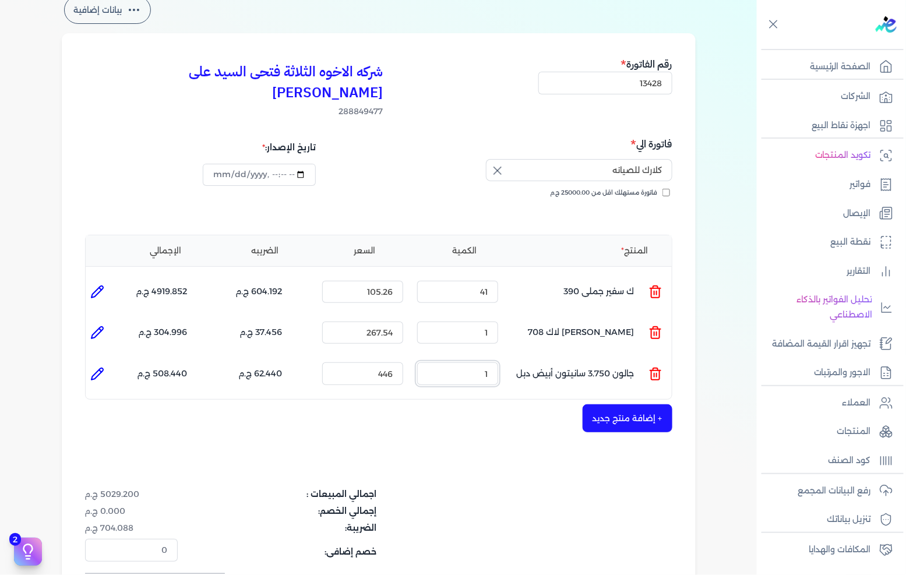
click at [461, 362] on input "1" at bounding box center [457, 373] width 81 height 22
type input "8"
click at [383, 362] on input "446" at bounding box center [362, 373] width 81 height 22
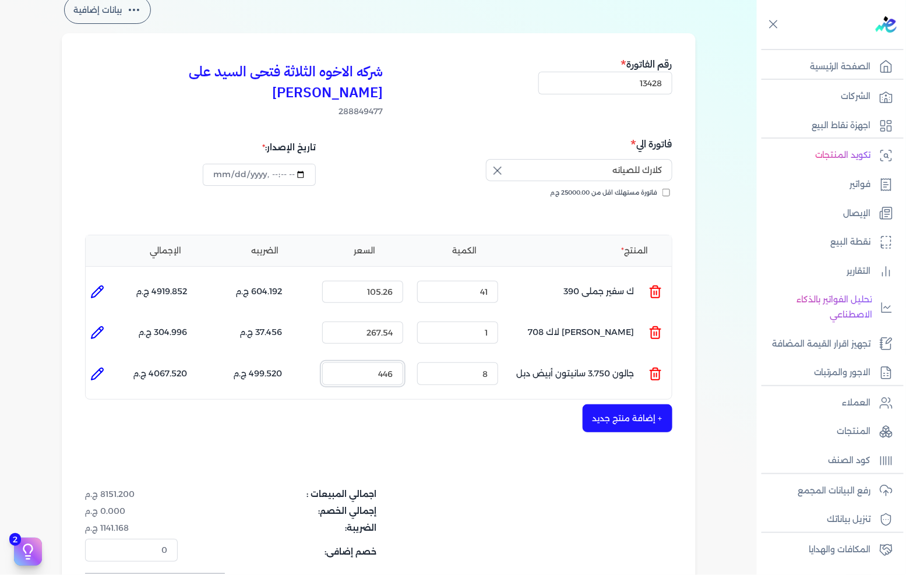
click at [383, 362] on input "446" at bounding box center [362, 373] width 81 height 22
type input "465"
click at [613, 404] on button "+ إضافة منتج جديد" at bounding box center [627, 418] width 90 height 28
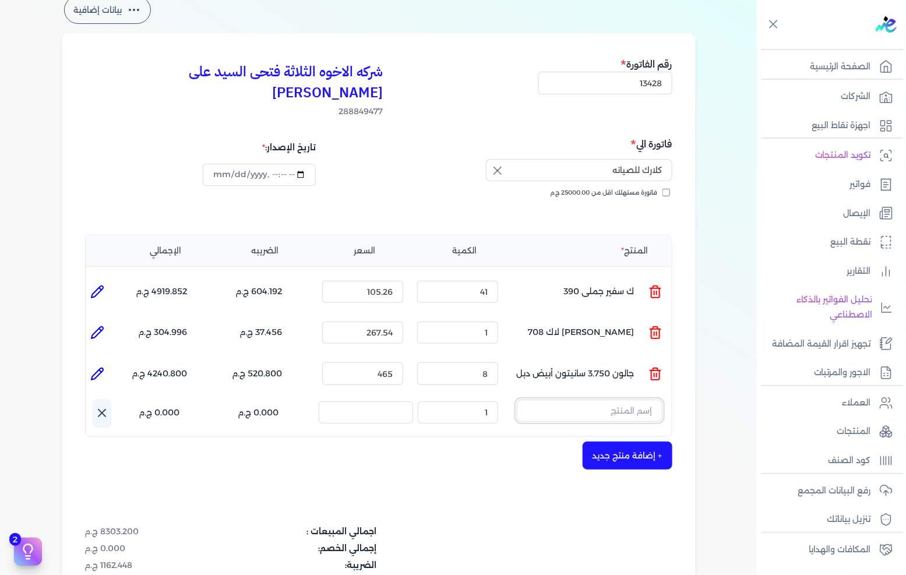
click at [595, 400] on input "text" at bounding box center [590, 411] width 146 height 22
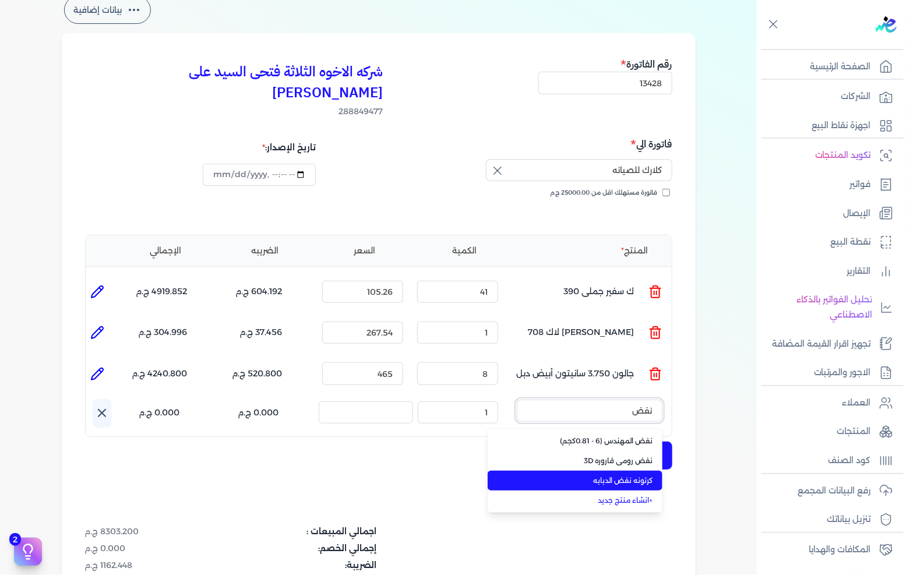
type input "نفض"
click at [635, 475] on span "كرتونه نفض الدبابه" at bounding box center [582, 480] width 142 height 10
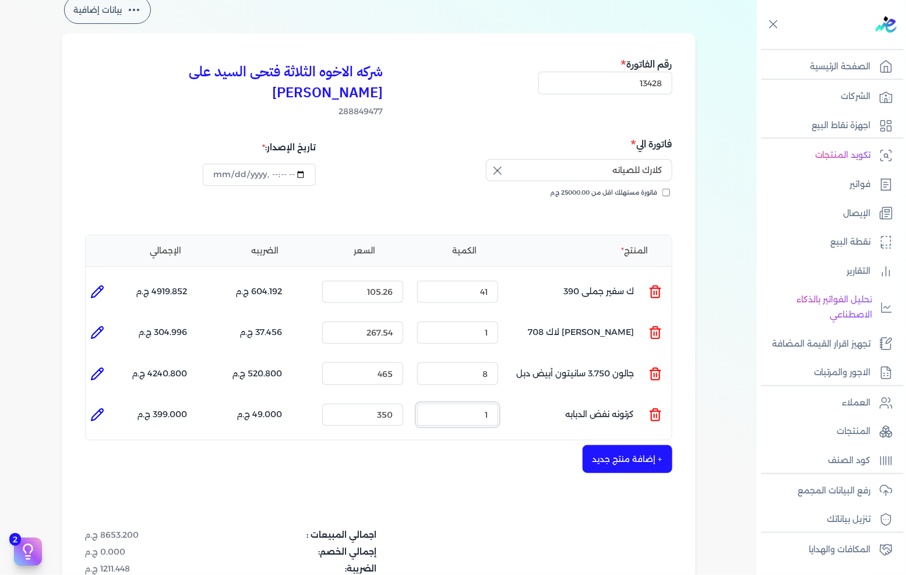
click at [474, 404] on input "1" at bounding box center [457, 415] width 81 height 22
type input "3"
click at [394, 404] on input "350" at bounding box center [362, 415] width 81 height 22
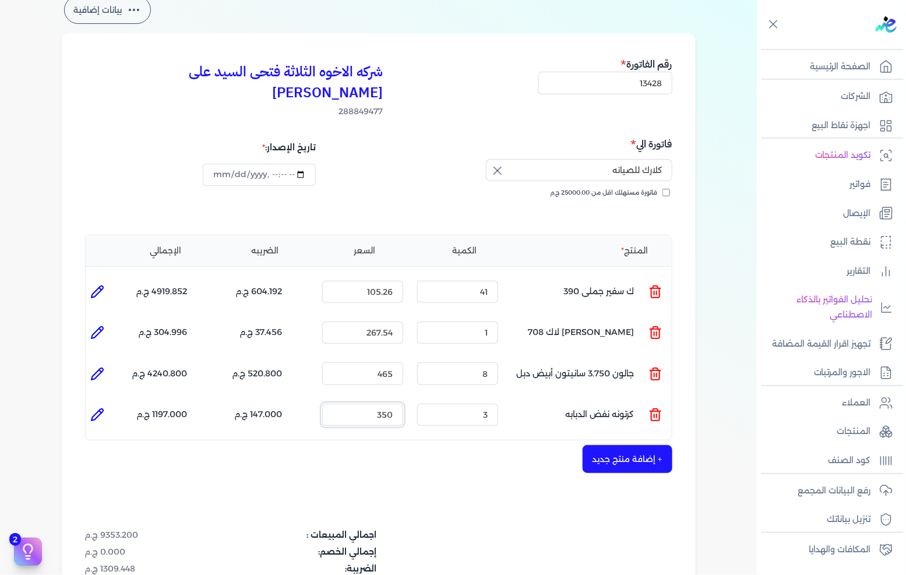
click at [394, 404] on input "350" at bounding box center [362, 415] width 81 height 22
type input "320"
click at [607, 448] on button "+ إضافة منتج جديد" at bounding box center [627, 459] width 90 height 28
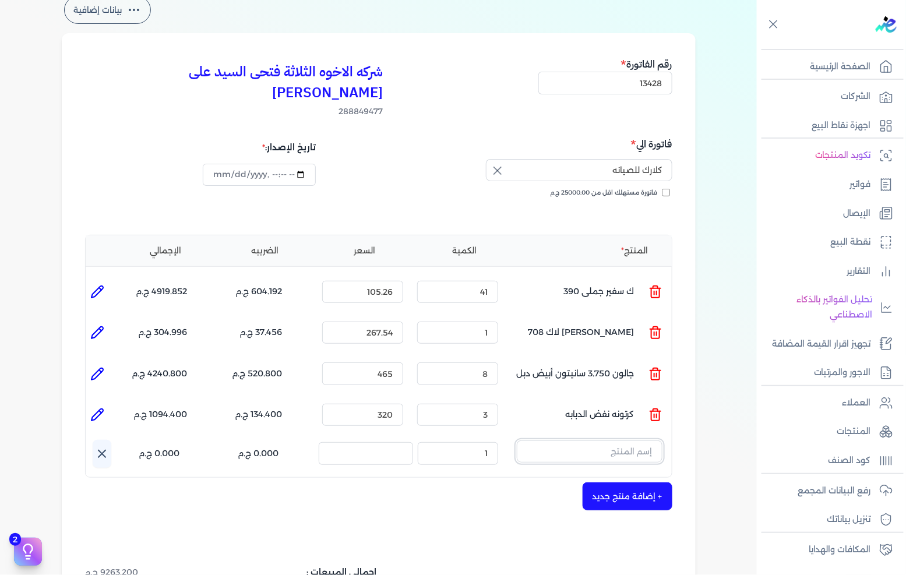
click at [632, 440] on input "text" at bounding box center [590, 451] width 146 height 22
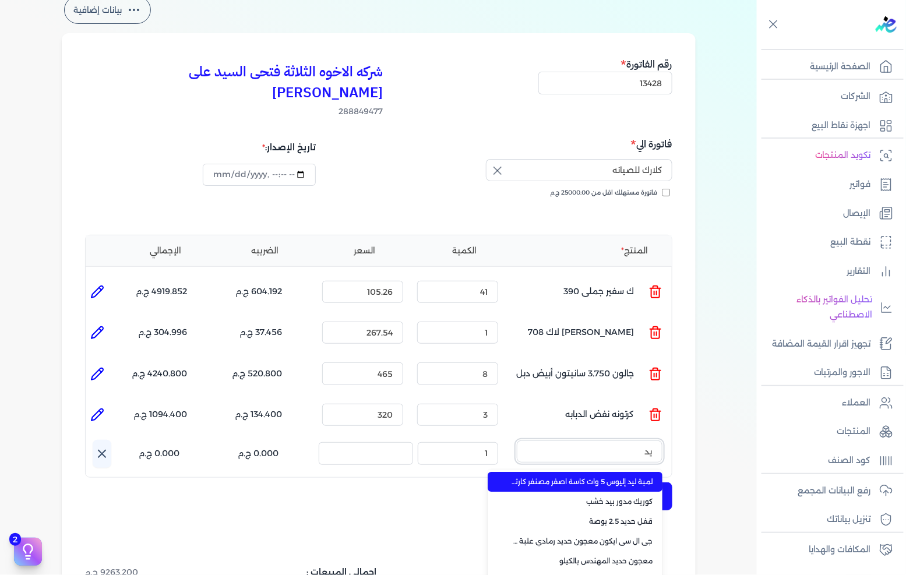
click at [517, 440] on button "يد" at bounding box center [590, 453] width 146 height 27
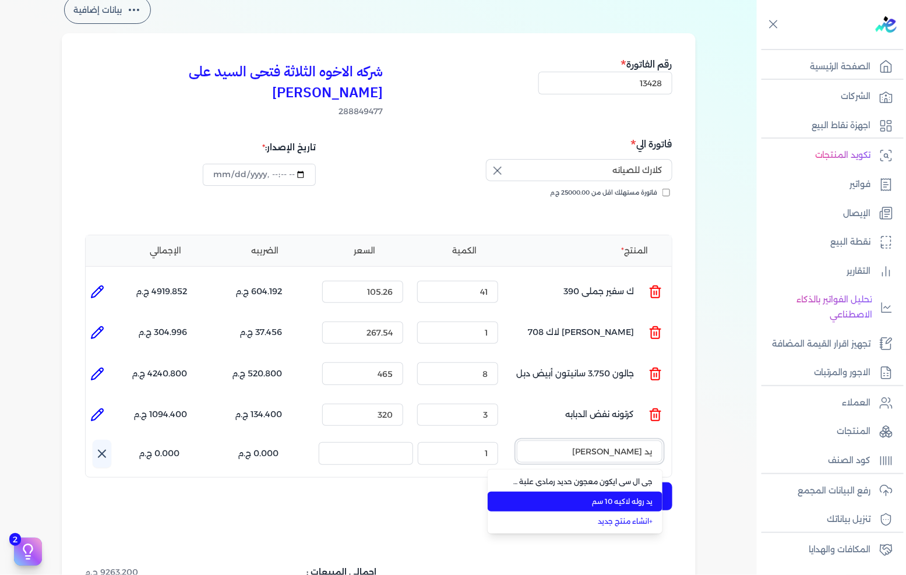
type input "يد [PERSON_NAME]"
click at [616, 496] on span "يد روله لاكيه 10 سم" at bounding box center [582, 501] width 142 height 10
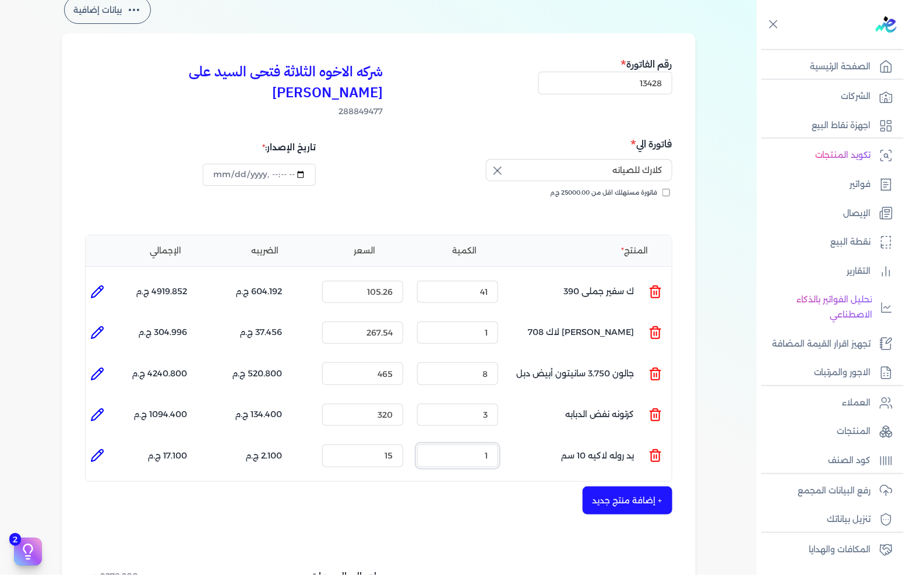
click at [486, 444] on input "1" at bounding box center [457, 455] width 81 height 22
type input "5"
click at [612, 486] on button "+ إضافة منتج جديد" at bounding box center [627, 500] width 90 height 28
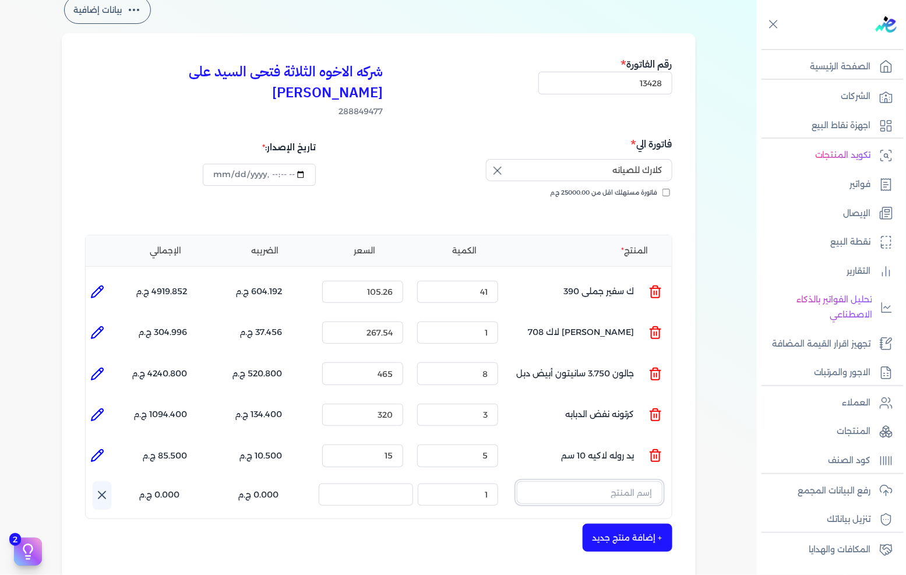
click at [621, 481] on input "text" at bounding box center [590, 492] width 146 height 22
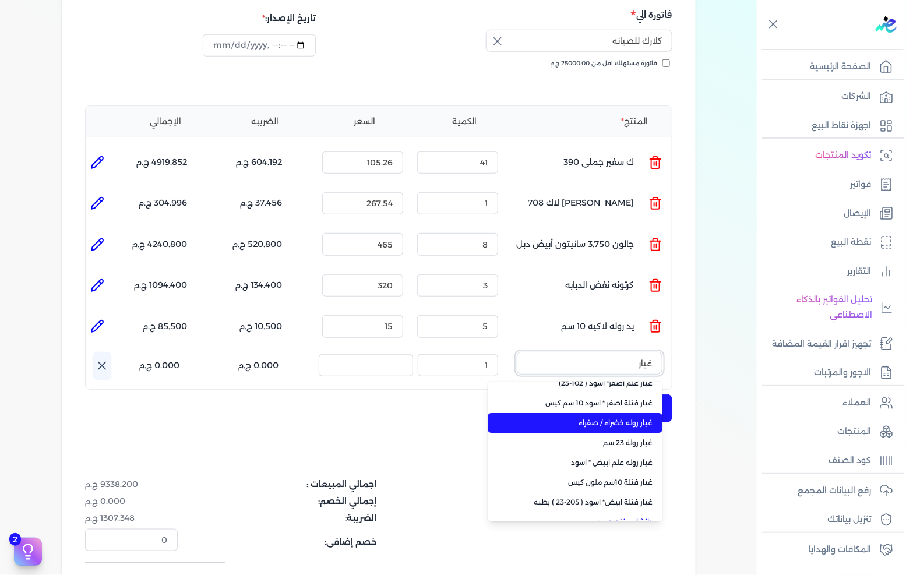
scroll to position [43, 0]
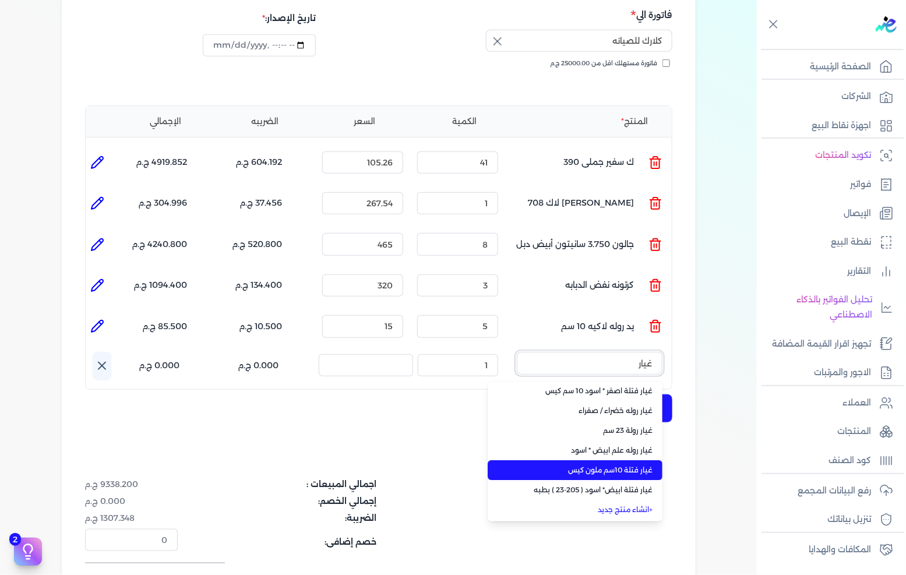
type input "غيار"
click at [589, 465] on span "غيار فتلة 10سم ملون كيس" at bounding box center [582, 470] width 142 height 10
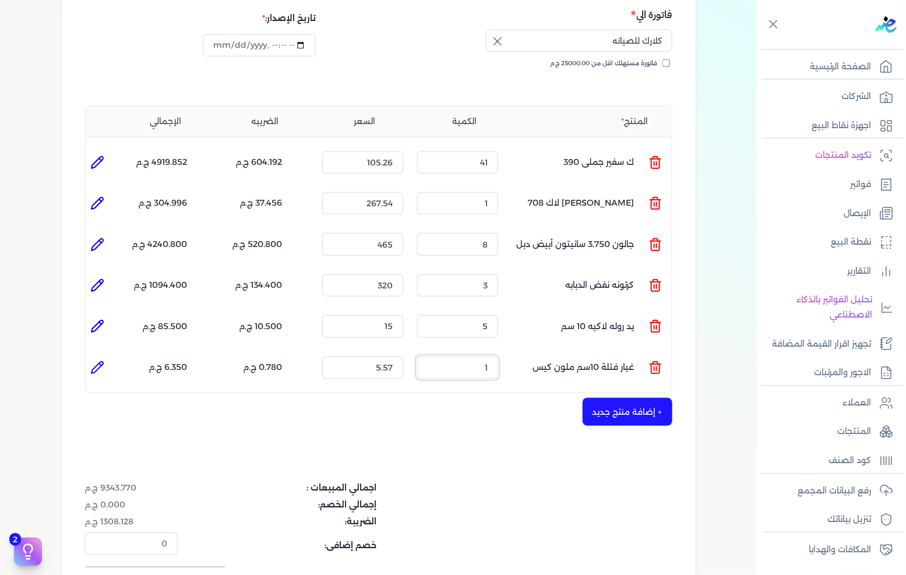
click at [475, 356] on input "1" at bounding box center [457, 367] width 81 height 22
type input "5"
click at [398, 356] on input "5.57" at bounding box center [362, 367] width 81 height 22
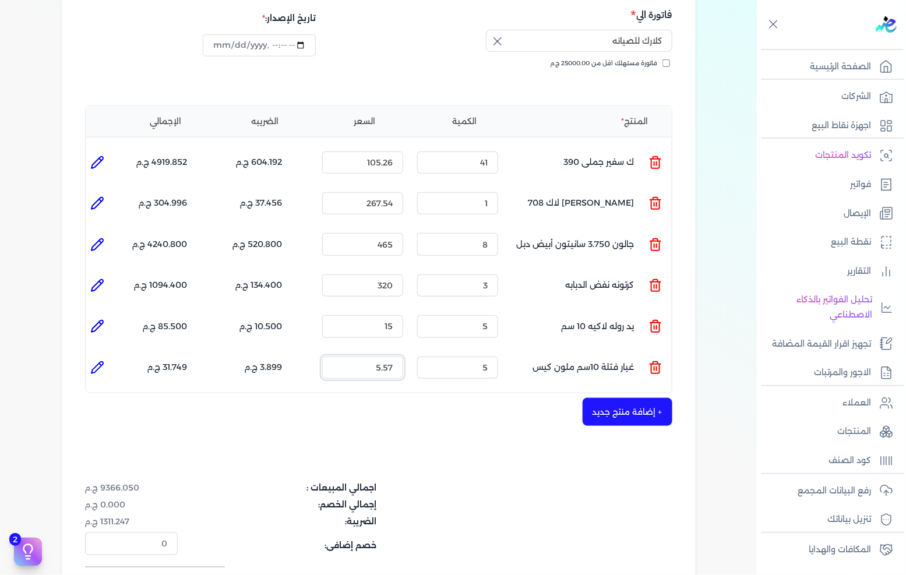
click at [398, 356] on input "5.57" at bounding box center [362, 367] width 81 height 22
type input "10"
click at [614, 398] on button "+ إضافة منتج جديد" at bounding box center [627, 412] width 90 height 28
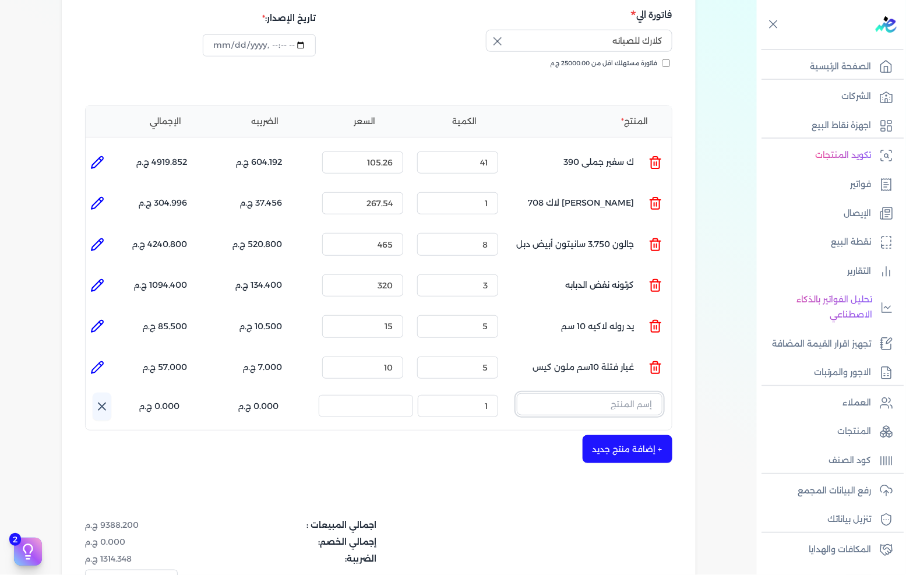
click at [616, 393] on input "text" at bounding box center [590, 404] width 146 height 22
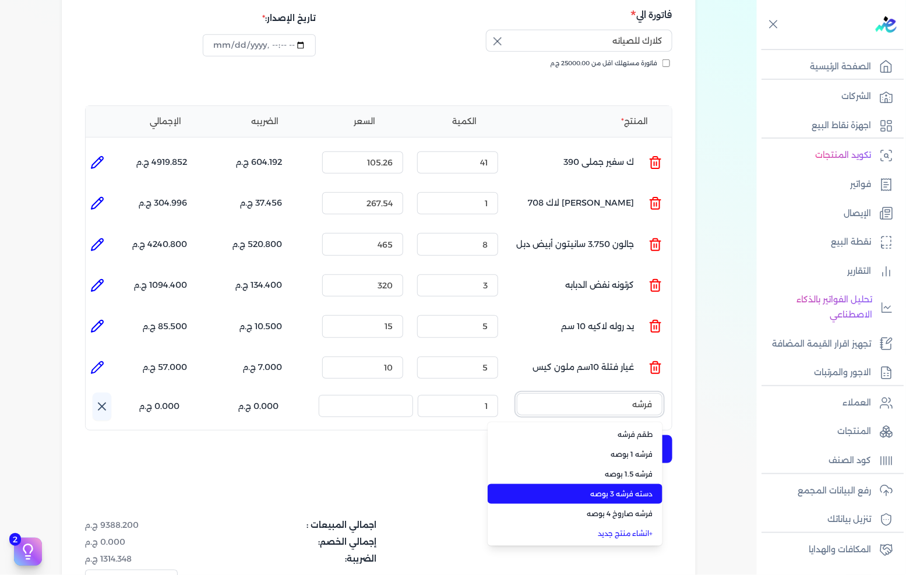
type input "فرشه"
click at [633, 484] on li "دسته فرشه 3 بوصه" at bounding box center [574, 494] width 175 height 20
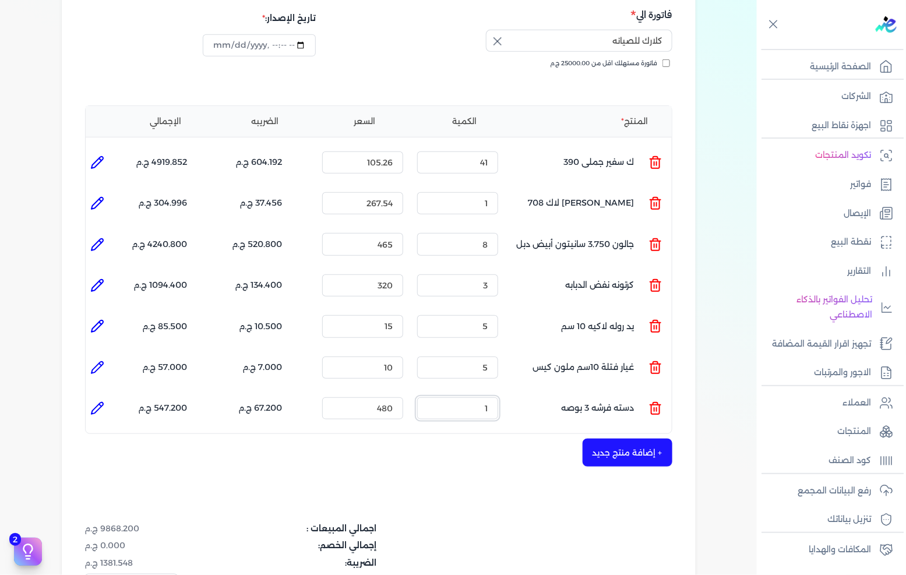
click at [479, 397] on input "1" at bounding box center [457, 408] width 81 height 22
type input "3"
click at [103, 402] on icon at bounding box center [97, 408] width 12 height 12
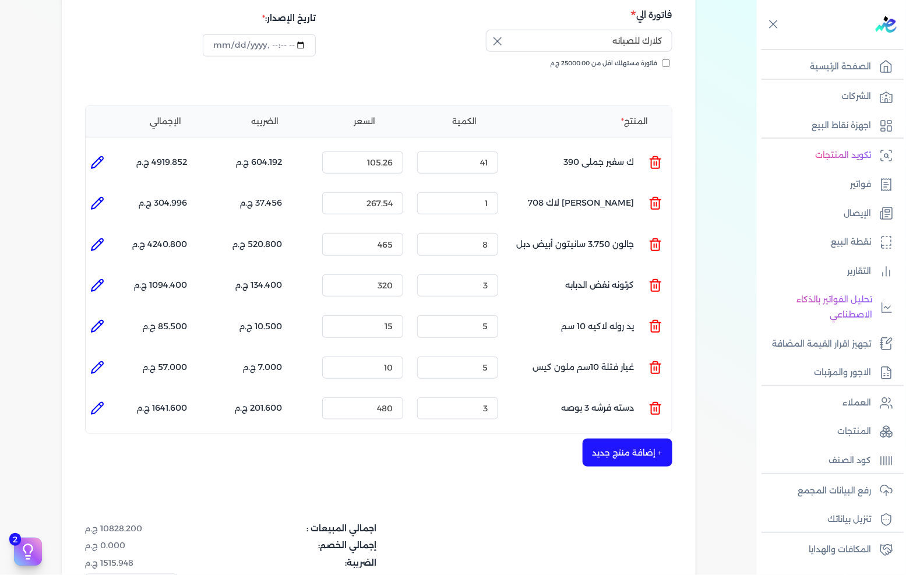
type input "دسته فرشه 3 بوصه"
type input "480"
type input "3"
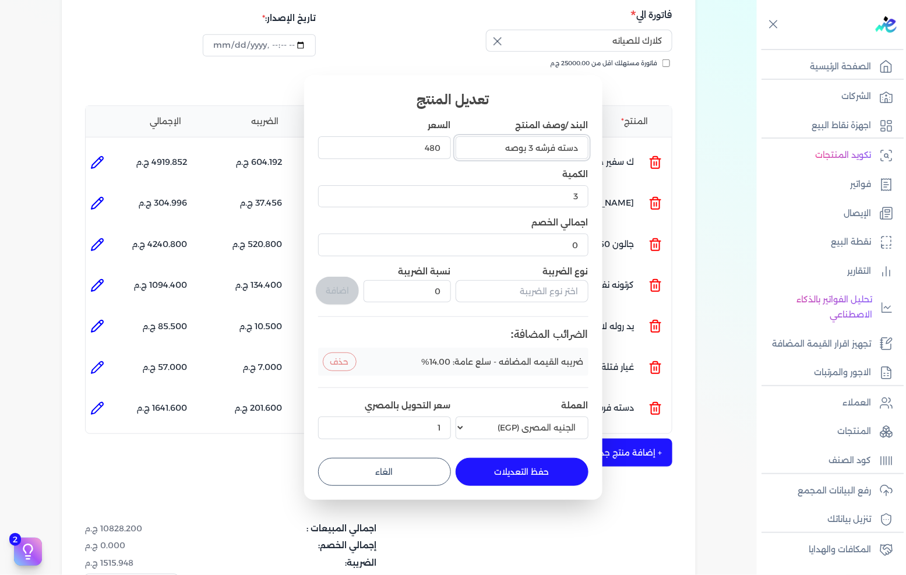
drag, startPoint x: 556, startPoint y: 149, endPoint x: 677, endPoint y: 130, distance: 123.0
click at [672, 132] on dialog "تعديل المنتج البند /وصف المنتج دسته فرشه 3 بوصه السعر 480 الكمية 3 اجمالي الخصم…" at bounding box center [453, 287] width 906 height 575
type input "فرشه 3 بوصه"
click at [526, 475] on button "حفظ التعديلات" at bounding box center [521, 472] width 133 height 28
type input "0"
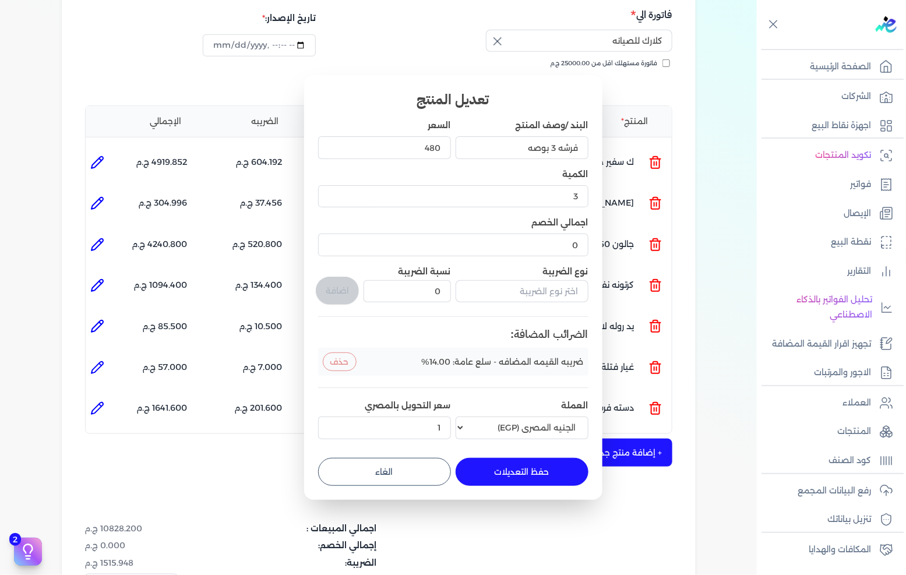
type input "1"
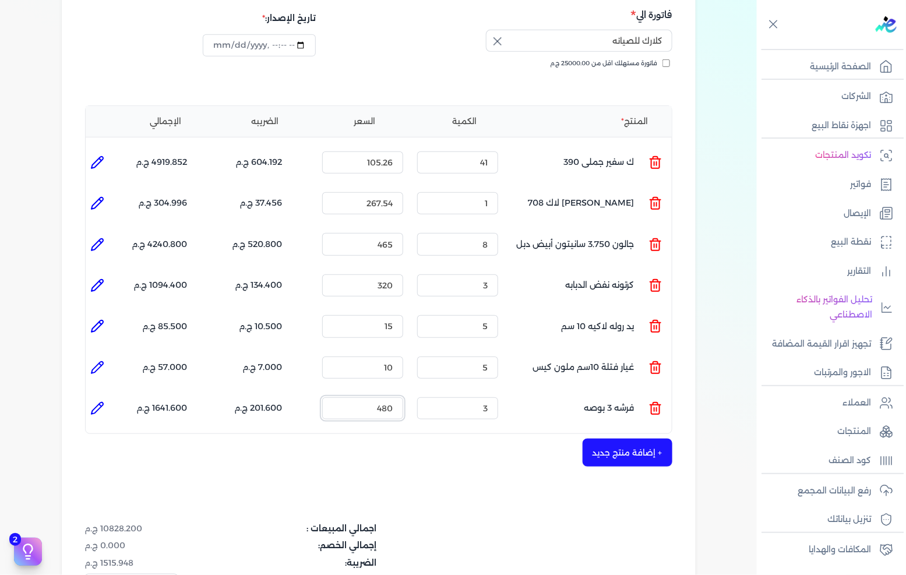
click at [393, 397] on input "480" at bounding box center [362, 408] width 81 height 22
type input "40"
click at [625, 439] on button "+ إضافة منتج جديد" at bounding box center [627, 453] width 90 height 28
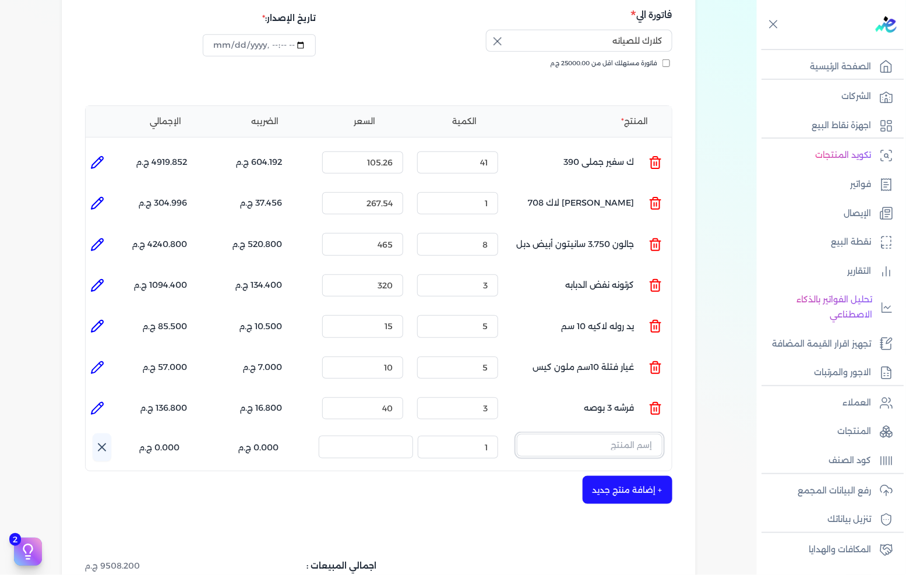
click at [620, 434] on input "text" at bounding box center [590, 445] width 146 height 22
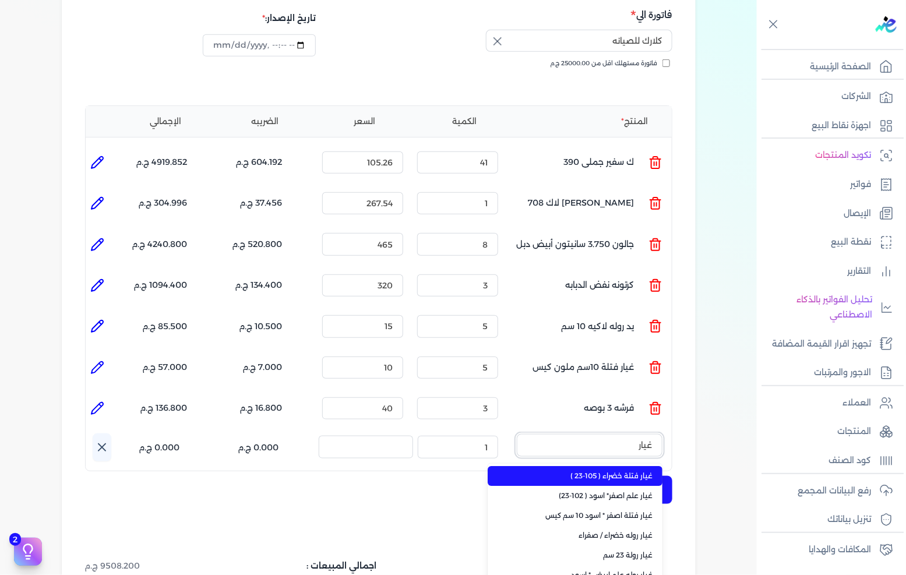
click at [517, 434] on button "غيار" at bounding box center [590, 447] width 146 height 27
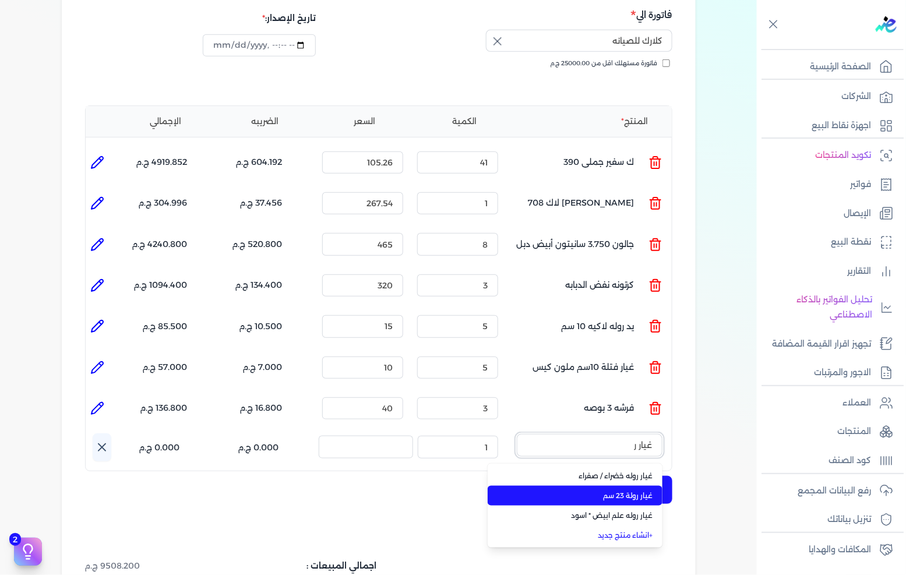
type input "غيار ر"
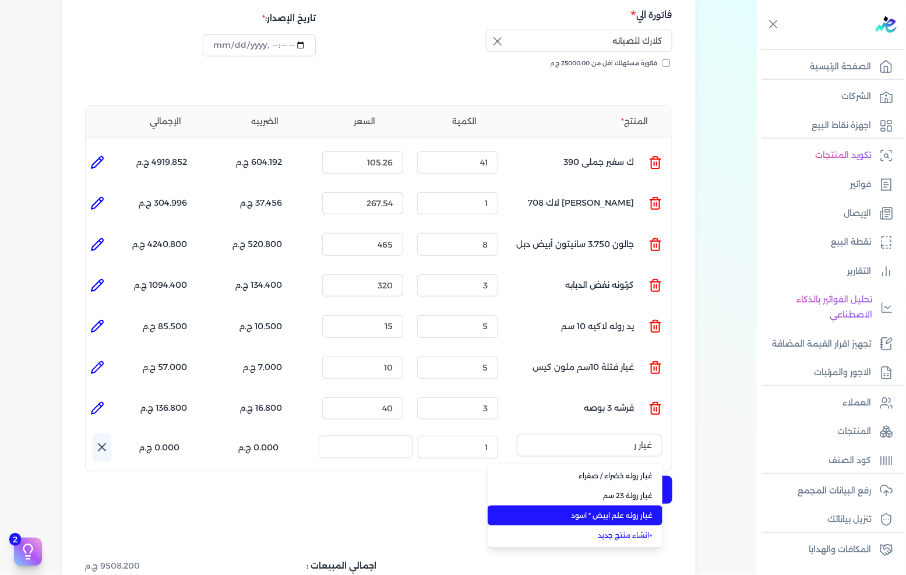
click at [617, 506] on li "غيار روله علم ابيض * اسود" at bounding box center [574, 516] width 175 height 20
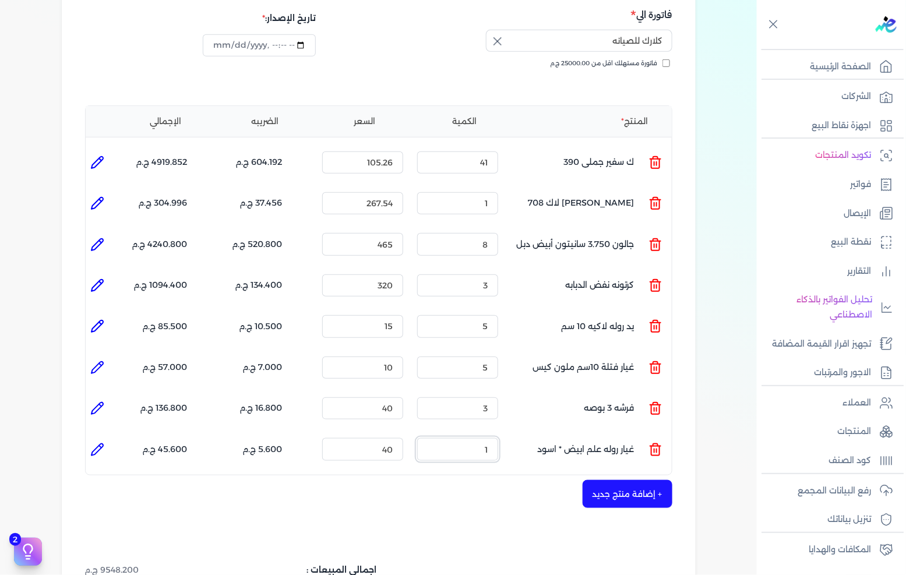
click at [461, 438] on input "1" at bounding box center [457, 449] width 81 height 22
type input "2"
click at [621, 480] on button "+ إضافة منتج جديد" at bounding box center [627, 494] width 90 height 28
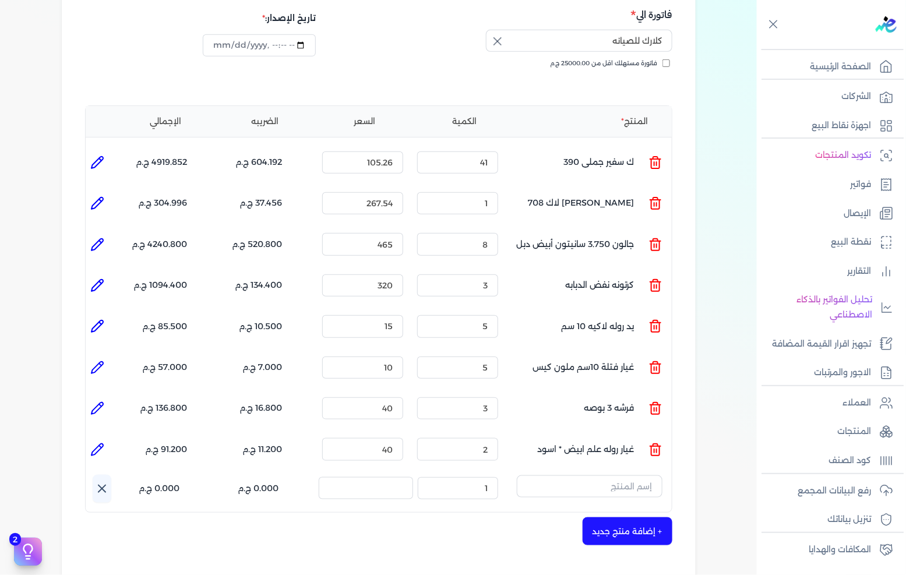
scroll to position [259, 0]
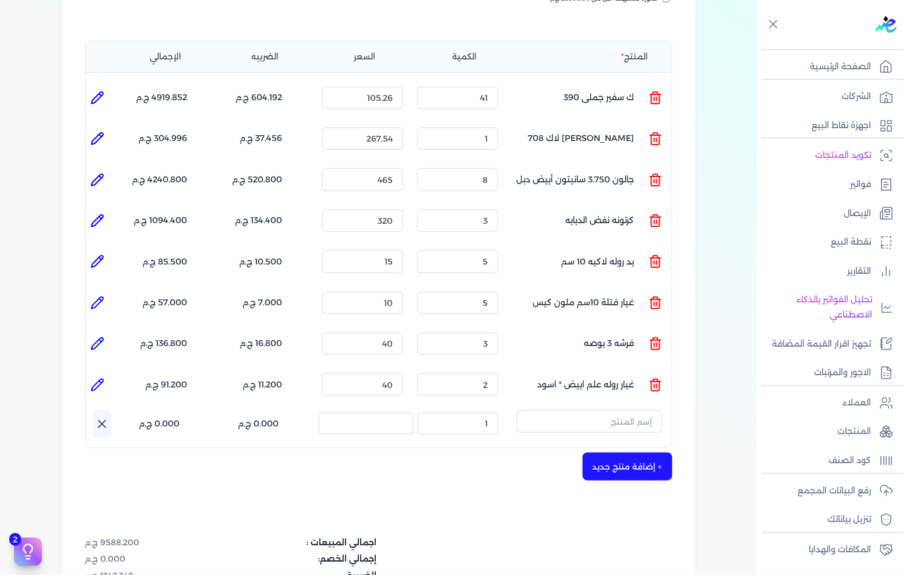
click at [638, 412] on button "button" at bounding box center [590, 424] width 146 height 27
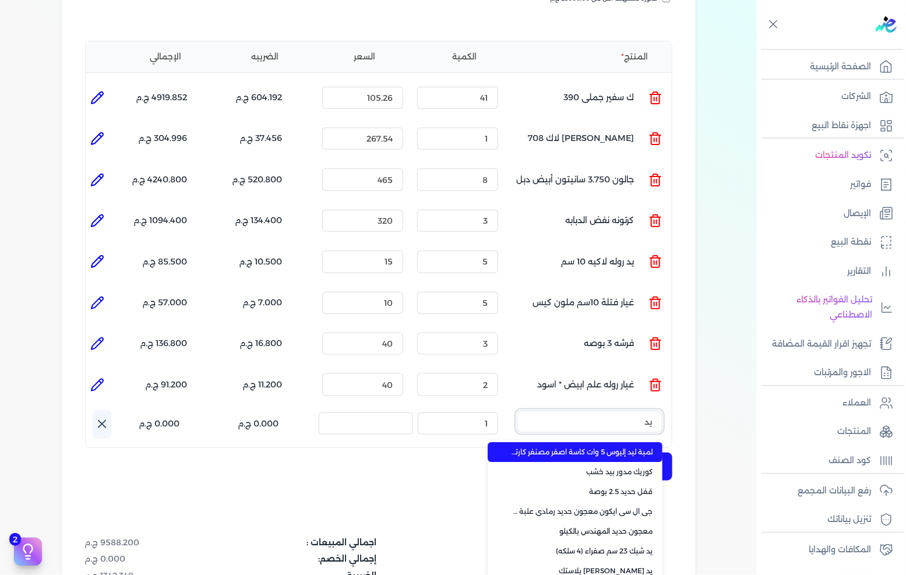
click at [517, 411] on button "يد" at bounding box center [590, 424] width 146 height 27
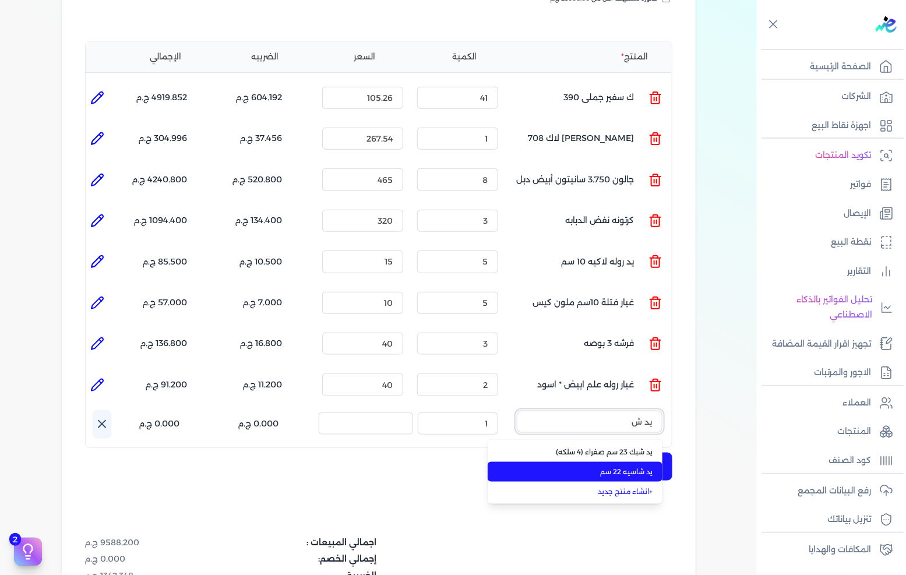
type input "يد ش"
click at [639, 466] on span "يد شاسيه 22 سم" at bounding box center [582, 471] width 142 height 10
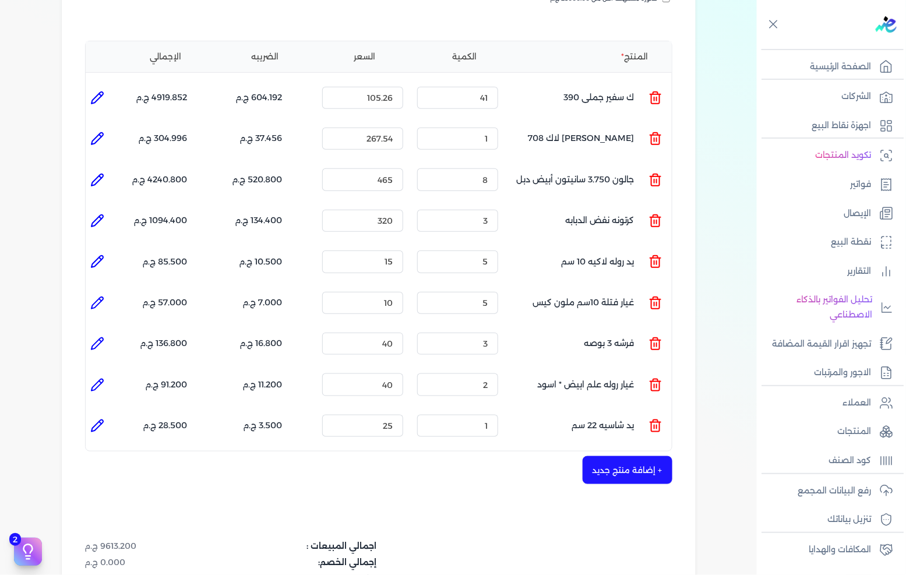
click at [104, 419] on icon at bounding box center [97, 426] width 14 height 14
type input "يد شاسيه 22 سم"
type input "25"
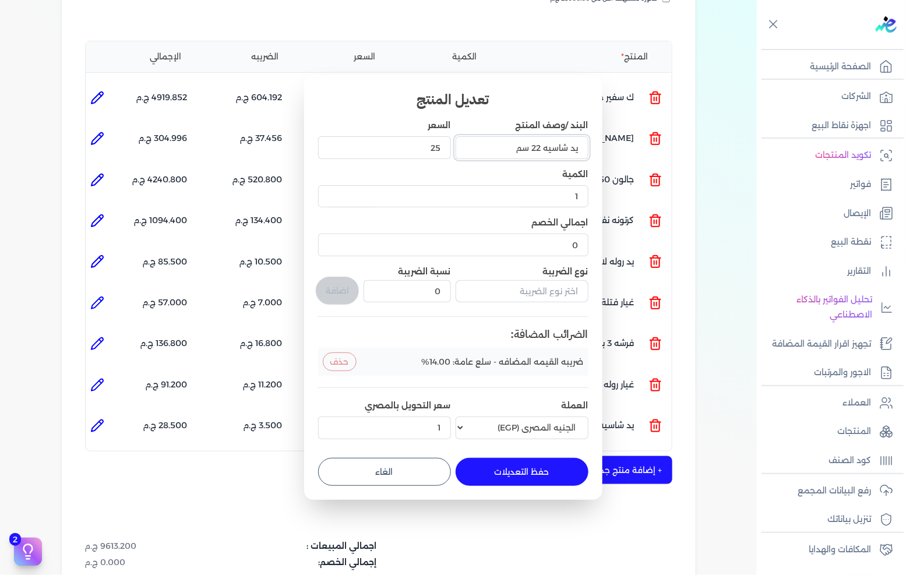
click at [540, 147] on input "يد شاسيه 22 سم" at bounding box center [521, 147] width 133 height 22
type input "يد شاسيه 23 سم"
click at [521, 478] on button "حفظ التعديلات" at bounding box center [521, 472] width 133 height 28
type input "0"
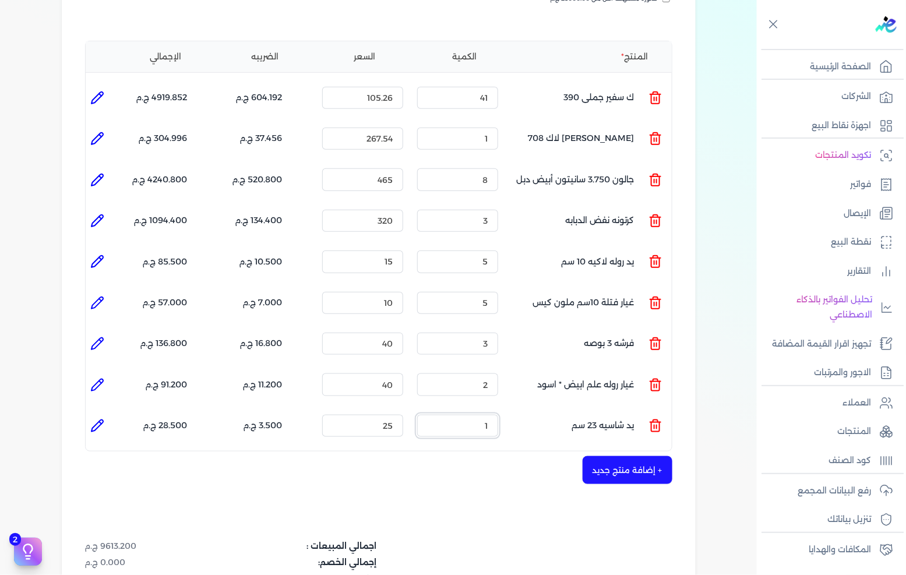
click at [480, 415] on input "1" at bounding box center [457, 426] width 81 height 22
type input "5"
click at [616, 456] on button "+ إضافة منتج جديد" at bounding box center [627, 470] width 90 height 28
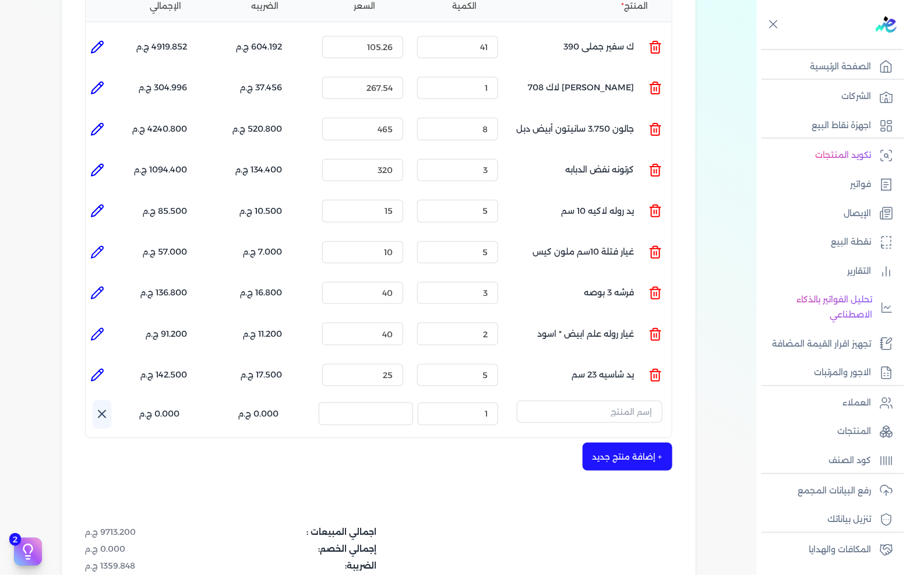
scroll to position [323, 0]
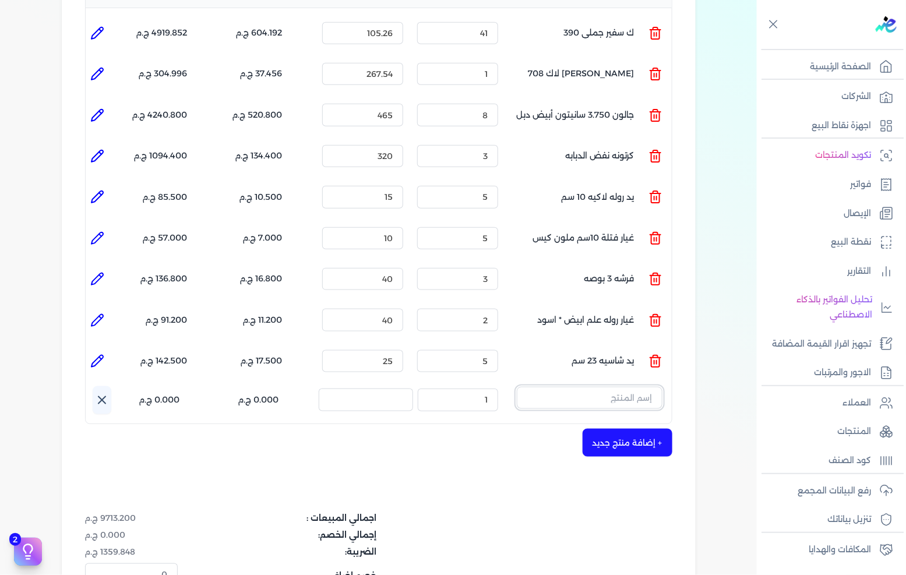
click at [646, 387] on input "text" at bounding box center [590, 398] width 146 height 22
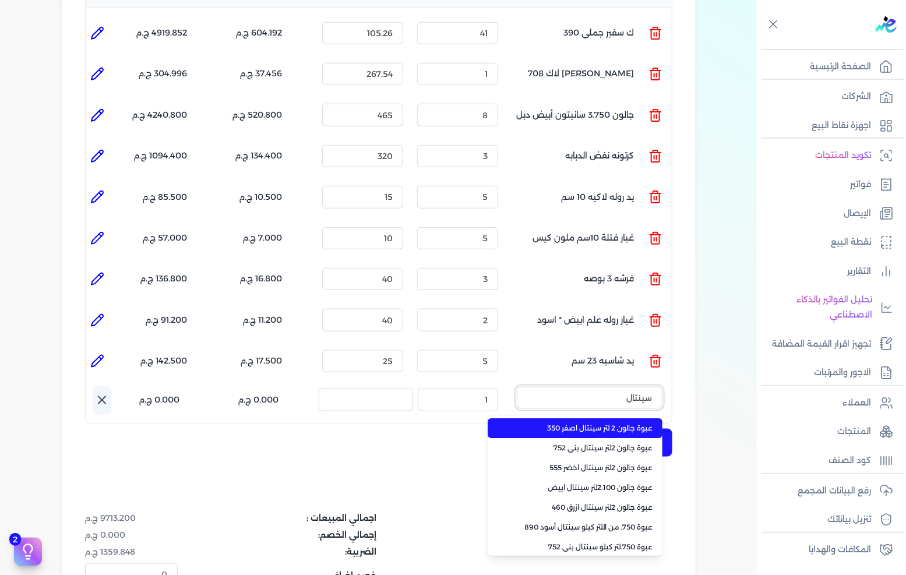
click at [517, 387] on button "سينتال" at bounding box center [590, 400] width 146 height 27
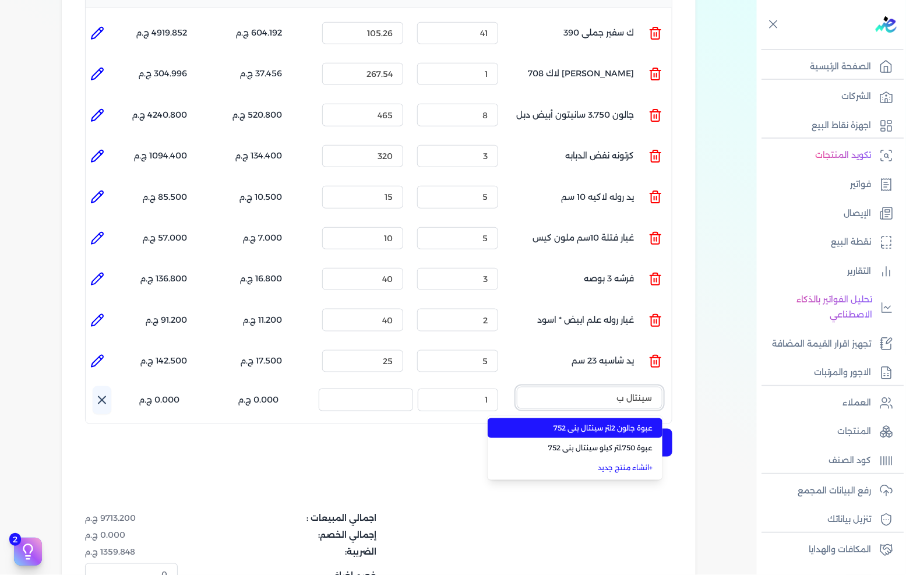
type input "سينتال ب"
click at [610, 423] on span "عبوة جالون 2لتر سينتال بنى 752" at bounding box center [582, 428] width 142 height 10
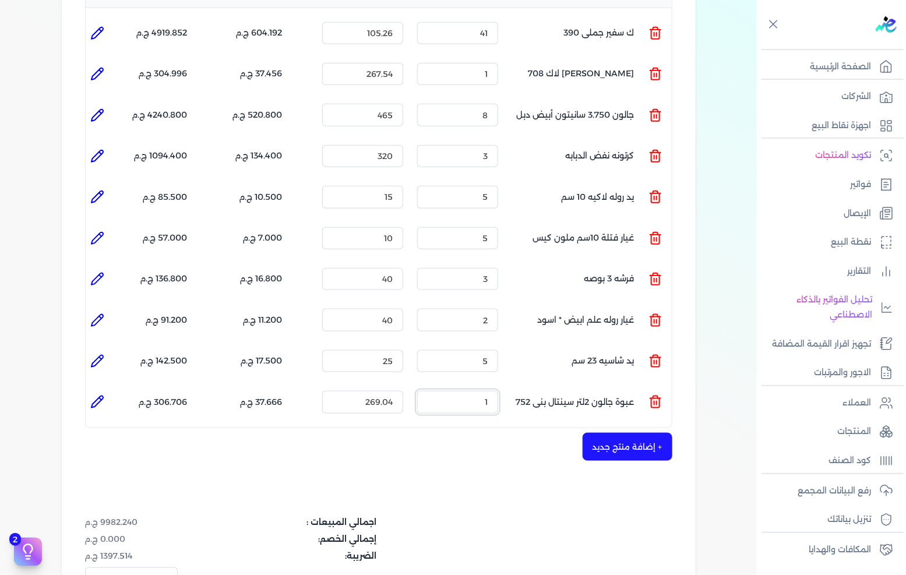
click at [481, 391] on input "1" at bounding box center [457, 402] width 81 height 22
type input "8"
click at [393, 391] on input "269.04" at bounding box center [362, 402] width 81 height 22
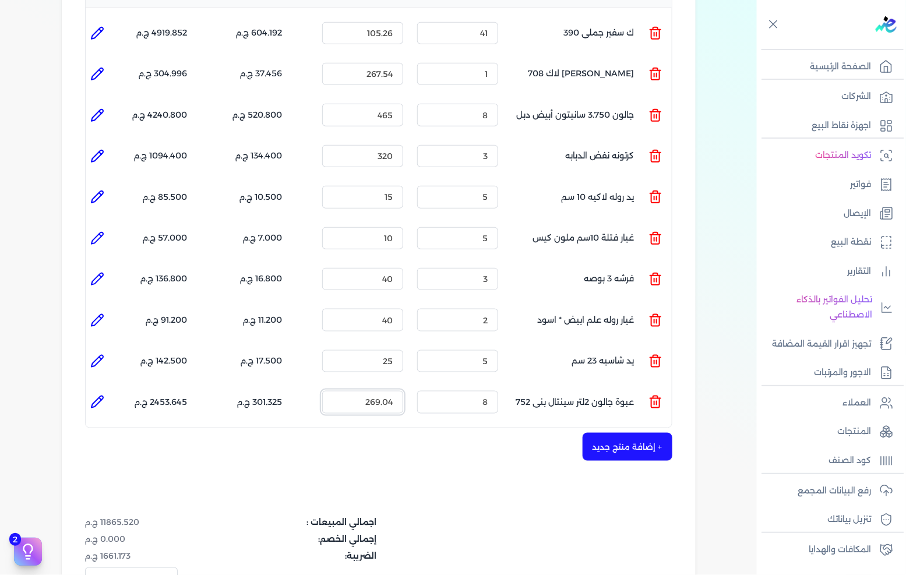
click at [393, 391] on input "269.04" at bounding box center [362, 402] width 81 height 22
type input "280"
click at [606, 433] on button "+ إضافة منتج جديد" at bounding box center [627, 447] width 90 height 28
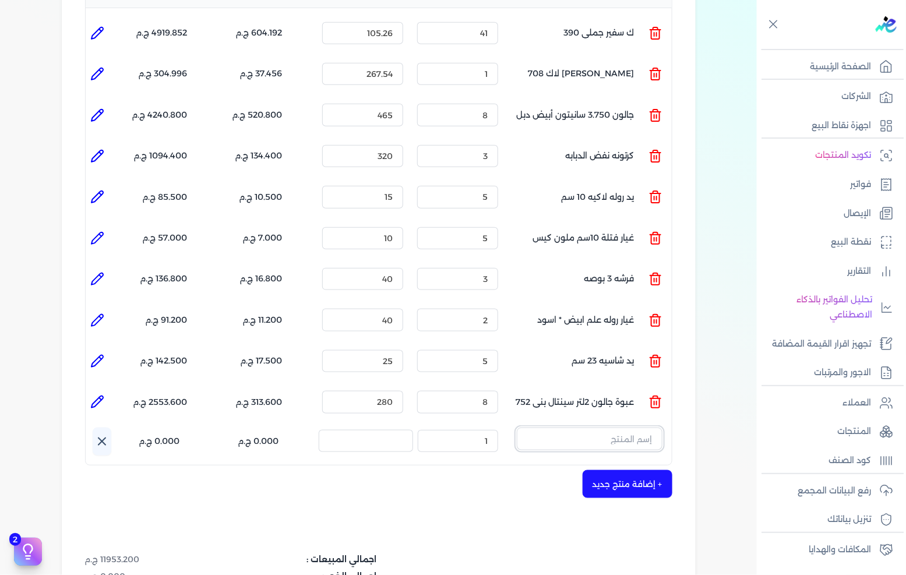
click at [644, 427] on input "text" at bounding box center [590, 438] width 146 height 22
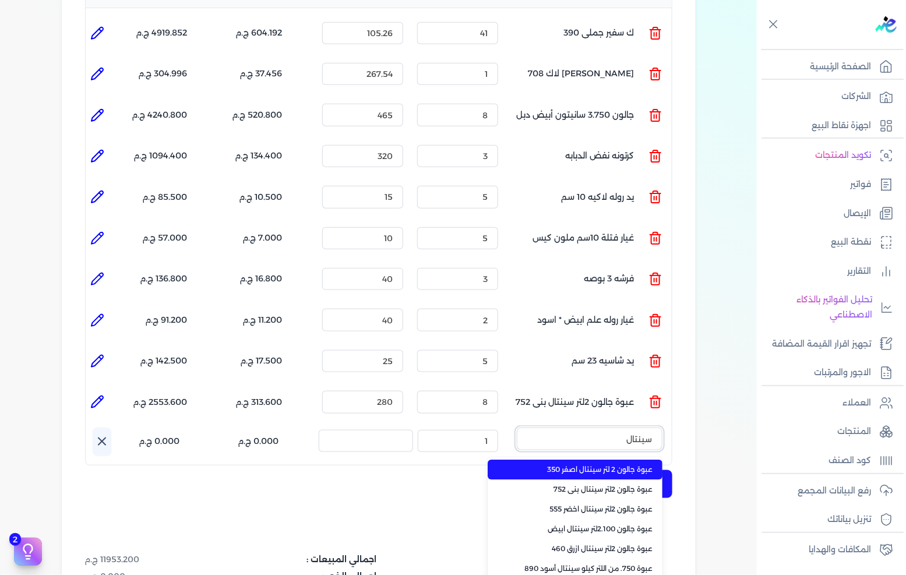
click at [517, 427] on button "سينتال" at bounding box center [590, 440] width 146 height 27
type input "سينتال ا"
click at [623, 464] on span "عبوة جالون 2 لتر سينتال اصفر 350" at bounding box center [582, 469] width 142 height 10
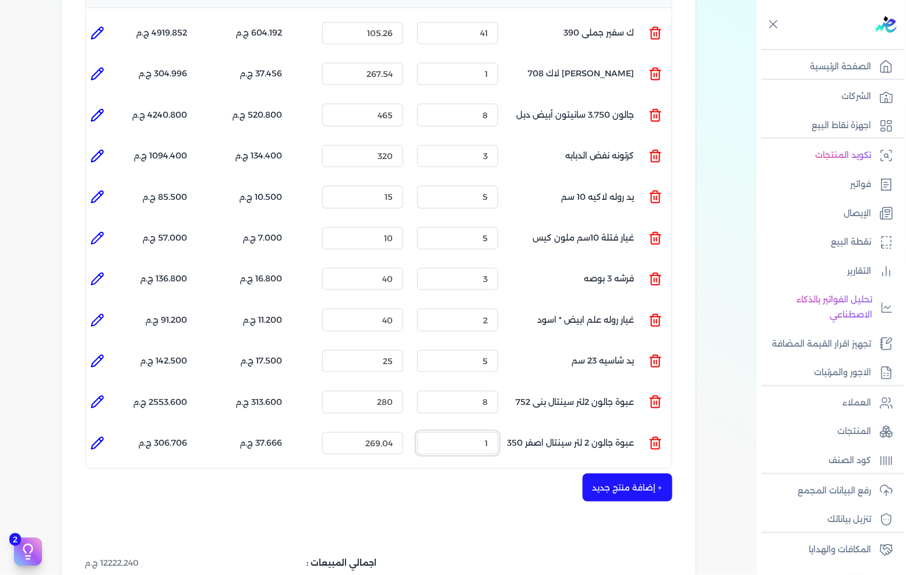
click at [457, 432] on input "1" at bounding box center [457, 443] width 81 height 22
type input "14"
click at [381, 432] on input "269.04" at bounding box center [362, 443] width 81 height 22
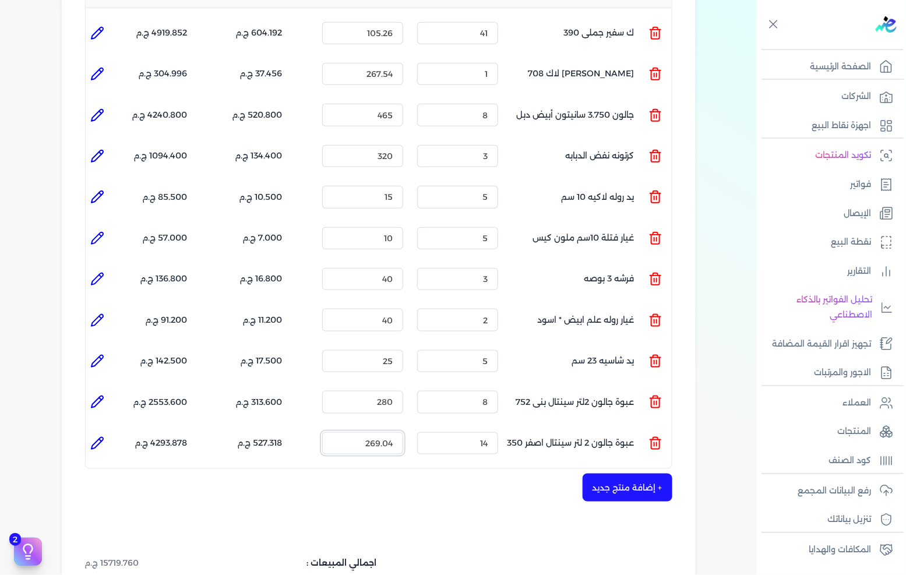
click at [381, 432] on input "269.04" at bounding box center [362, 443] width 81 height 22
type input "280"
click at [659, 473] on button "+ إضافة منتج جديد" at bounding box center [627, 487] width 90 height 28
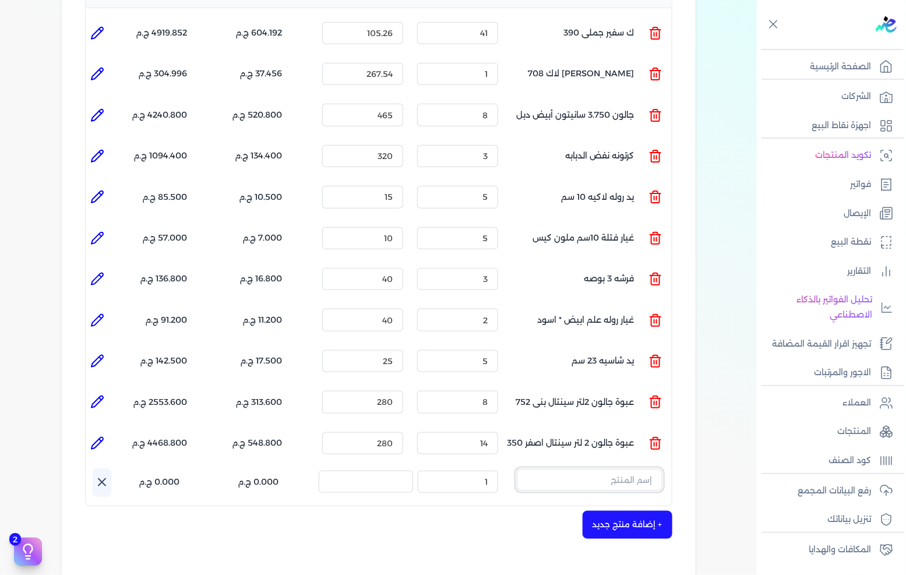
click at [635, 469] on input "text" at bounding box center [590, 480] width 146 height 22
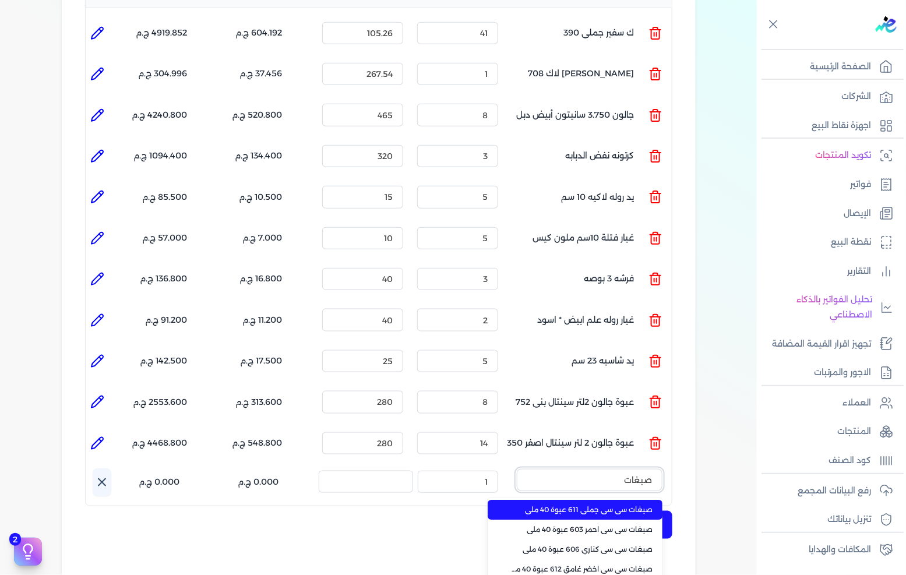
type input "صبغات"
click at [606, 505] on span "صبغات سي سي جملي 611 عبوة 40 ملي" at bounding box center [582, 510] width 142 height 10
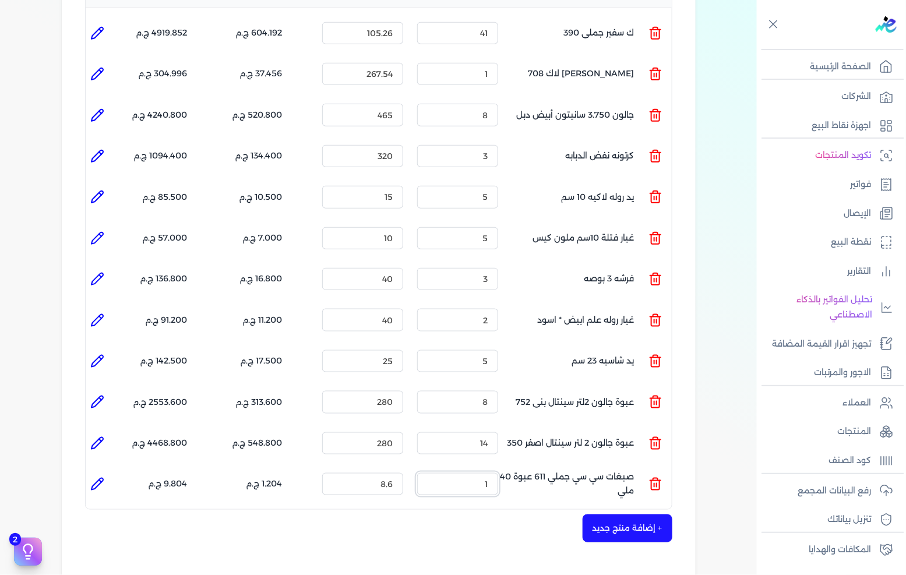
click at [482, 473] on input "1" at bounding box center [457, 484] width 81 height 22
type input "10"
click at [96, 477] on icon at bounding box center [97, 484] width 14 height 14
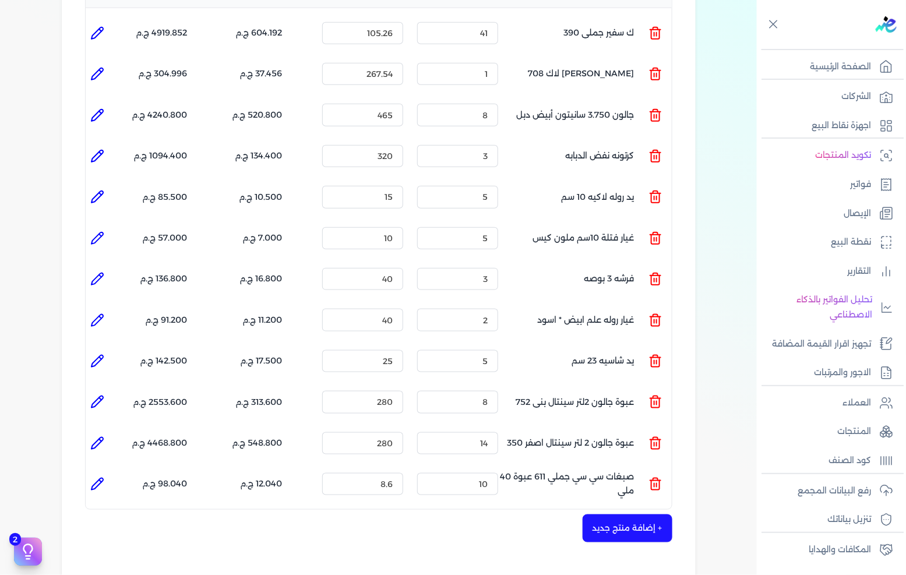
type input "صبغات سي سي جملي 611 عبوة 40 ملي"
type input "8.6"
type input "10"
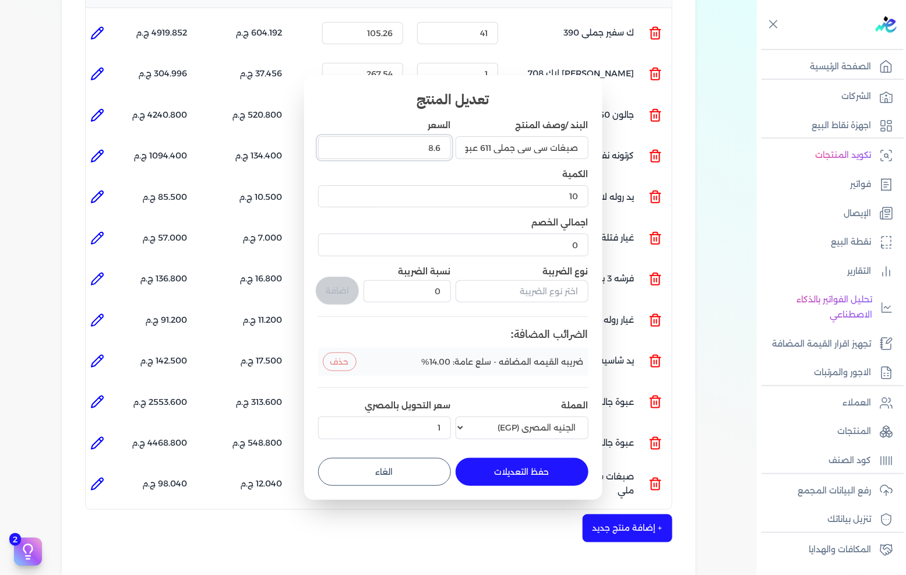
click at [443, 147] on input "8.6" at bounding box center [384, 147] width 133 height 22
type input "9"
type input "9.5"
click at [514, 470] on button "حفظ التعديلات" at bounding box center [521, 472] width 133 height 28
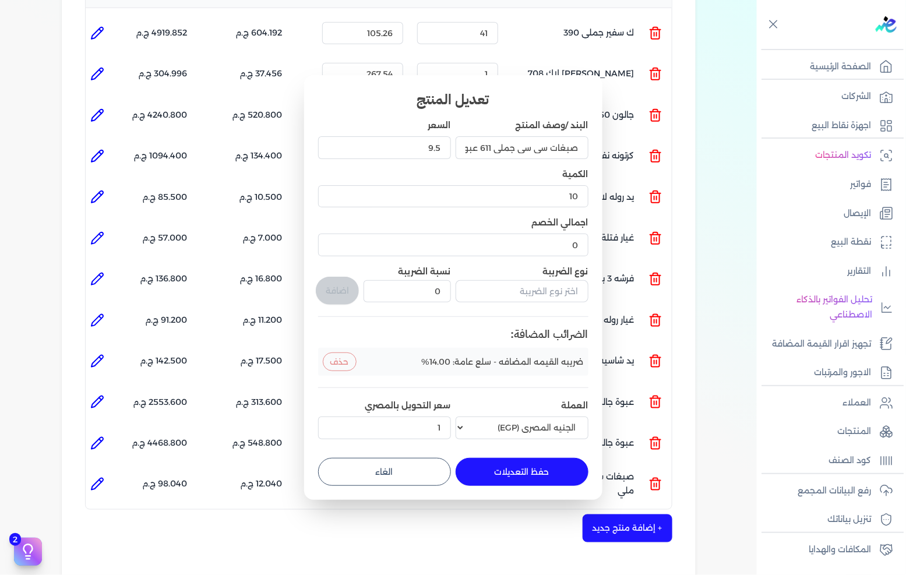
type input "0"
type input "1"
type input "9.5"
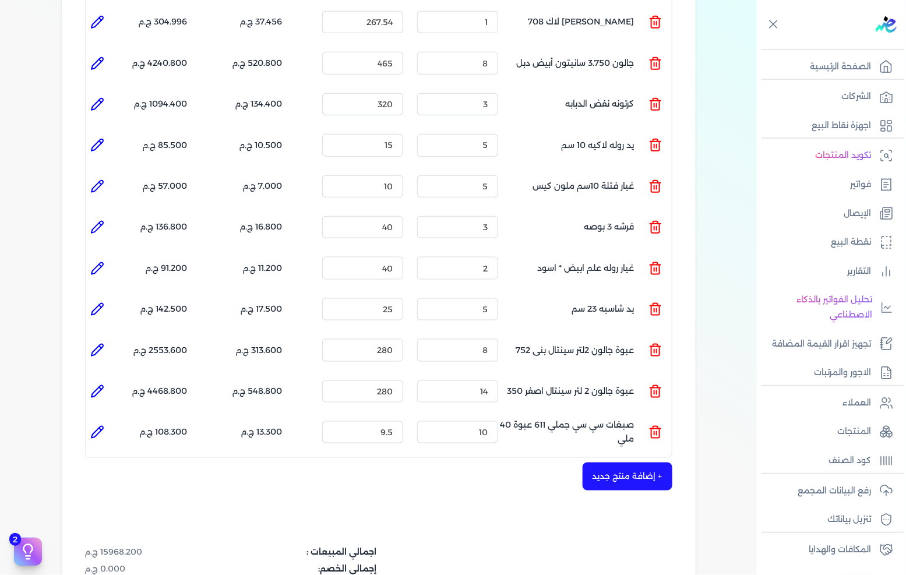
scroll to position [388, 0]
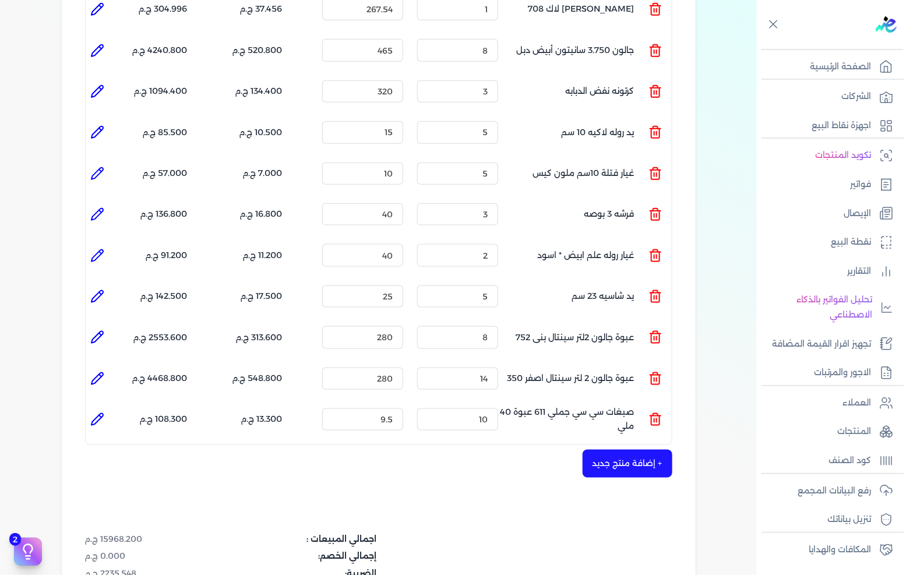
click at [620, 450] on button "+ إضافة منتج جديد" at bounding box center [627, 464] width 90 height 28
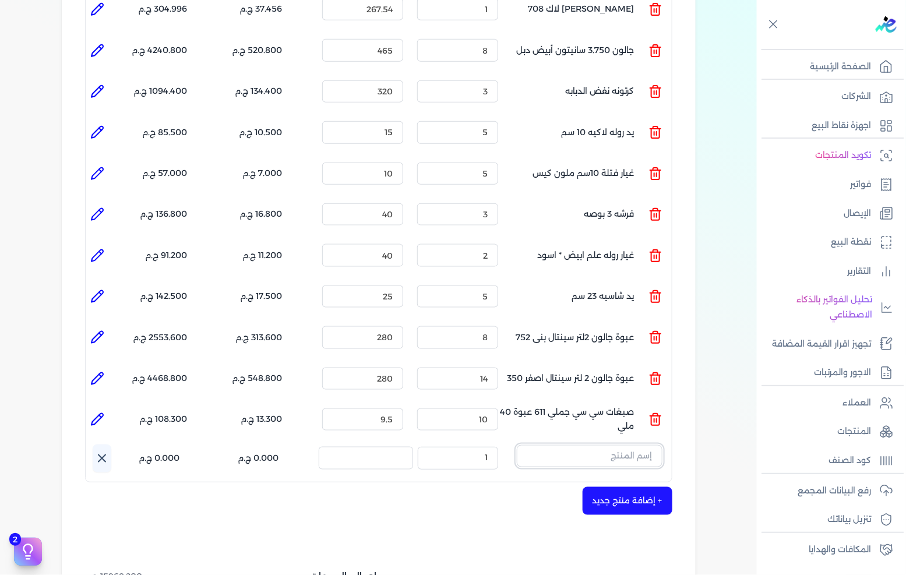
click at [621, 445] on input "text" at bounding box center [590, 456] width 146 height 22
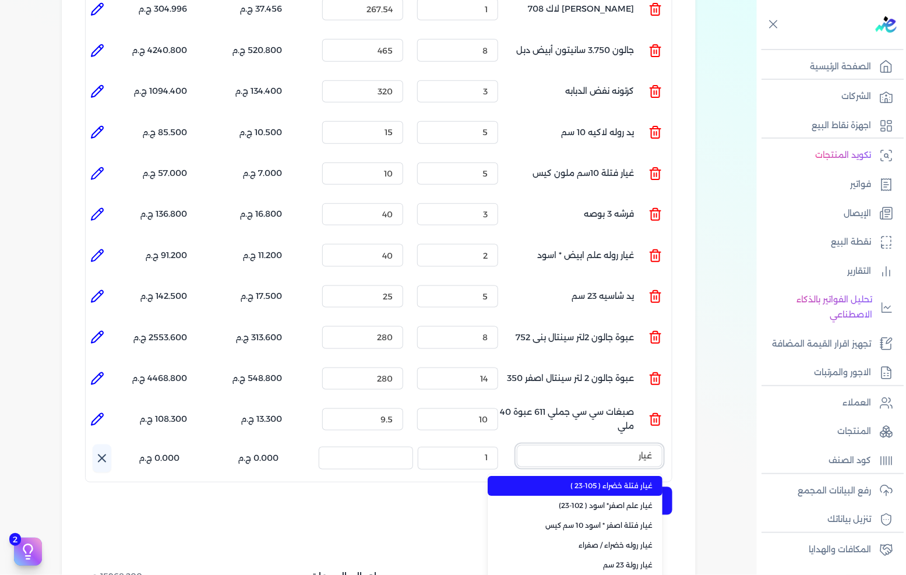
click at [517, 445] on button "غيار" at bounding box center [590, 458] width 146 height 27
type input "غيار ر"
click at [620, 476] on li "غيار روله خضراء / صفراء" at bounding box center [574, 486] width 175 height 20
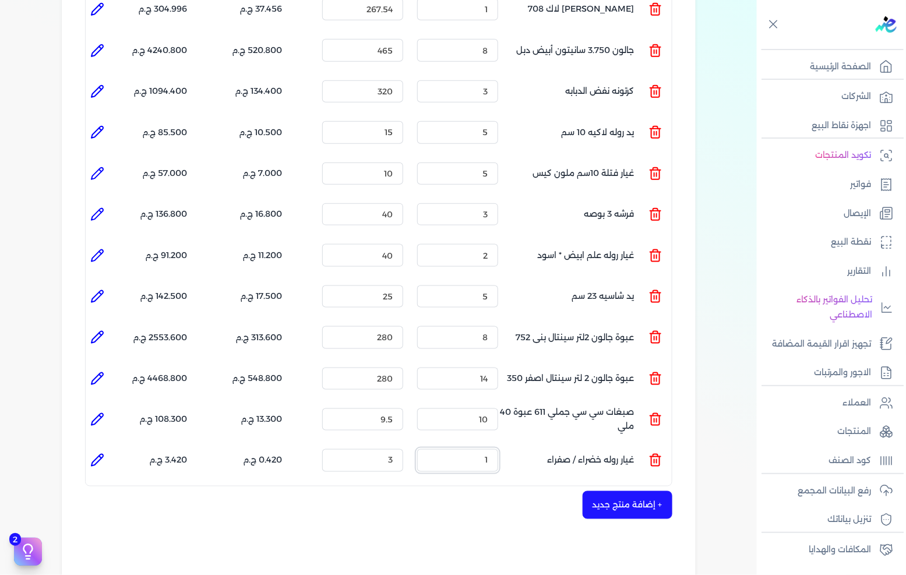
click at [490, 449] on input "1" at bounding box center [457, 460] width 81 height 22
type input "3"
click at [383, 449] on input "3" at bounding box center [362, 460] width 81 height 22
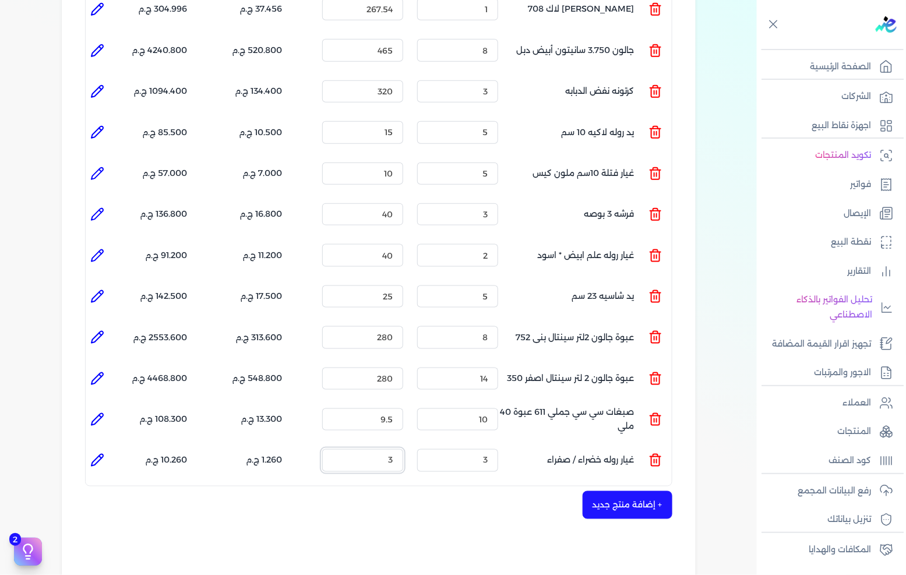
click at [383, 449] on input "3" at bounding box center [362, 460] width 81 height 22
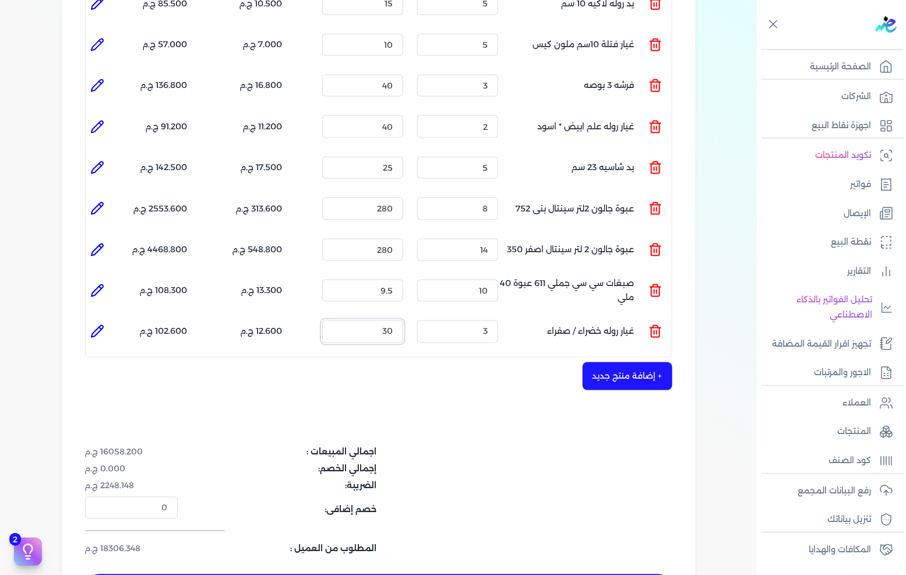
scroll to position [582, 0]
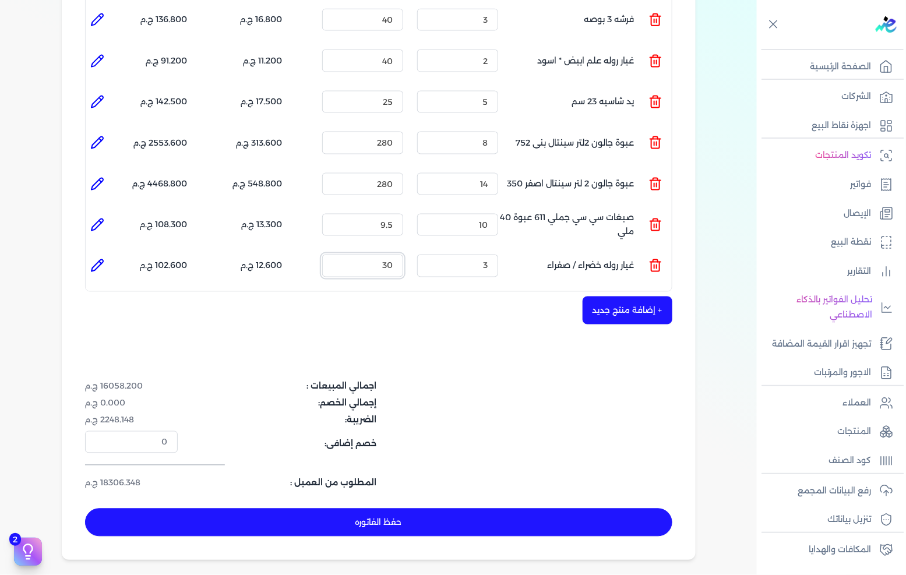
type input "30"
click at [479, 383] on div "اجمالي المبيعات : 16058.200 ج.م إجمالي الخصم: 0.000 ج.م الضريبة: 2248.148 ج.م خ…" at bounding box center [378, 434] width 587 height 109
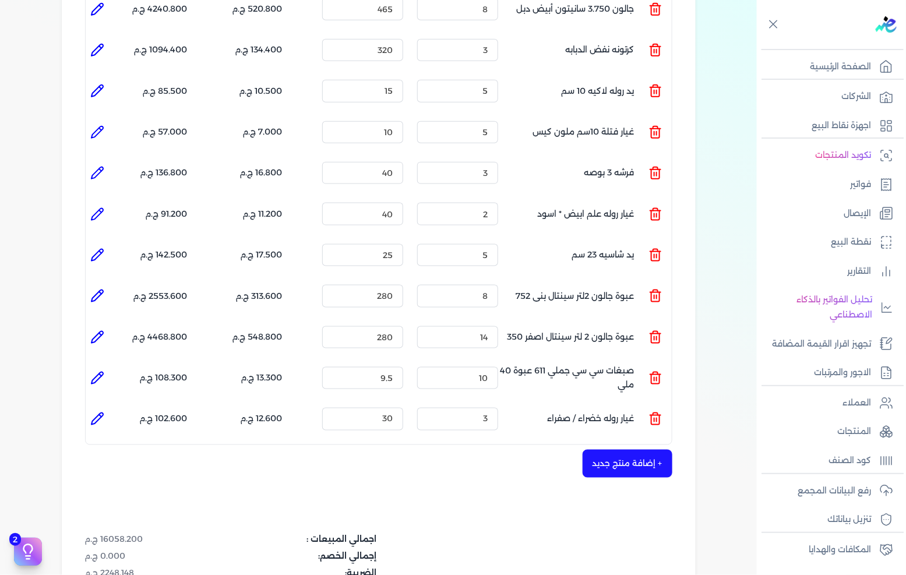
scroll to position [453, 0]
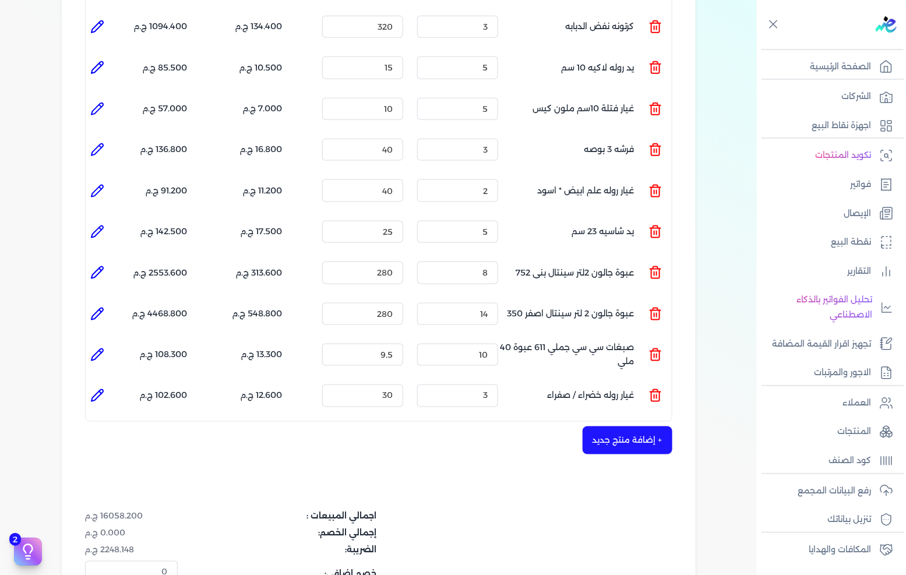
click at [651, 266] on icon at bounding box center [655, 273] width 14 height 14
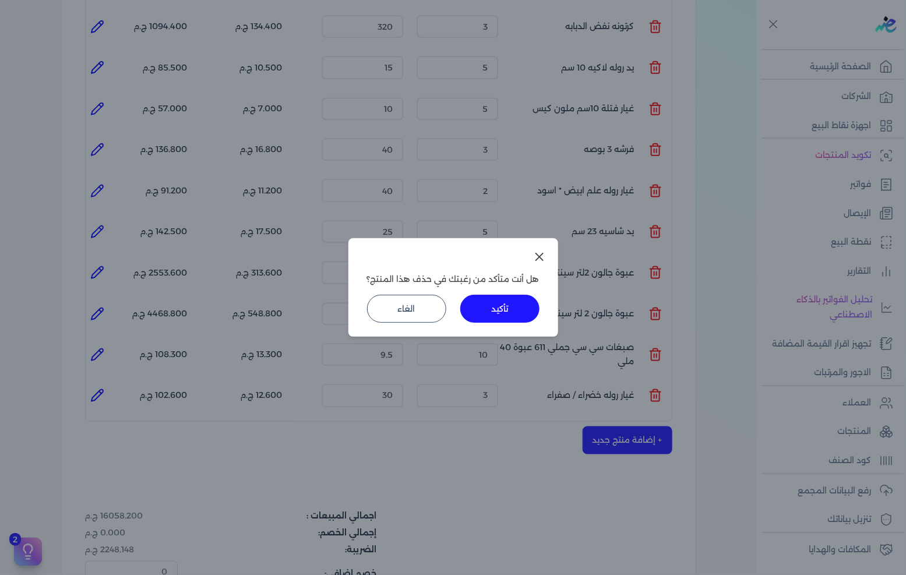
click at [497, 306] on button "تأكيد" at bounding box center [499, 309] width 79 height 28
type input "14"
type input "10"
type input "9.5"
type input "3"
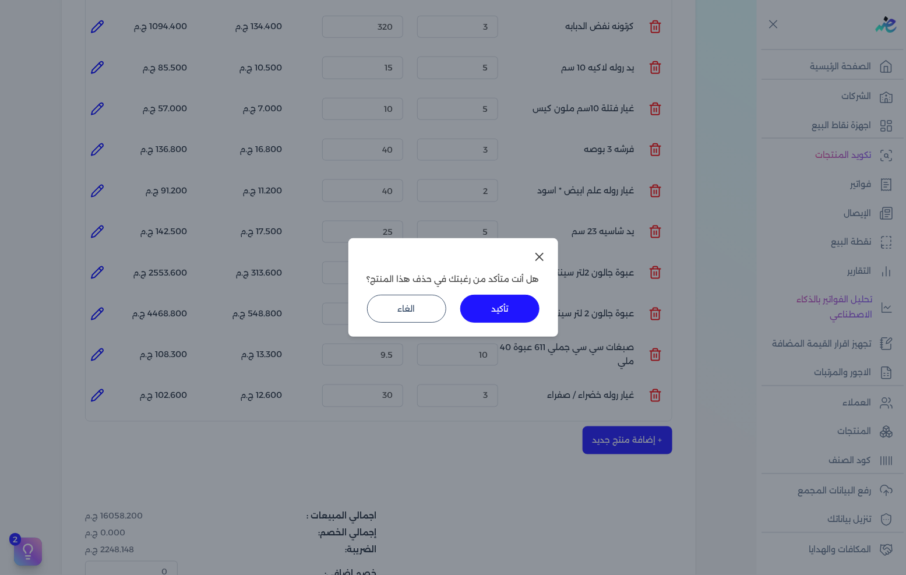
type input "30"
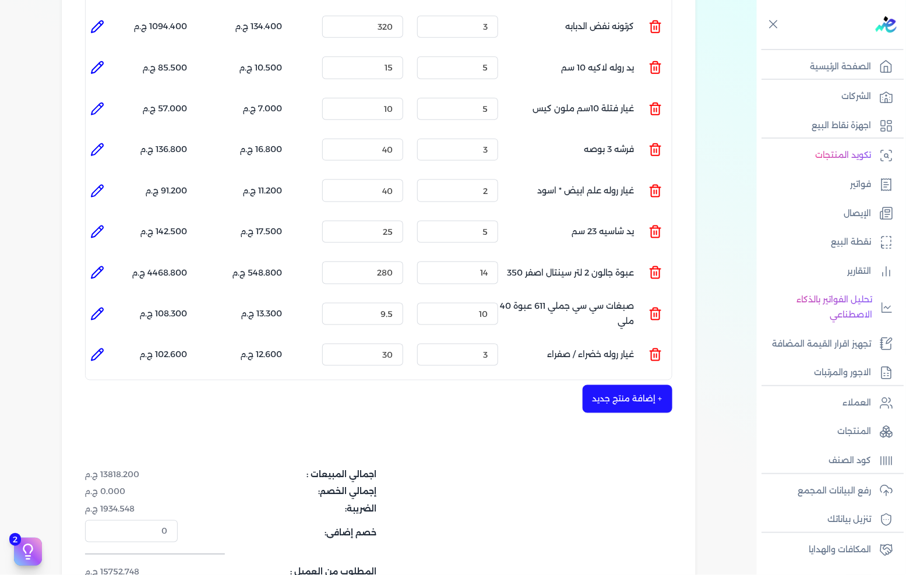
click at [670, 298] on ul "المنتج : عبوة جالون 2 لتر سينتال اصفر 350 الكمية : 14 السعر : 280 الضريبه : 548…" at bounding box center [379, 313] width 586 height 31
click at [659, 269] on icon at bounding box center [655, 273] width 8 height 9
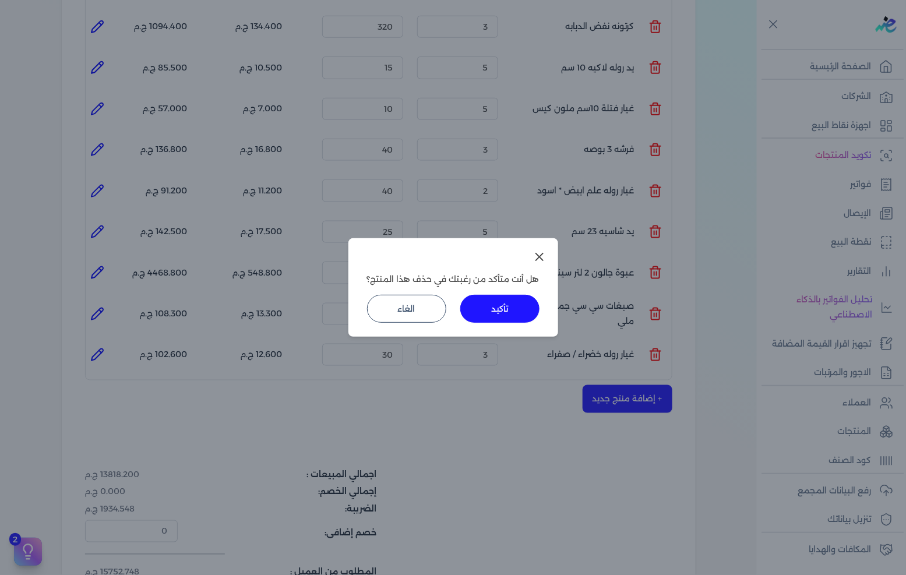
click at [509, 301] on button "تأكيد" at bounding box center [499, 309] width 79 height 28
type input "10"
type input "9.5"
type input "3"
type input "30"
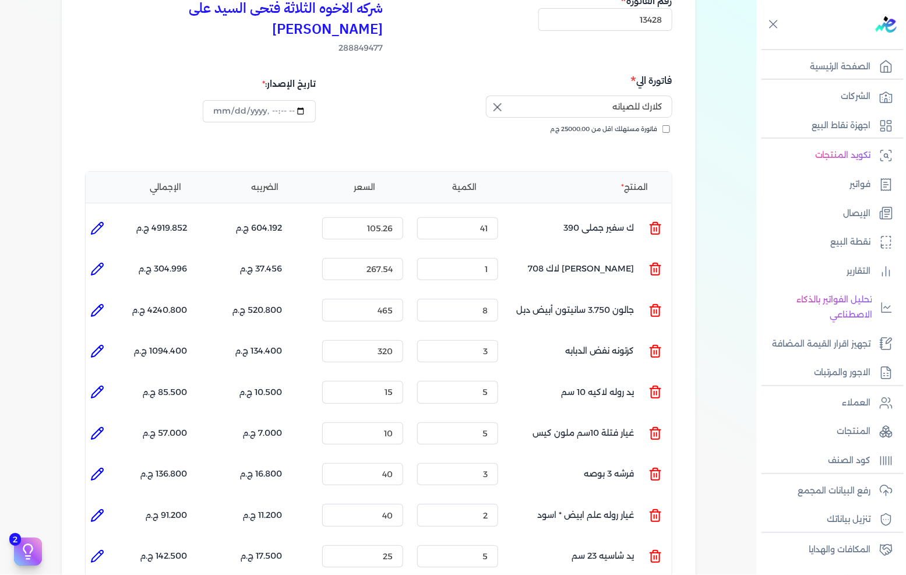
scroll to position [129, 0]
click at [480, 257] on input "1" at bounding box center [457, 268] width 81 height 22
type input "8"
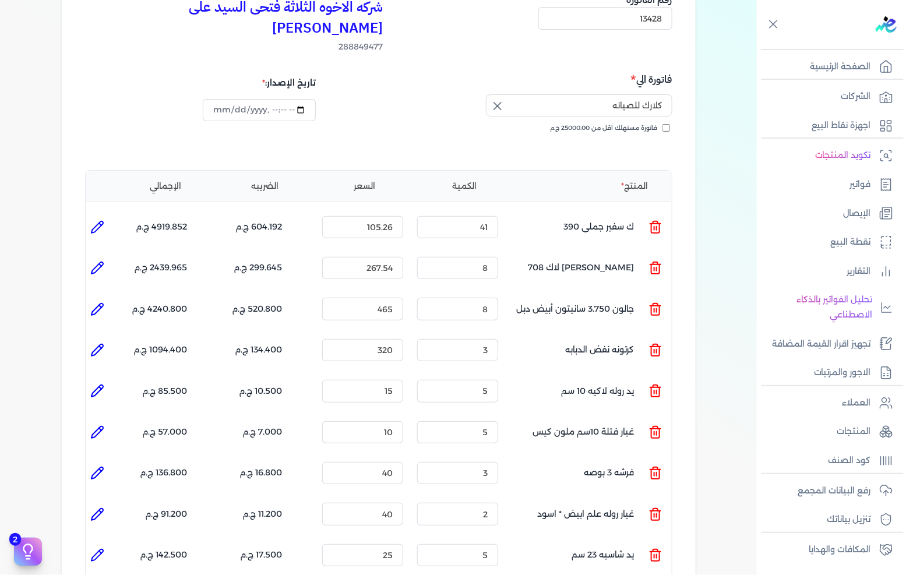
click at [96, 261] on icon at bounding box center [97, 268] width 14 height 14
type input "[PERSON_NAME] لاك 708"
type input "267.54"
type input "8"
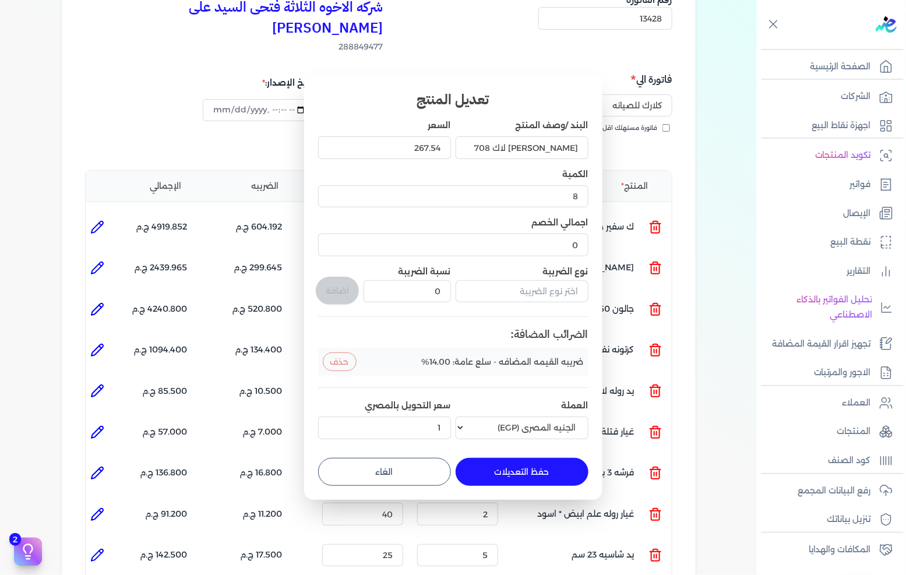
click at [488, 474] on button "حفظ التعديلات" at bounding box center [521, 472] width 133 height 28
type input "0"
type input "1"
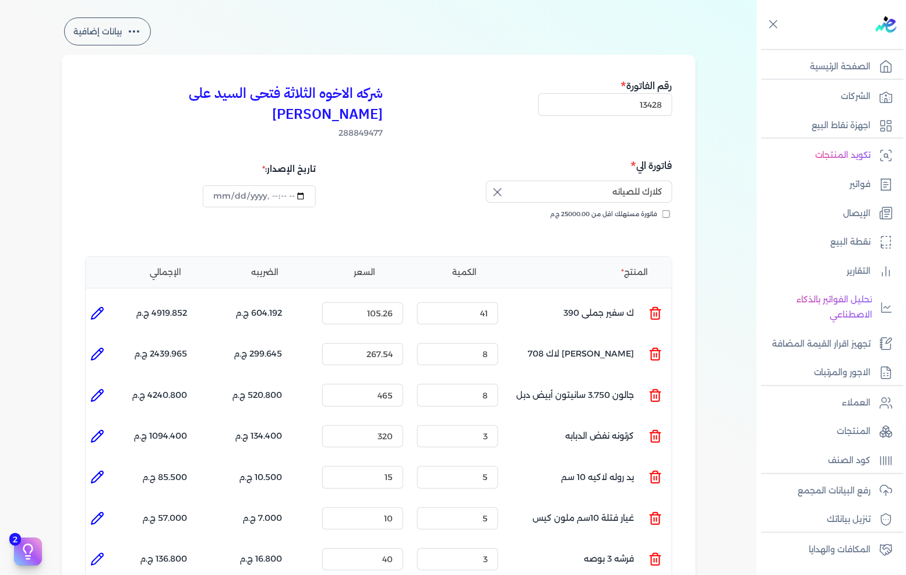
scroll to position [65, 0]
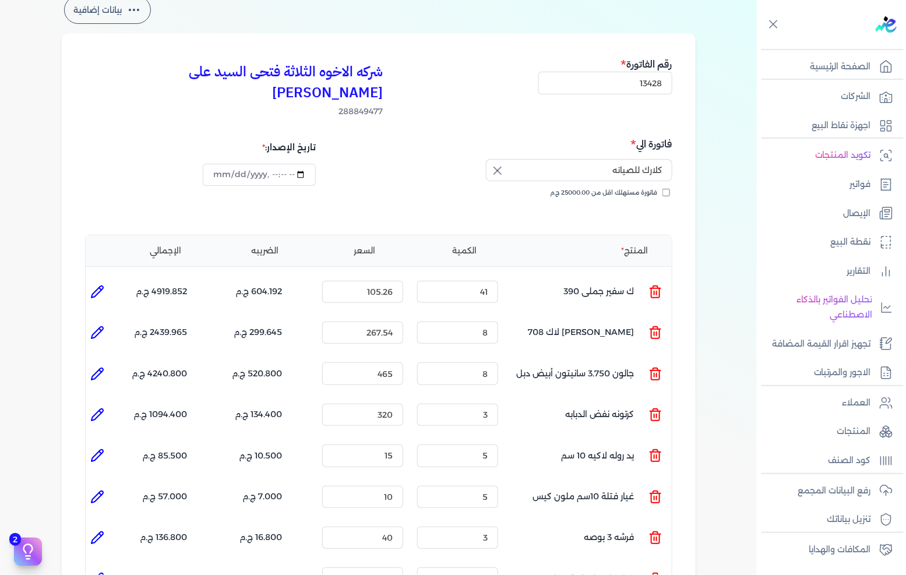
click at [92, 326] on icon at bounding box center [97, 333] width 14 height 14
type input "[PERSON_NAME] لاك 708"
type input "267.54"
type input "8"
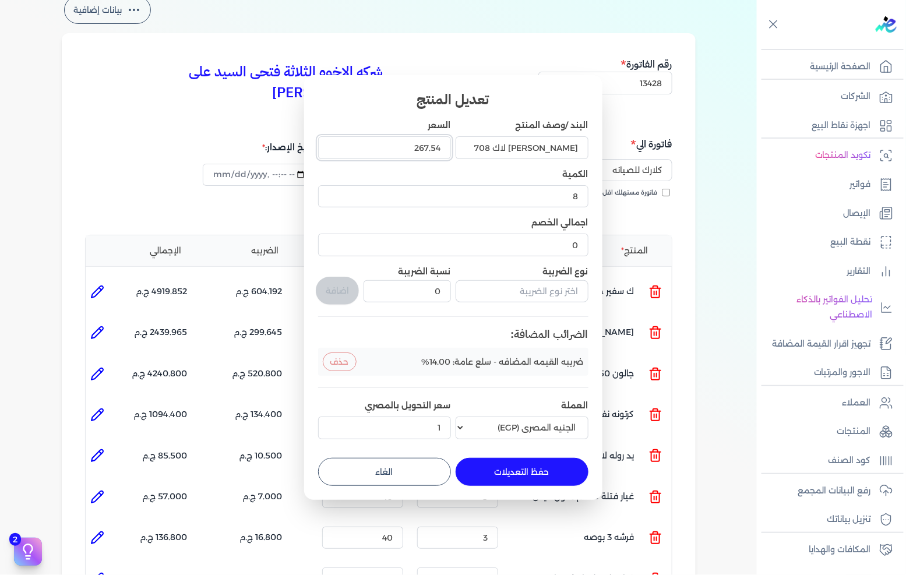
drag, startPoint x: 400, startPoint y: 149, endPoint x: 682, endPoint y: 133, distance: 282.3
click at [680, 134] on dialog "تعديل المنتج البند /وصف المنتج [PERSON_NAME] لاك 708 السعر 267.54 الكمية 8 اجما…" at bounding box center [453, 287] width 906 height 575
type input "267"
type input "267.55"
click at [520, 464] on button "حفظ التعديلات" at bounding box center [521, 472] width 133 height 28
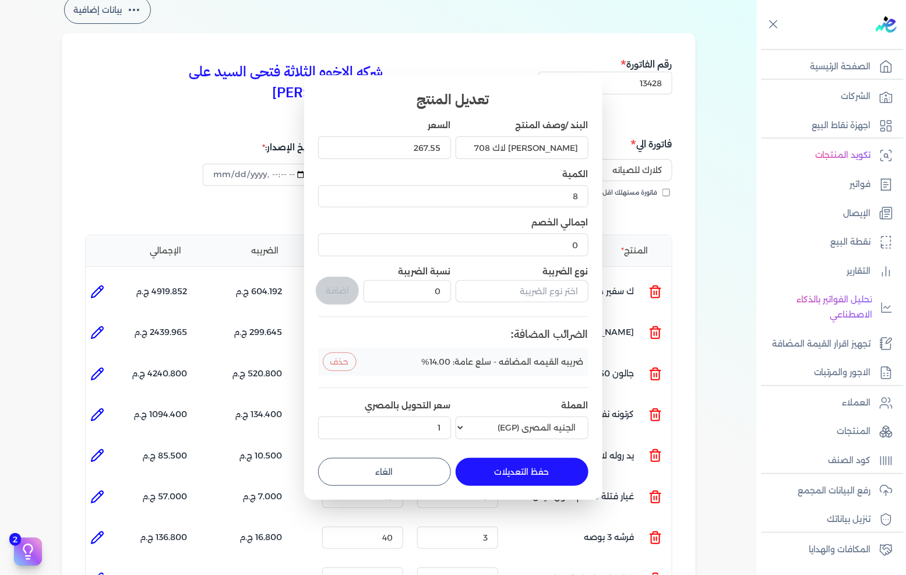
type input "0"
type input "1"
type input "267.55"
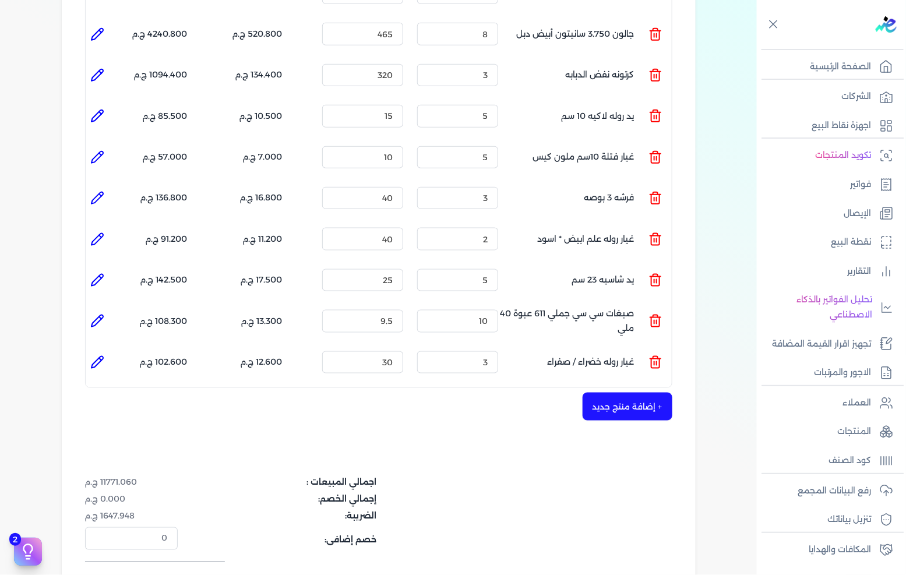
scroll to position [639, 0]
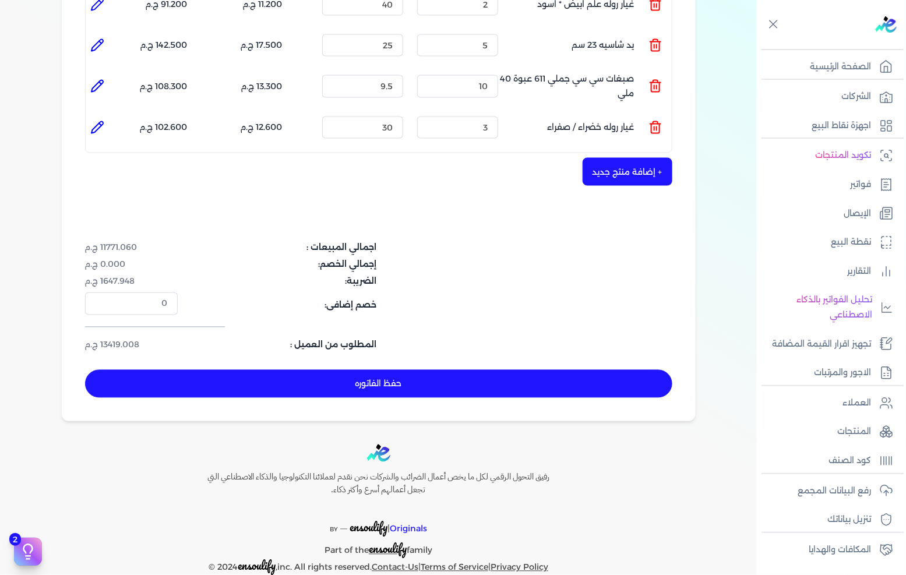
click at [422, 370] on button "حفظ الفاتوره" at bounding box center [378, 384] width 587 height 28
type input "[DATE]"
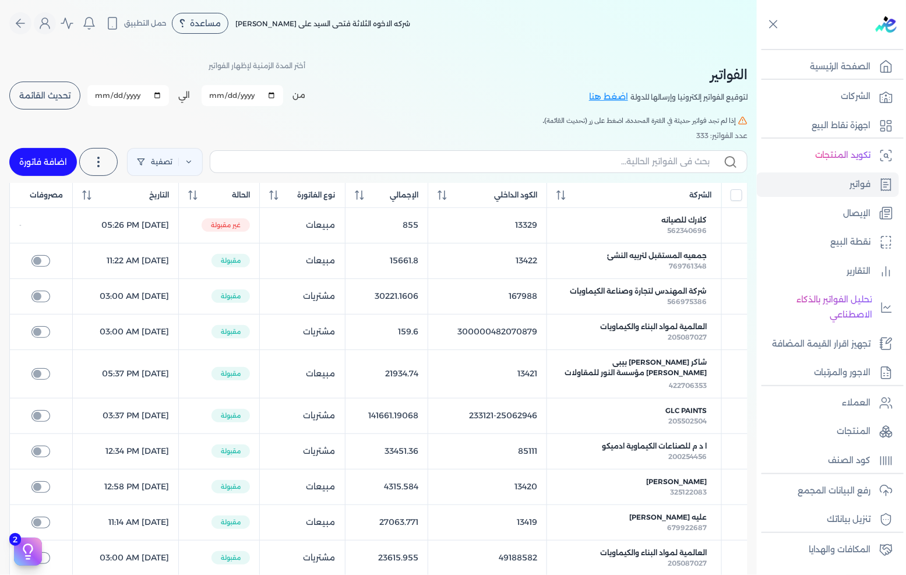
click at [59, 169] on link "اضافة فاتورة" at bounding box center [43, 162] width 68 height 28
select select "EGP"
select select "B"
select select "EGS"
